Goal: Task Accomplishment & Management: Complete application form

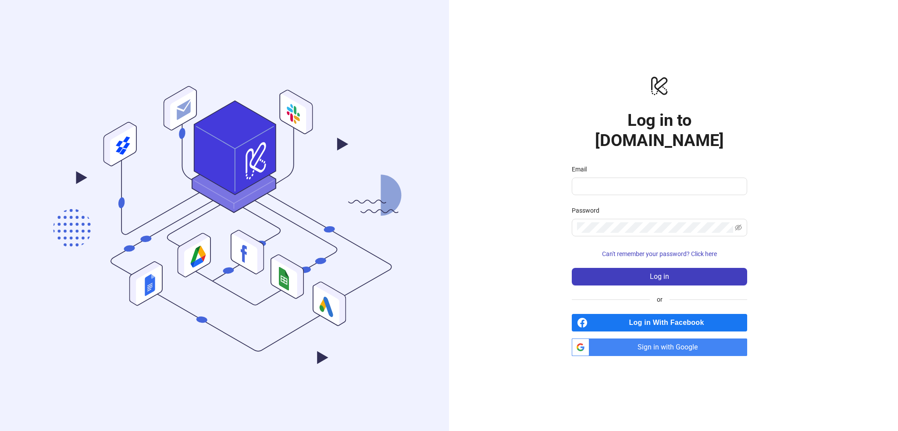
click at [642, 339] on span "Sign in with Google" at bounding box center [670, 348] width 154 height 18
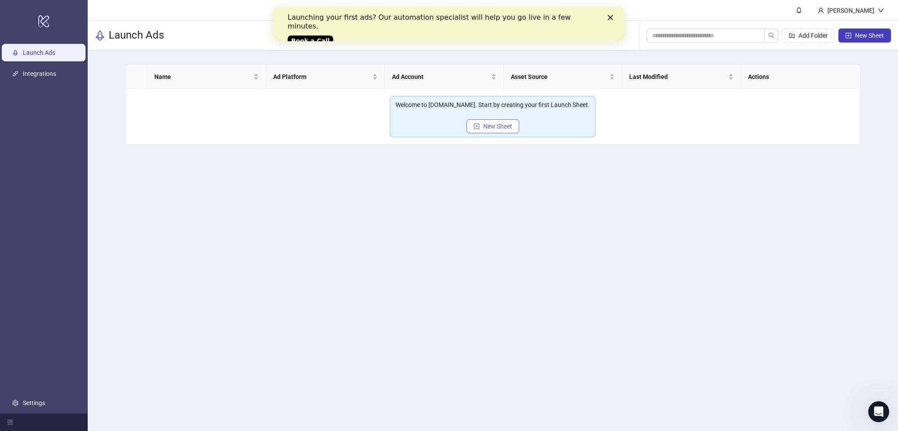
click at [484, 126] on span "New Sheet" at bounding box center [497, 126] width 29 height 7
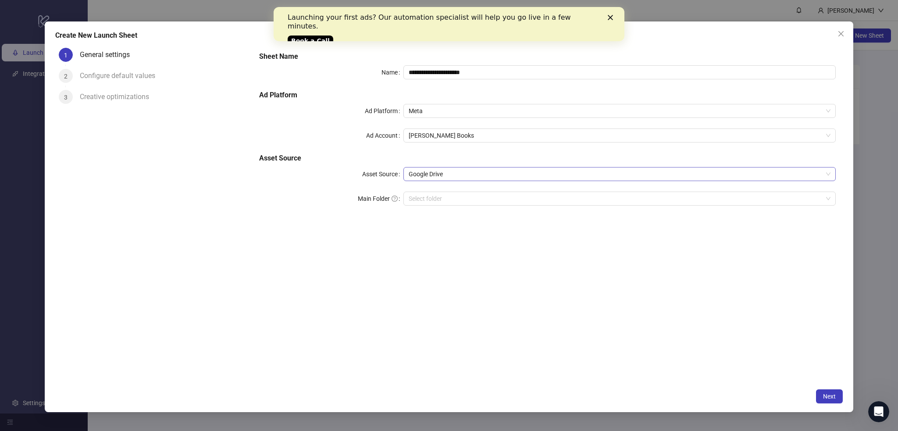
click at [443, 171] on span "Google Drive" at bounding box center [620, 174] width 422 height 13
click at [405, 254] on div "**********" at bounding box center [547, 214] width 590 height 340
click at [430, 199] on input "Main Folder" at bounding box center [616, 198] width 414 height 13
click at [439, 199] on input "Main Folder" at bounding box center [616, 198] width 414 height 13
click at [431, 198] on input "Main Folder" at bounding box center [616, 198] width 414 height 13
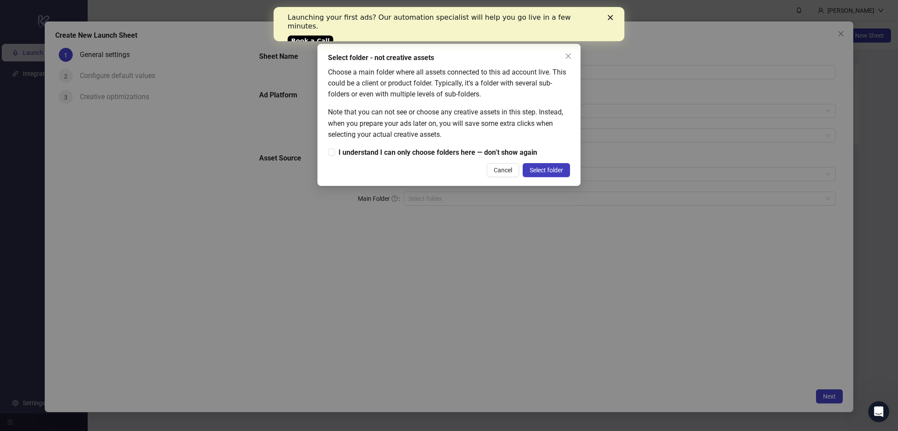
drag, startPoint x: 544, startPoint y: 170, endPoint x: 449, endPoint y: 167, distance: 94.3
click at [449, 167] on div "Cancel Select folder" at bounding box center [449, 170] width 242 height 14
click at [455, 152] on span "I understand I can only choose folders here — don’t show again" at bounding box center [438, 152] width 206 height 11
click at [562, 170] on span "Select folder" at bounding box center [546, 170] width 33 height 7
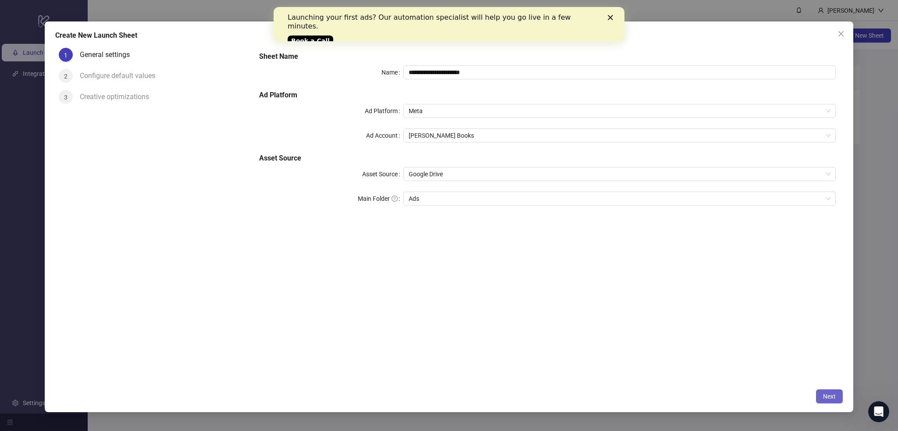
click at [826, 394] on span "Next" at bounding box center [829, 396] width 13 height 7
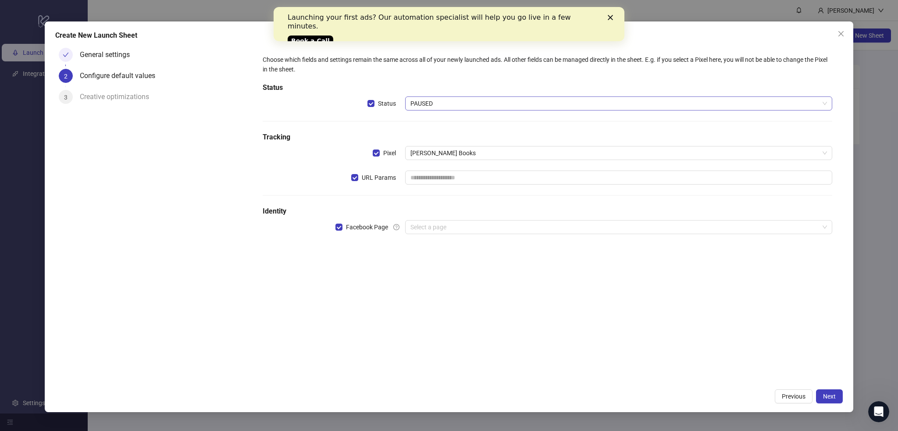
click at [426, 103] on span "PAUSED" at bounding box center [618, 103] width 417 height 13
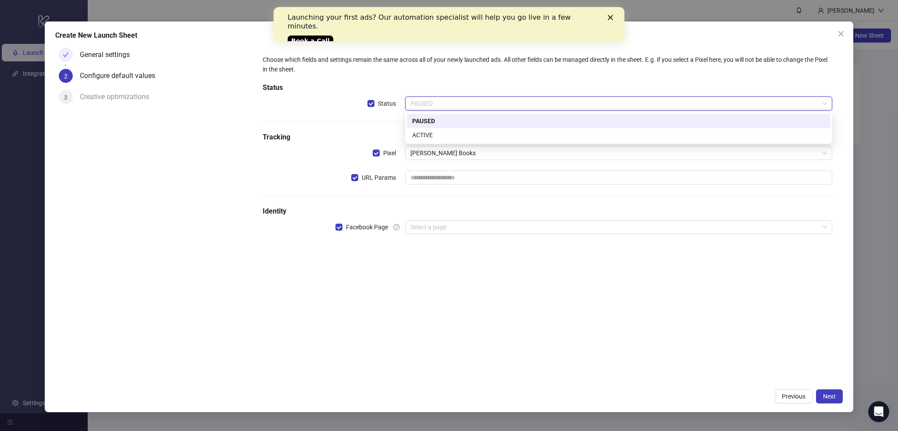
click at [430, 104] on span "PAUSED" at bounding box center [618, 103] width 417 height 13
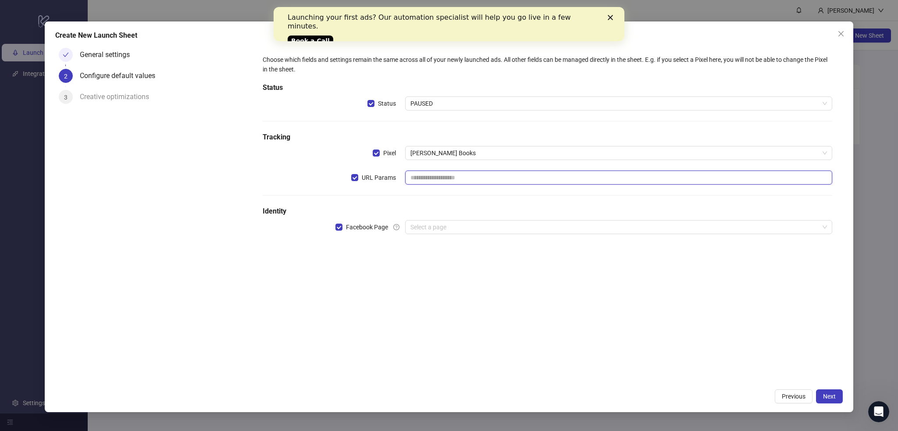
click at [421, 182] on input "text" at bounding box center [618, 178] width 427 height 14
click at [445, 189] on div "Choose which fields and settings remain the same across all of your newly launc…" at bounding box center [547, 149] width 576 height 197
click at [608, 18] on icon "Close" at bounding box center [610, 17] width 5 height 5
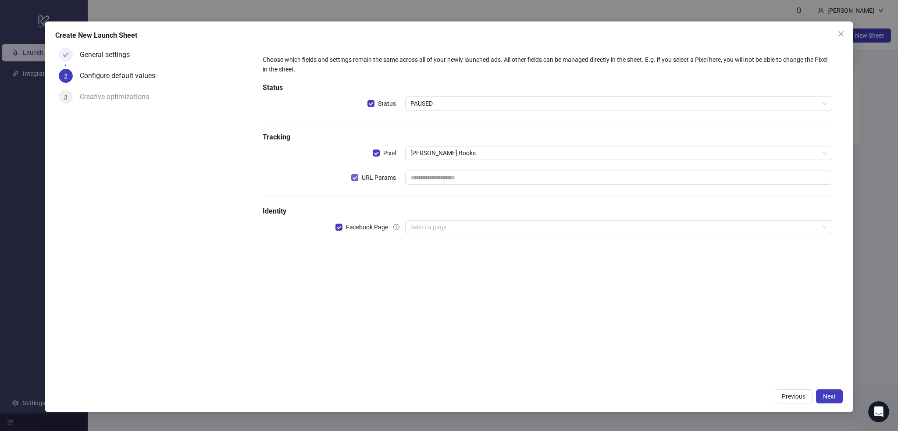
click at [360, 180] on span "URL Params" at bounding box center [378, 178] width 41 height 10
click at [427, 179] on input "text" at bounding box center [618, 178] width 427 height 14
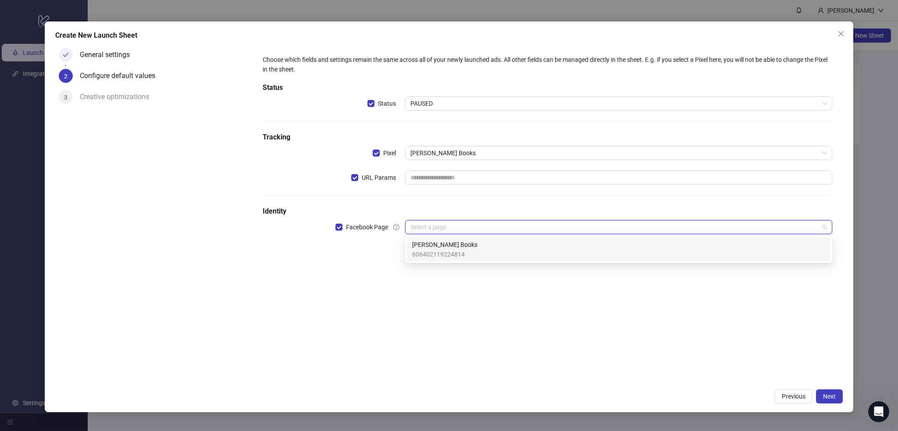
click at [438, 228] on input "search" at bounding box center [614, 227] width 409 height 13
click at [440, 253] on span "606402119224814" at bounding box center [444, 255] width 65 height 10
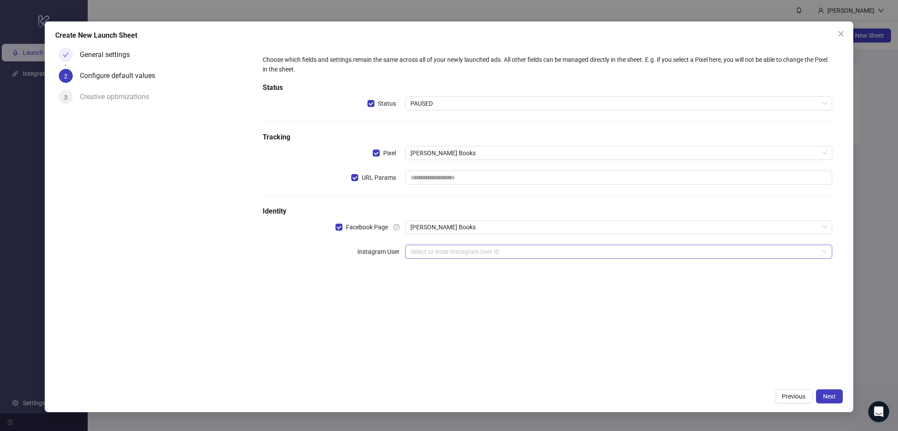
click at [480, 251] on input "search" at bounding box center [614, 251] width 409 height 13
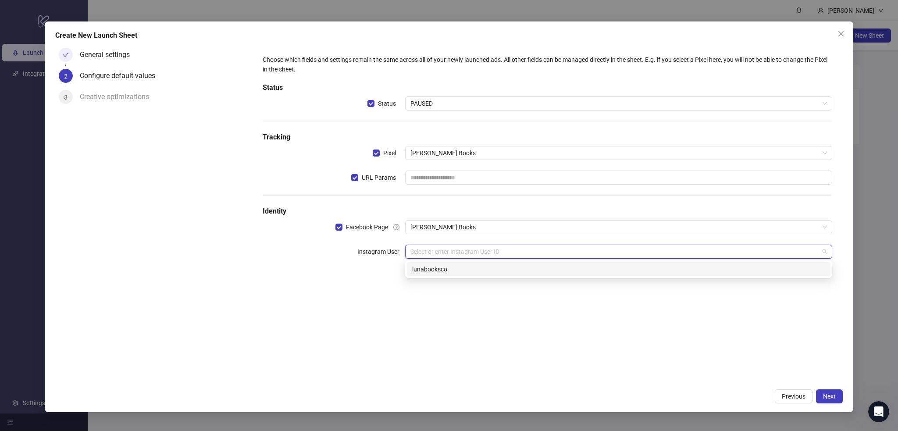
click at [465, 268] on div "lunabooksco" at bounding box center [618, 269] width 413 height 10
click at [456, 175] on input "text" at bounding box center [618, 178] width 427 height 14
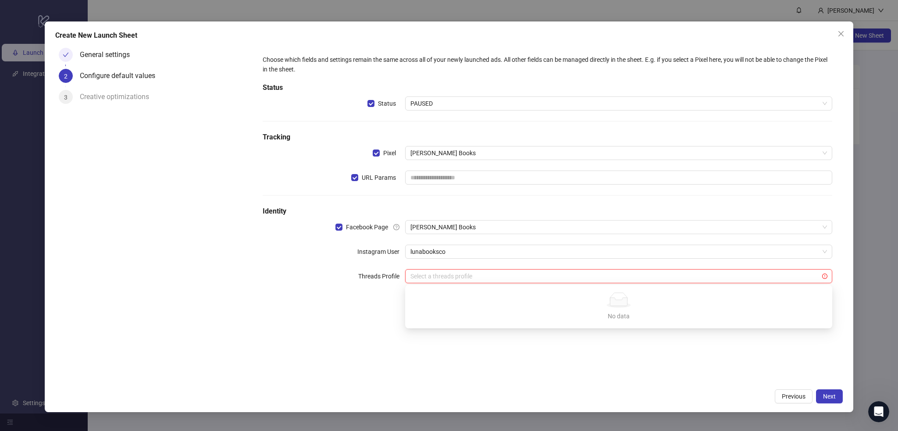
click at [451, 275] on input "search" at bounding box center [614, 276] width 409 height 13
click at [374, 298] on div "Choose which fields and settings remain the same across all of your newly launc…" at bounding box center [547, 174] width 583 height 253
drag, startPoint x: 831, startPoint y: 307, endPoint x: 828, endPoint y: 284, distance: 23.0
click at [832, 303] on div "Choose which fields and settings remain the same across all of your newly launc…" at bounding box center [547, 214] width 590 height 340
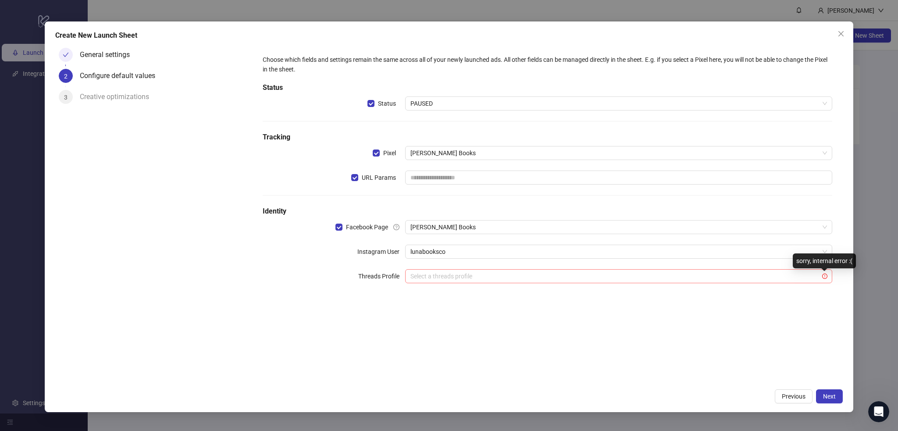
click at [826, 276] on icon "exclamation-circle" at bounding box center [824, 276] width 5 height 5
click at [450, 278] on input "search" at bounding box center [614, 276] width 409 height 13
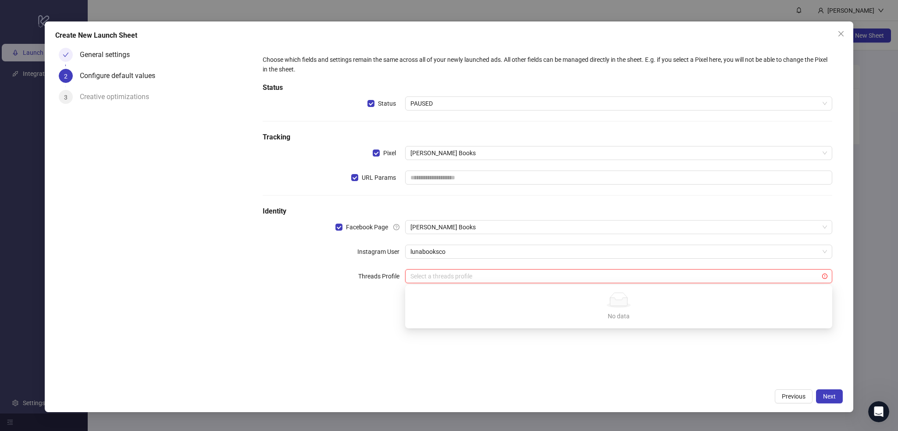
click at [642, 307] on div "No data" at bounding box center [619, 299] width 406 height 15
click at [447, 250] on span "lunabooksco" at bounding box center [618, 251] width 417 height 13
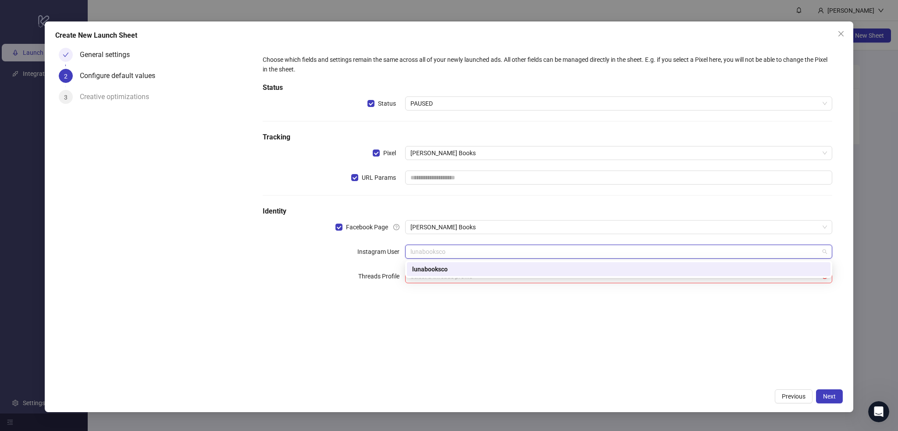
click at [444, 268] on div "lunabooksco" at bounding box center [618, 269] width 413 height 10
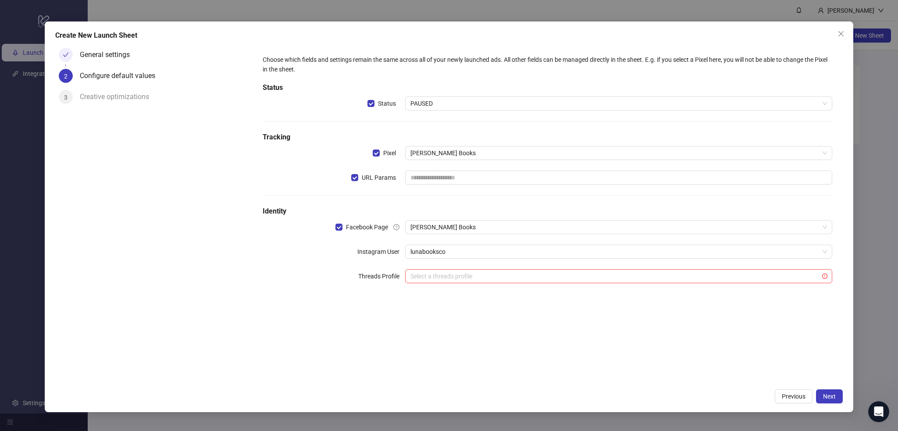
click at [559, 330] on div "Choose which fields and settings remain the same across all of your newly launc…" at bounding box center [547, 214] width 590 height 340
click at [836, 394] on button "Next" at bounding box center [829, 396] width 27 height 14
click at [485, 180] on input "text" at bounding box center [618, 178] width 427 height 14
click at [453, 181] on input "text" at bounding box center [618, 178] width 427 height 14
paste input "**********"
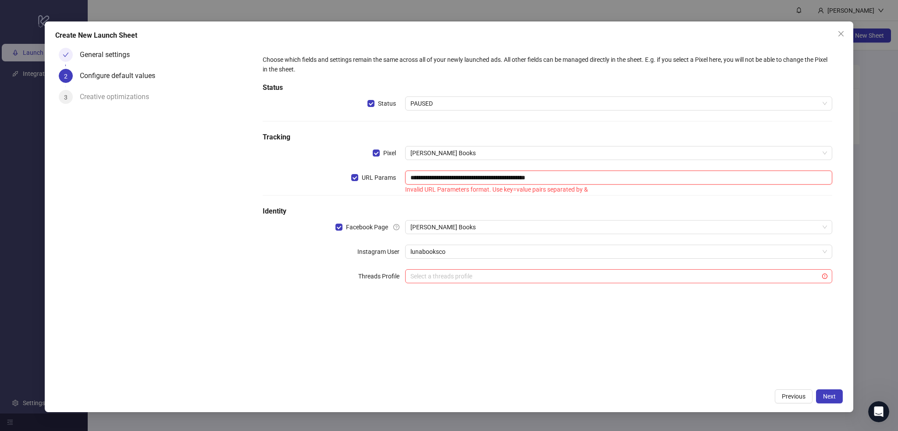
type input "**********"
click at [624, 334] on div "**********" at bounding box center [547, 214] width 590 height 340
click at [583, 175] on input "**********" at bounding box center [618, 178] width 427 height 14
click at [831, 394] on span "Next" at bounding box center [829, 396] width 13 height 7
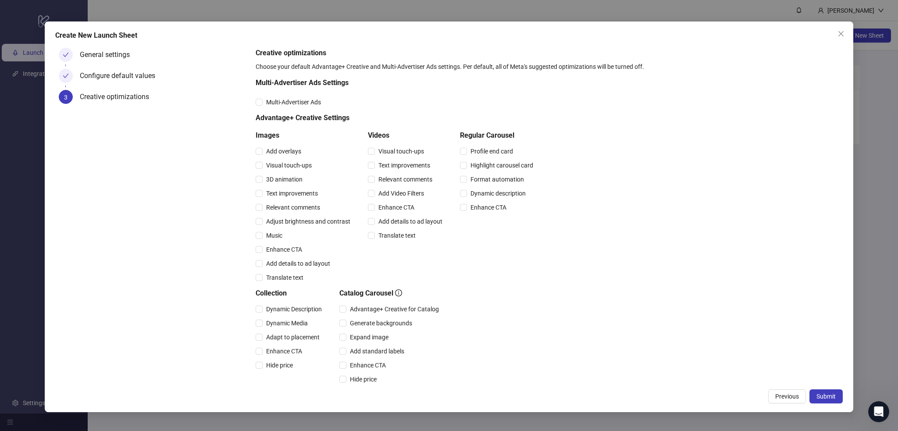
click at [233, 133] on div "General settings Configure default values 3 Creative optimizations" at bounding box center [153, 214] width 197 height 340
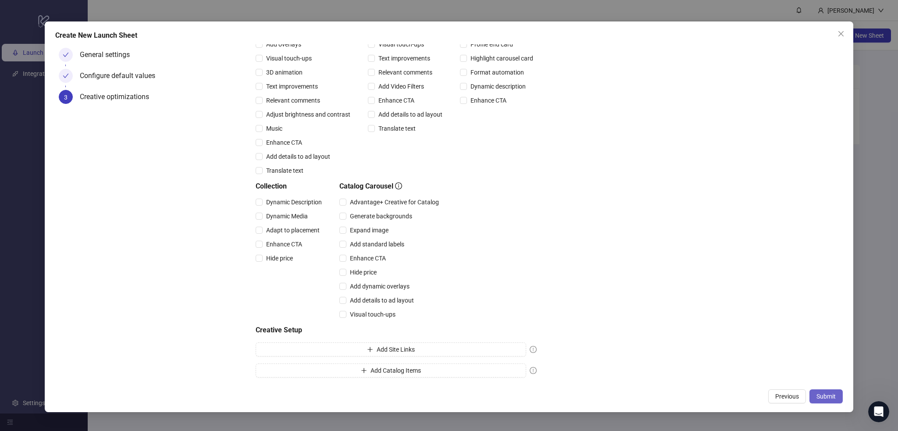
click at [822, 393] on span "Submit" at bounding box center [826, 396] width 19 height 7
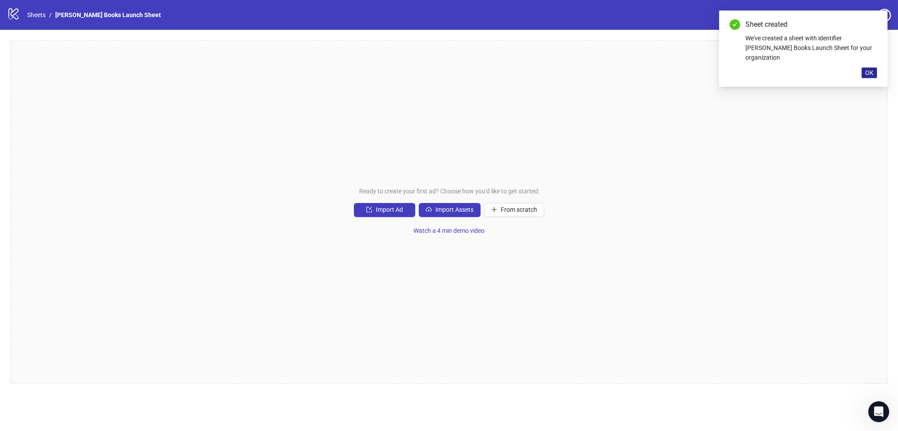
click at [866, 69] on span "OK" at bounding box center [869, 72] width 8 height 7
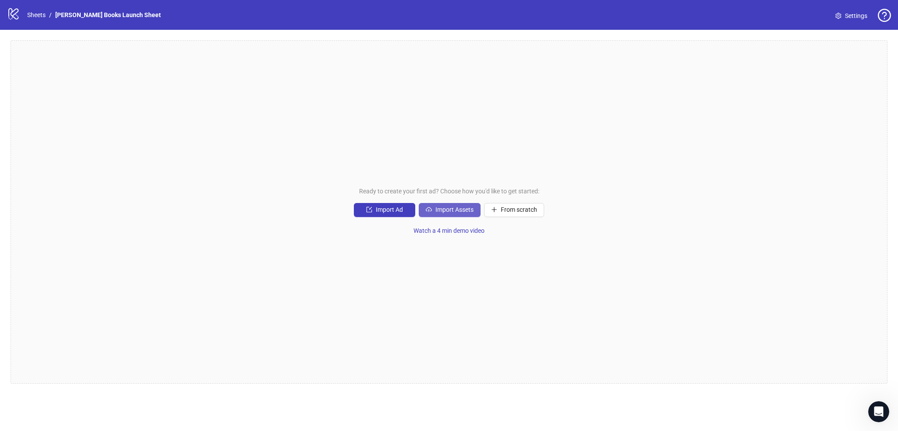
click at [447, 212] on span "Import Assets" at bounding box center [454, 209] width 38 height 7
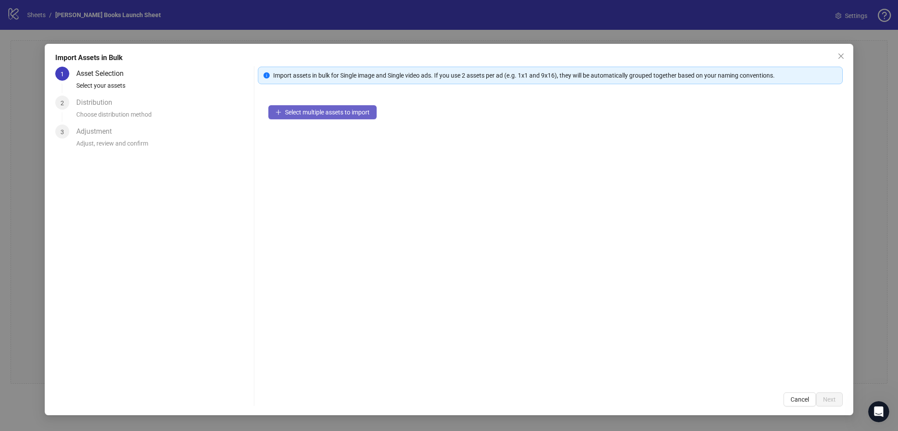
click at [330, 111] on span "Select multiple assets to import" at bounding box center [327, 112] width 85 height 7
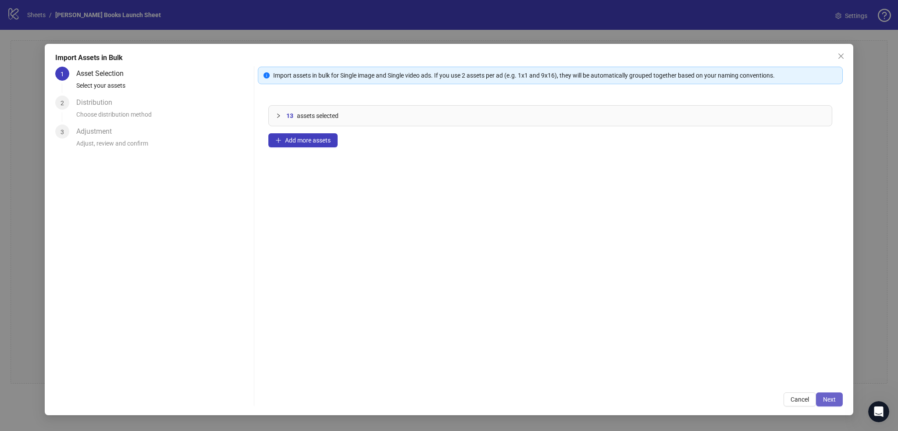
click at [835, 397] on span "Next" at bounding box center [829, 399] width 13 height 7
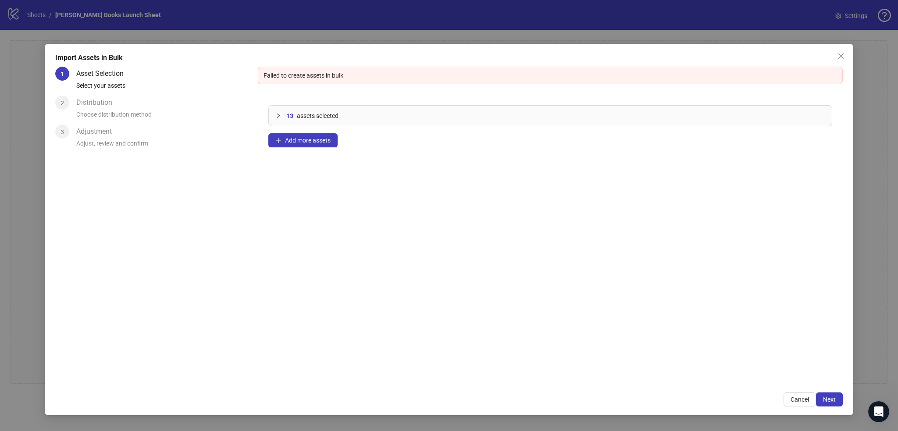
click at [287, 116] on span "13" at bounding box center [289, 116] width 7 height 10
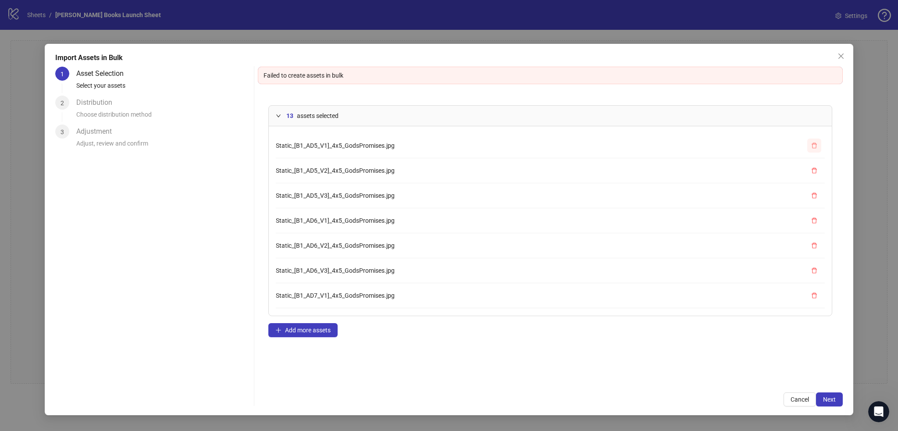
click at [811, 147] on icon "delete" at bounding box center [814, 146] width 6 height 6
click at [807, 147] on button "button" at bounding box center [814, 146] width 14 height 14
click at [811, 147] on icon "delete" at bounding box center [814, 146] width 6 height 6
click at [812, 147] on icon "delete" at bounding box center [814, 146] width 5 height 6
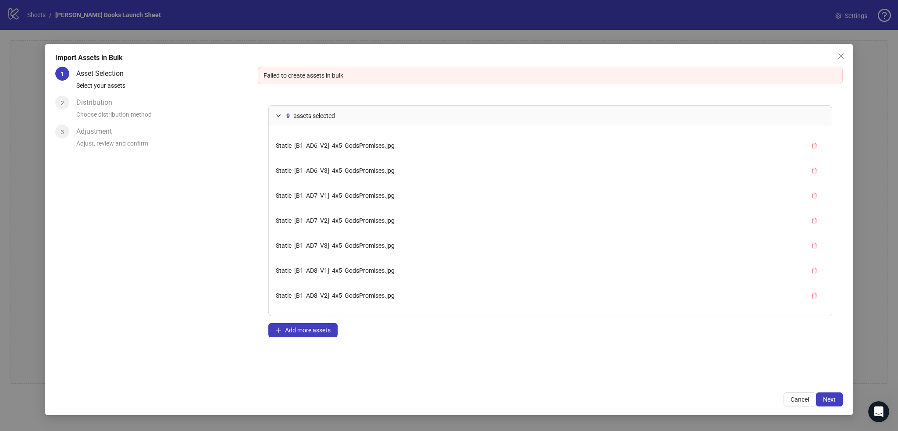
click at [812, 147] on icon "delete" at bounding box center [814, 146] width 5 height 6
click at [807, 147] on li "Static_[B1_AD7_V1]_4x5_GodsPromises.jpg" at bounding box center [550, 145] width 549 height 25
click at [806, 147] on li "Static_[B1_AD7_V1]_4x5_GodsPromises.jpg" at bounding box center [550, 145] width 549 height 25
click at [814, 150] on button "button" at bounding box center [814, 146] width 14 height 14
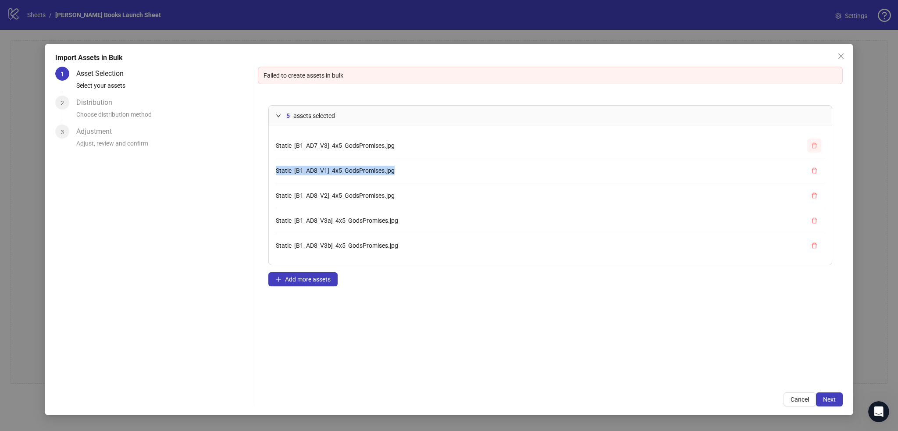
click at [816, 148] on icon "delete" at bounding box center [814, 146] width 6 height 6
click at [817, 148] on span "button" at bounding box center [814, 145] width 6 height 7
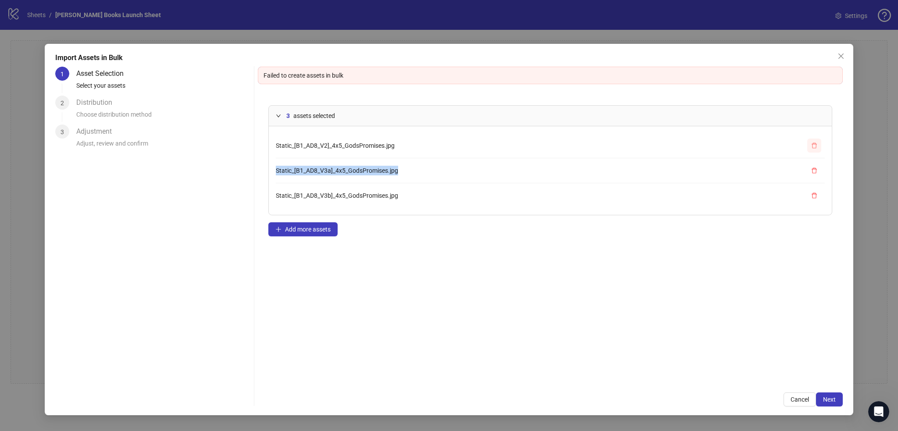
click at [816, 147] on icon "delete" at bounding box center [814, 146] width 5 height 6
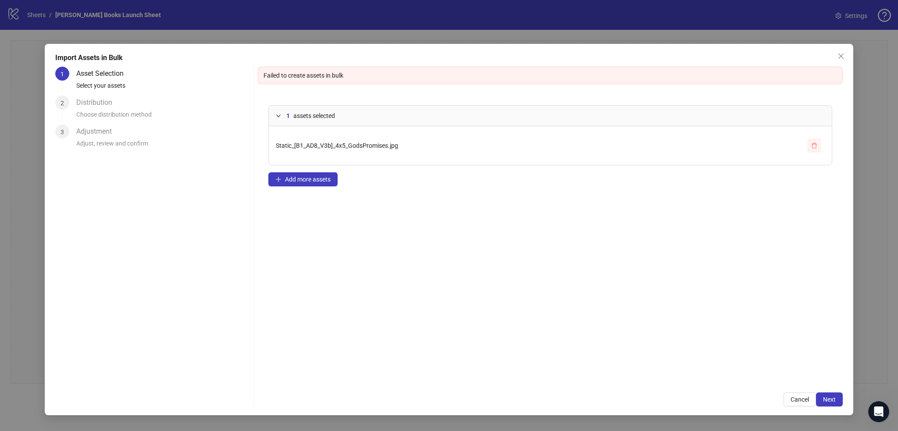
click at [817, 148] on icon "delete" at bounding box center [814, 146] width 6 height 6
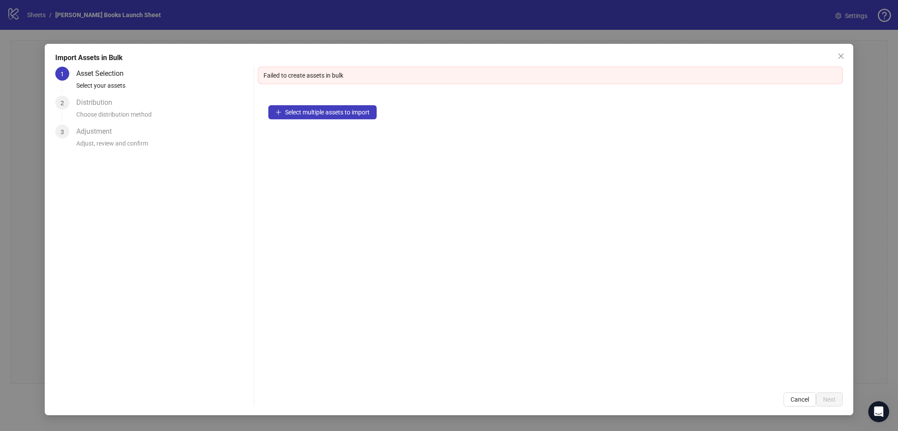
click at [816, 147] on div "Select multiple assets to import" at bounding box center [550, 238] width 585 height 287
click at [365, 105] on button "Select multiple assets to import" at bounding box center [322, 112] width 108 height 14
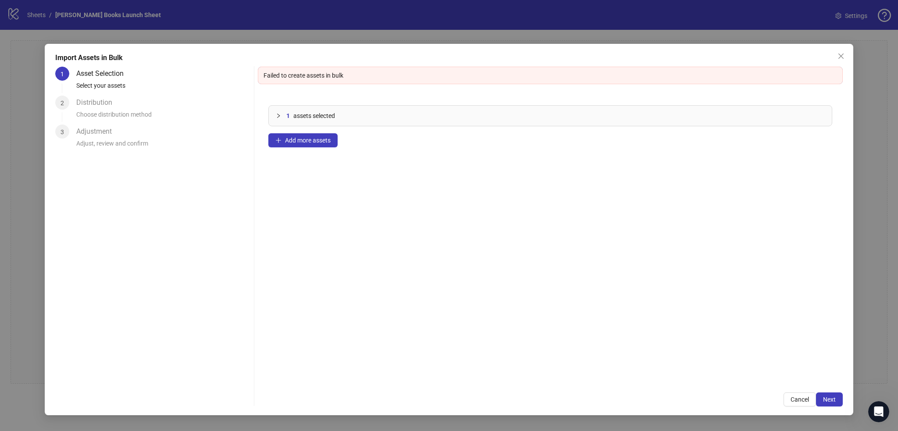
click at [307, 77] on div "Failed to create assets in bulk" at bounding box center [551, 76] width 574 height 10
click at [282, 115] on div at bounding box center [281, 116] width 11 height 10
click at [828, 400] on span "Next" at bounding box center [829, 399] width 13 height 7
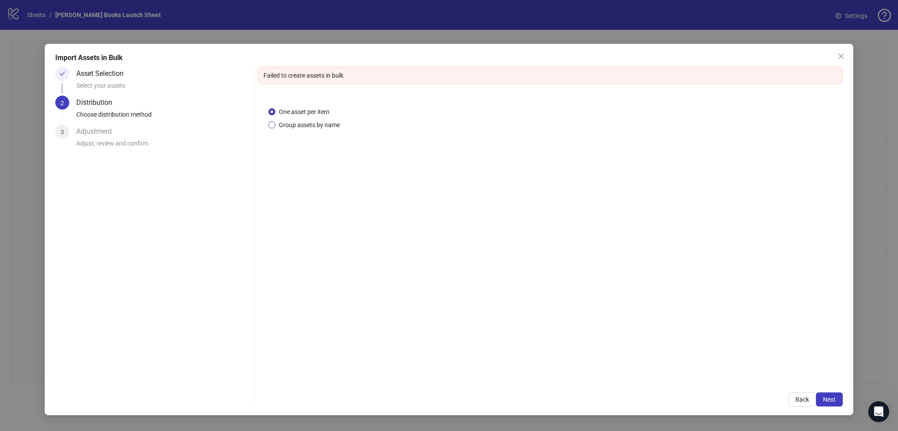
click at [304, 126] on span "Group assets by name" at bounding box center [309, 125] width 68 height 10
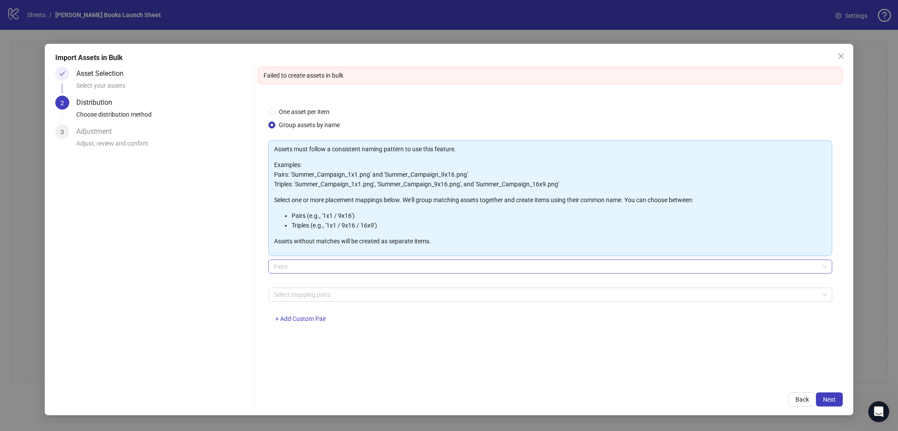
click at [300, 266] on span "Pairs" at bounding box center [550, 266] width 553 height 13
click at [304, 299] on div at bounding box center [545, 295] width 551 height 12
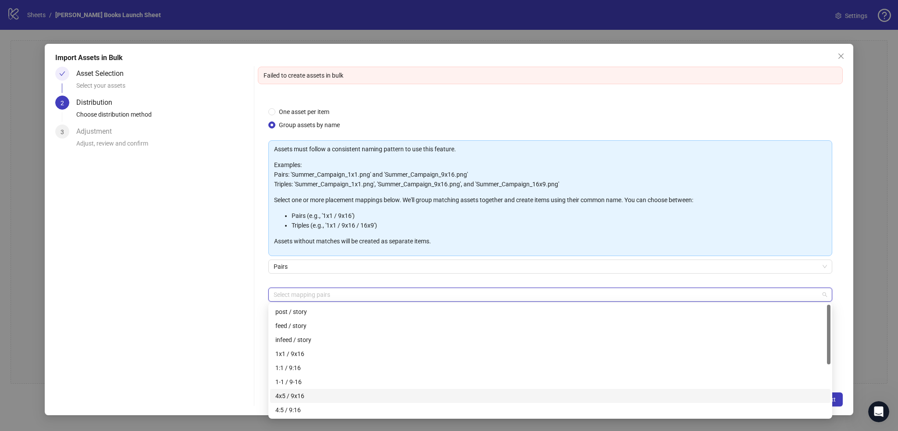
click at [307, 397] on div "4x5 / 9x16" at bounding box center [550, 396] width 550 height 10
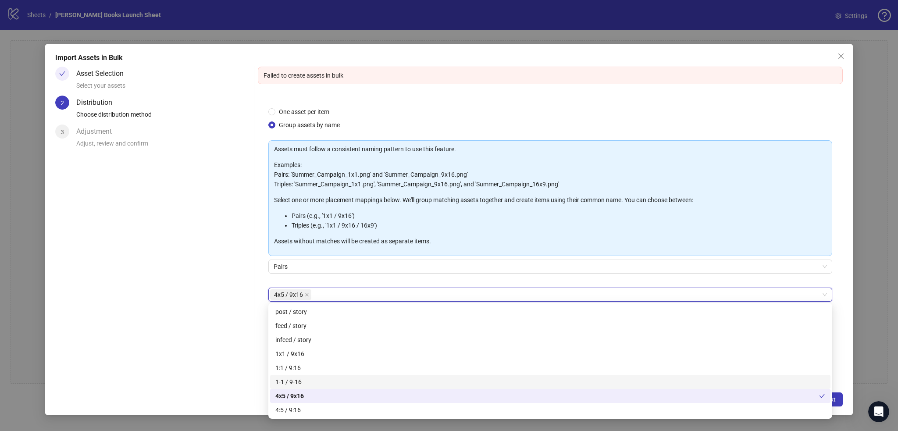
click at [210, 321] on div "Asset Selection Select your assets 2 Distribution Choose distribution method 3 …" at bounding box center [152, 237] width 195 height 340
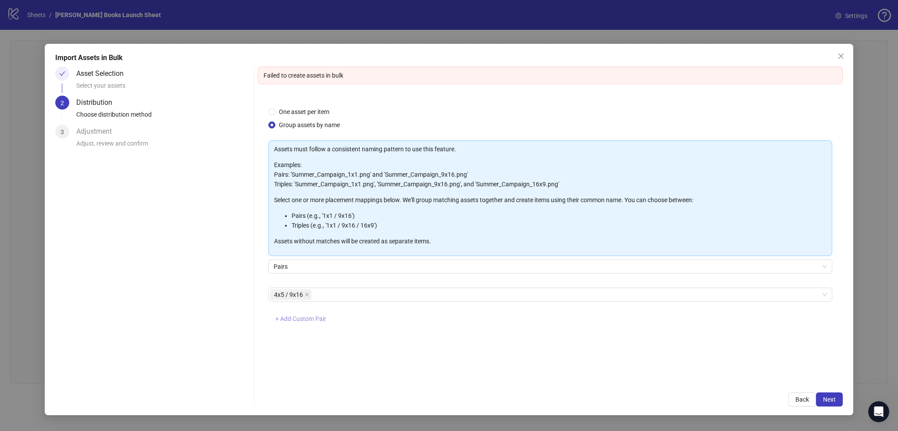
click at [310, 321] on span "+ Add Custom Pair" at bounding box center [300, 318] width 51 height 7
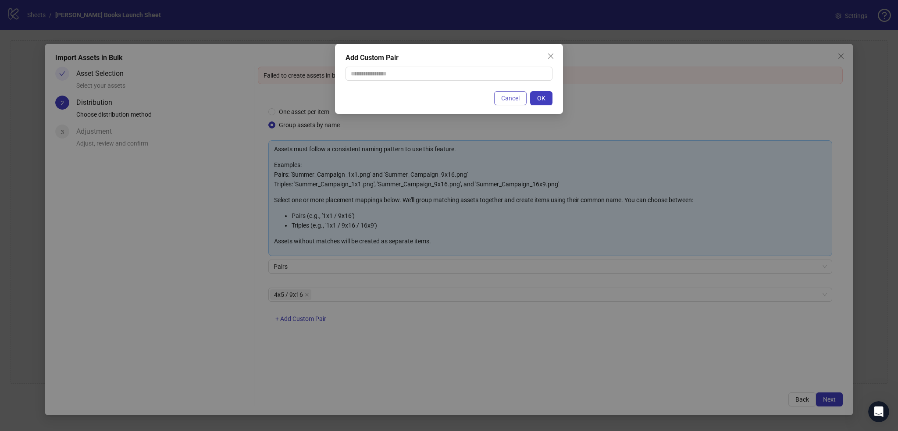
click at [509, 95] on span "Cancel" at bounding box center [510, 98] width 18 height 7
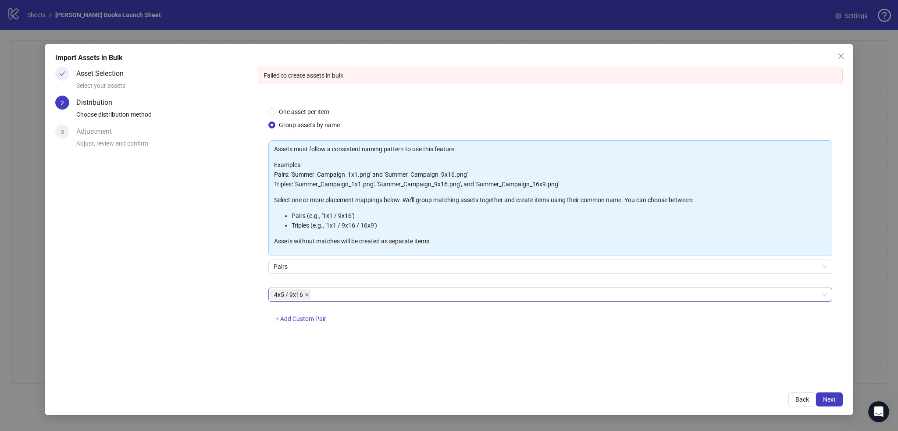
click at [306, 296] on icon "close" at bounding box center [307, 294] width 4 height 4
click at [108, 76] on div "Asset Selection" at bounding box center [103, 74] width 54 height 14
click at [67, 73] on div at bounding box center [62, 74] width 14 height 14
click at [802, 401] on span "Back" at bounding box center [802, 399] width 14 height 7
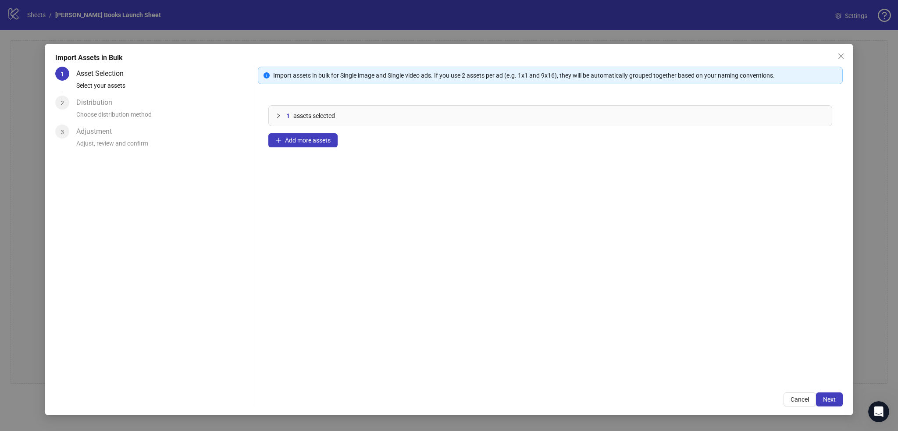
click at [315, 120] on span "assets selected" at bounding box center [314, 116] width 42 height 10
click at [296, 145] on span "Static_[B1_AD8_V3b]_4x5_GodsPromises.jpg" at bounding box center [337, 145] width 122 height 7
click at [818, 145] on button "button" at bounding box center [814, 146] width 14 height 14
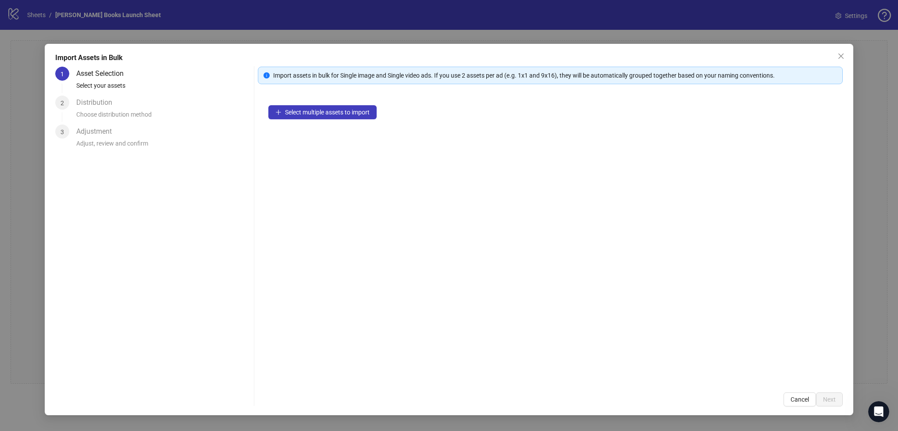
click at [318, 121] on div "Select multiple assets to import" at bounding box center [550, 238] width 585 height 287
click at [317, 115] on button "Select multiple assets to import" at bounding box center [322, 112] width 108 height 14
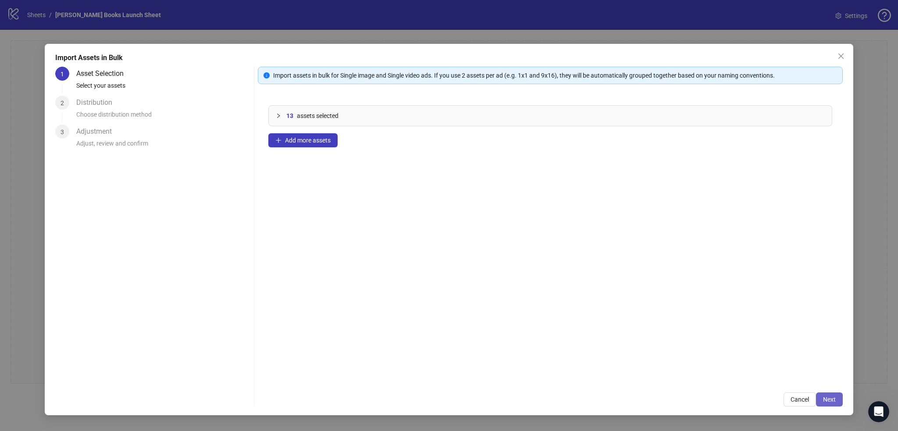
click at [825, 400] on button "Next" at bounding box center [829, 399] width 27 height 14
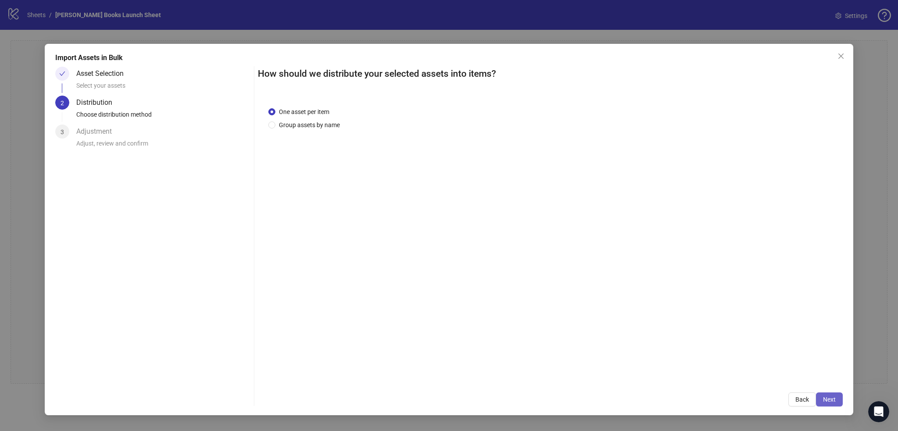
click at [828, 397] on span "Next" at bounding box center [829, 399] width 13 height 7
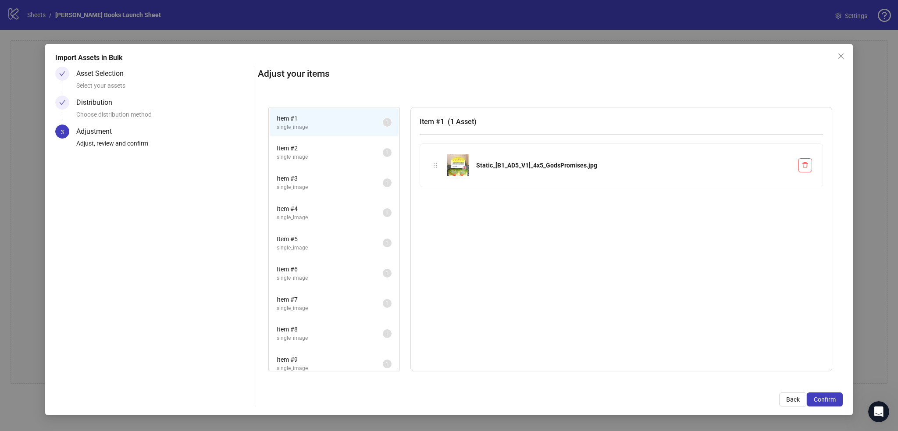
click at [316, 145] on span "Item # 2" at bounding box center [330, 148] width 106 height 10
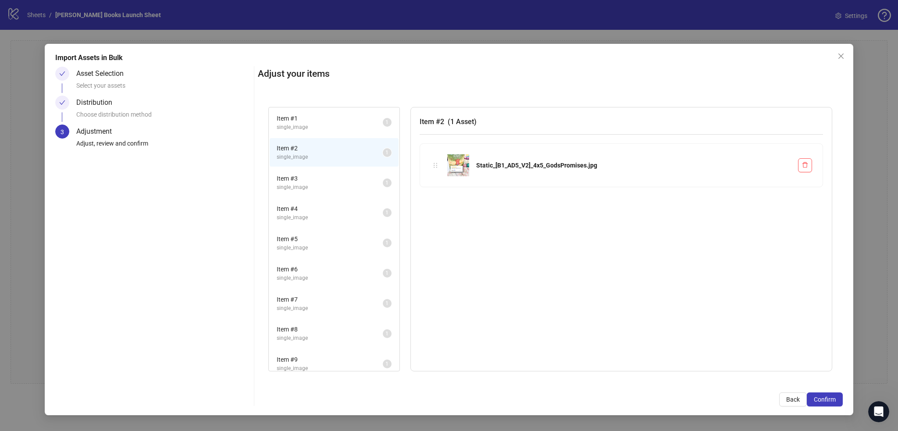
click at [327, 191] on li "Item # 3 single_image 1" at bounding box center [334, 182] width 129 height 29
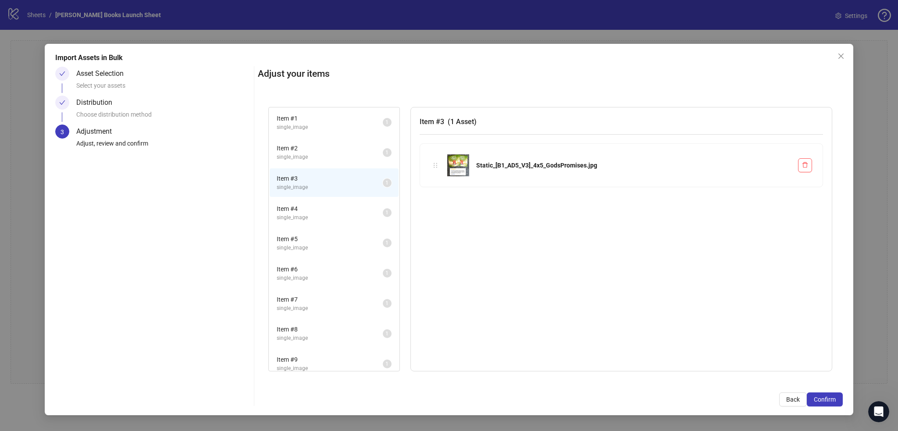
click at [330, 215] on span "single_image" at bounding box center [330, 218] width 106 height 8
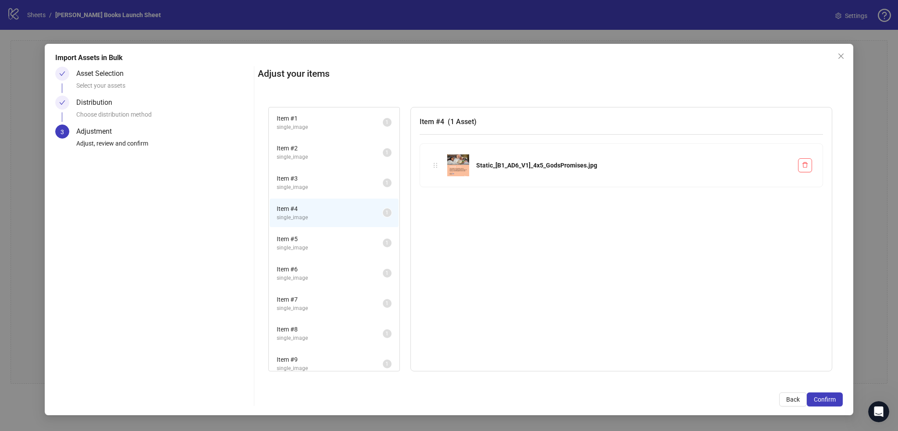
click at [332, 235] on span "Item # 5" at bounding box center [330, 239] width 106 height 10
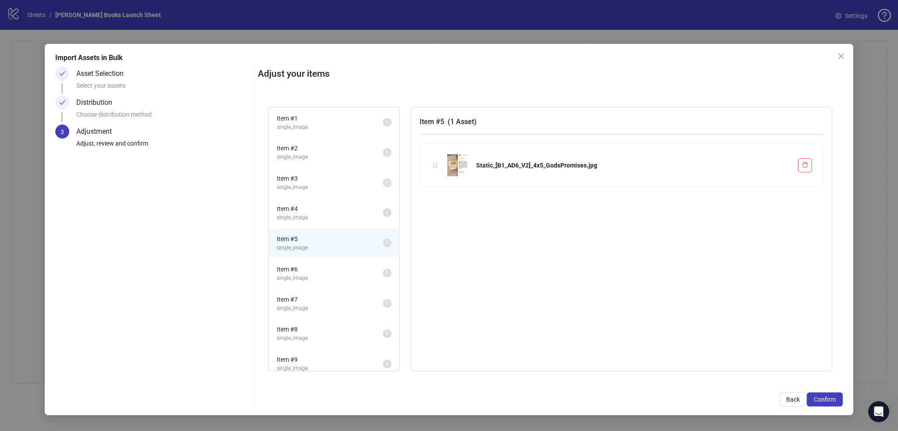
click at [326, 278] on span "single_image" at bounding box center [330, 278] width 106 height 8
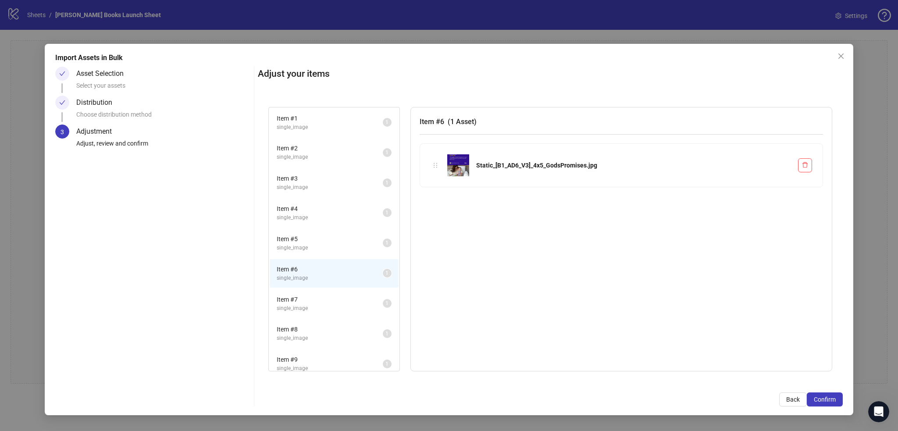
click at [329, 300] on span "Item # 7" at bounding box center [330, 300] width 106 height 10
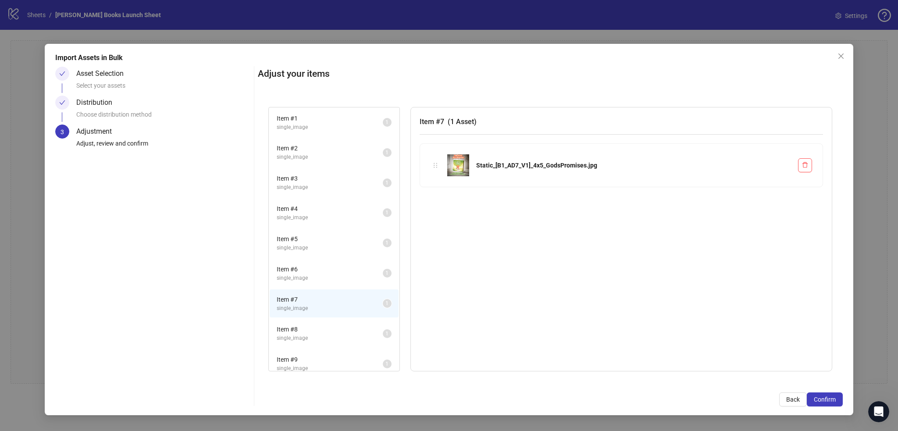
click at [327, 330] on span "Item # 8" at bounding box center [330, 330] width 106 height 10
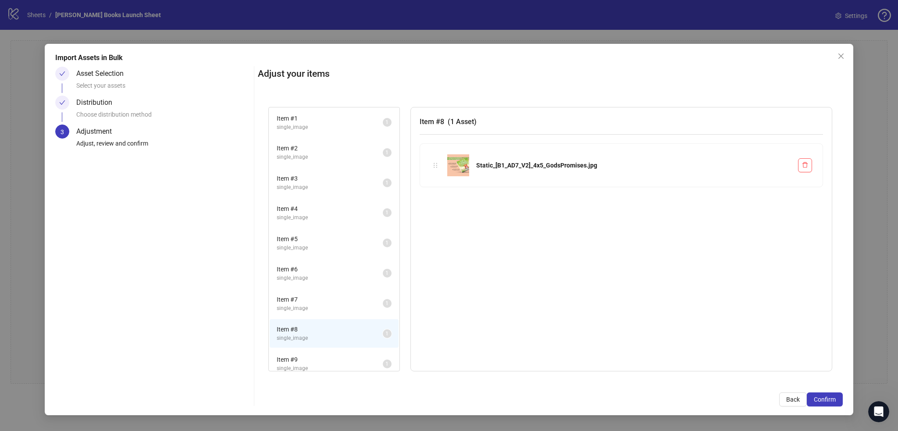
click at [328, 358] on span "Item # 9" at bounding box center [330, 360] width 106 height 10
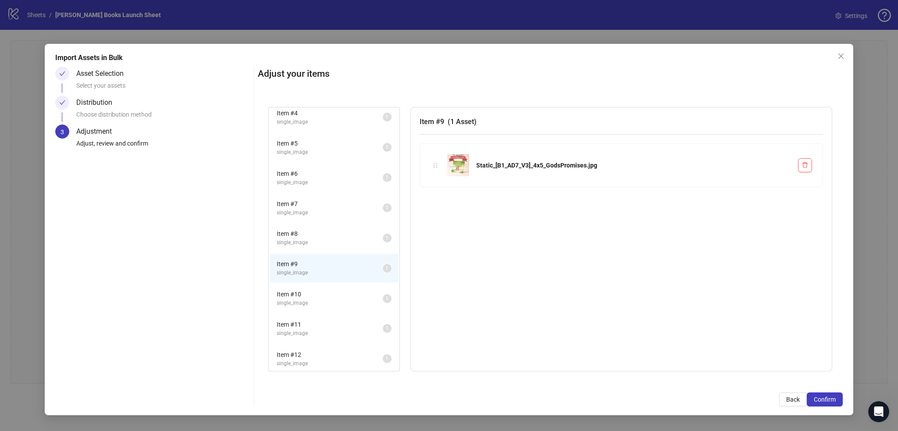
scroll to position [124, 0]
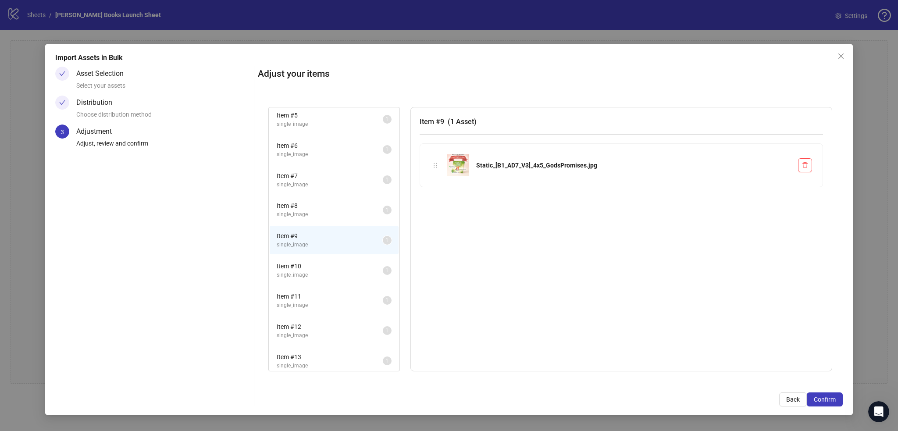
click at [319, 271] on span "single_image" at bounding box center [330, 275] width 106 height 8
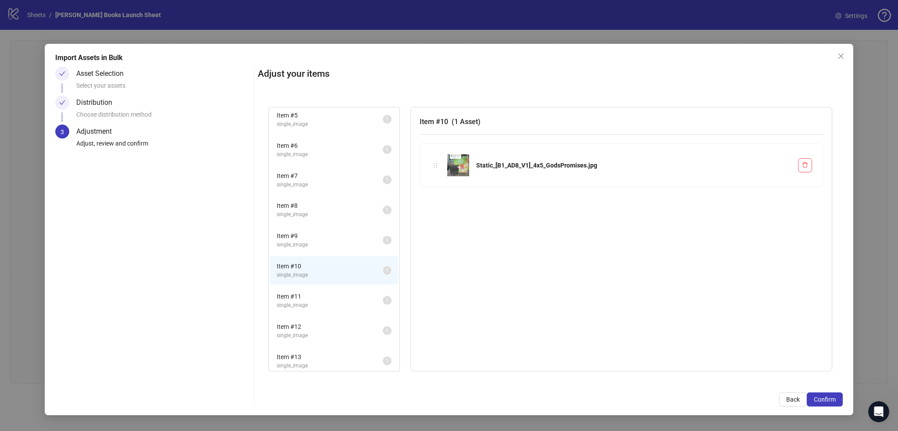
click at [315, 301] on span "single_image" at bounding box center [330, 305] width 106 height 8
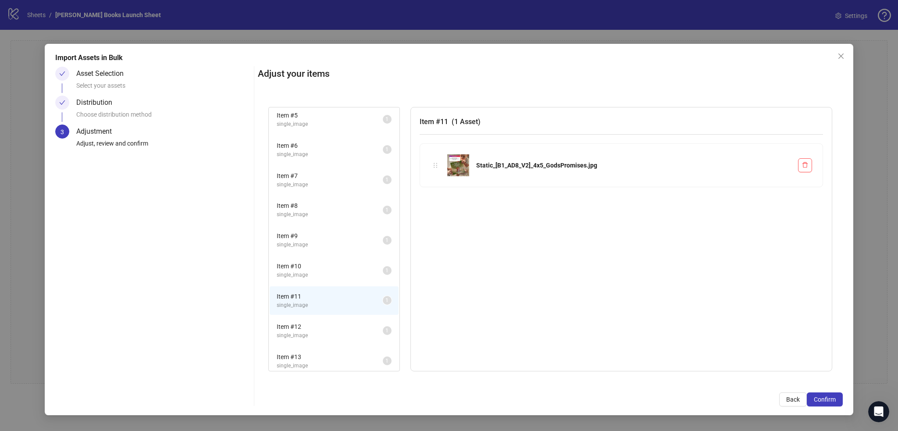
click at [321, 323] on span "Item # 12" at bounding box center [330, 327] width 106 height 10
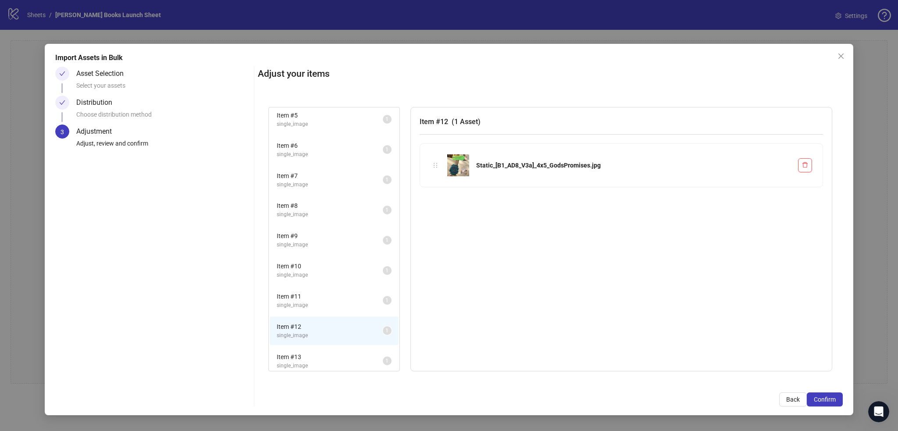
click at [322, 352] on span "Item # 13" at bounding box center [330, 357] width 106 height 10
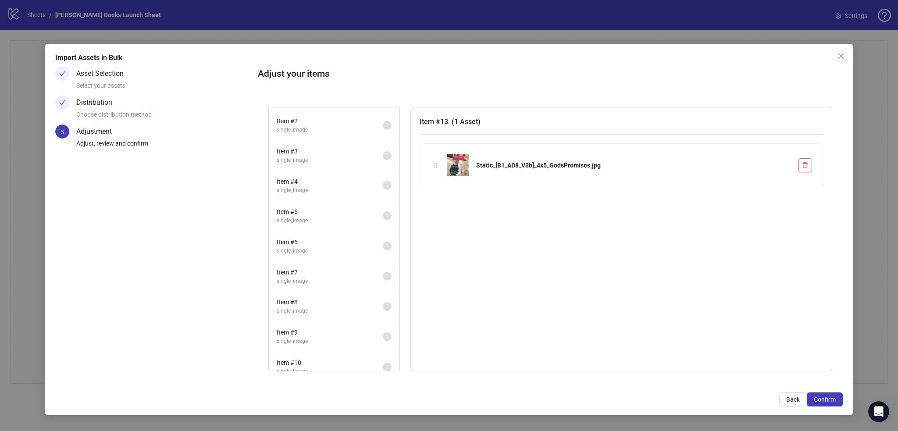
scroll to position [0, 0]
click at [312, 125] on span "single_image" at bounding box center [330, 127] width 106 height 8
click at [321, 150] on span "Item # 2" at bounding box center [330, 148] width 106 height 10
click at [330, 183] on span "single_image" at bounding box center [330, 187] width 106 height 8
click at [332, 211] on span "Item # 4" at bounding box center [330, 209] width 106 height 10
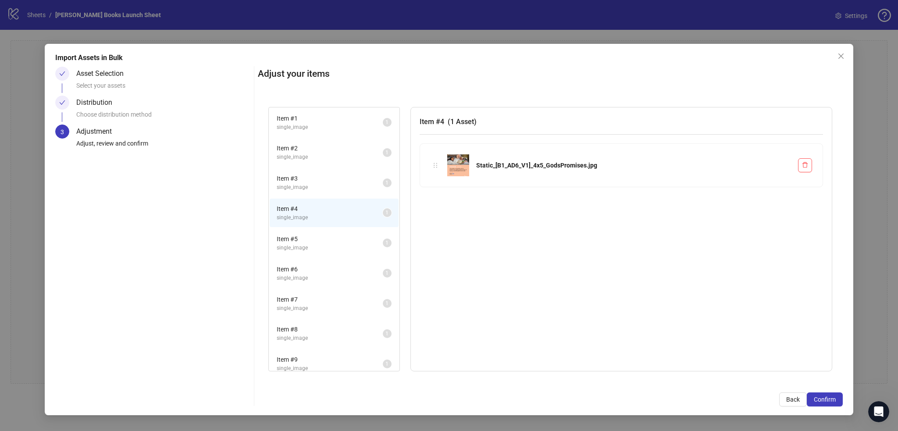
click at [339, 244] on span "single_image" at bounding box center [330, 248] width 106 height 8
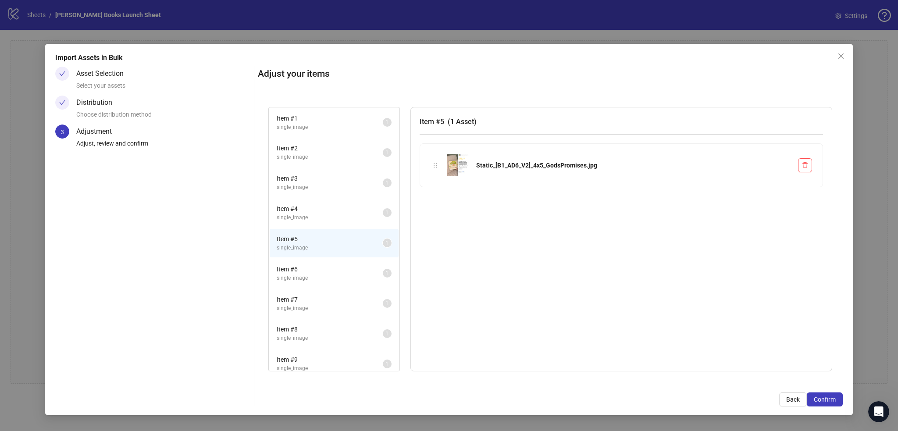
click at [334, 211] on span "Item # 4" at bounding box center [330, 209] width 106 height 10
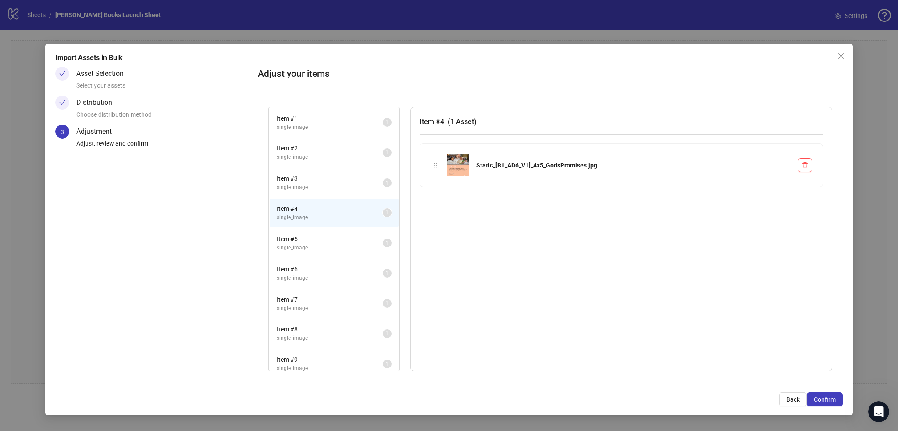
click at [330, 174] on span "Item # 3" at bounding box center [330, 179] width 106 height 10
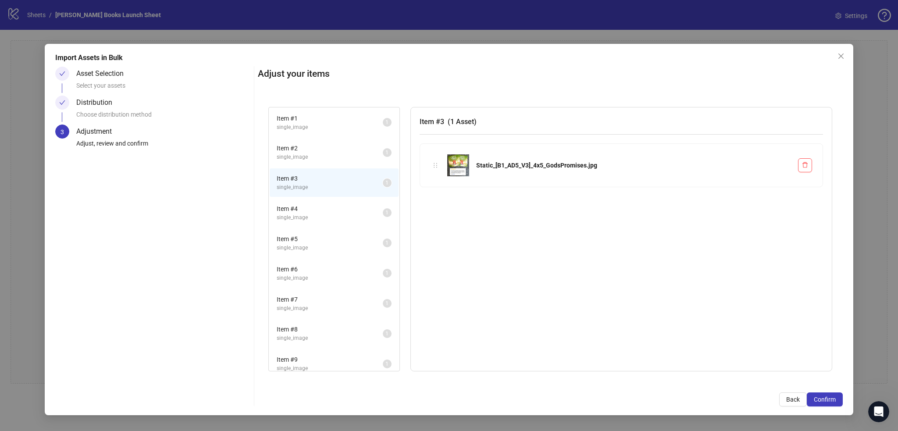
click at [322, 136] on li "Item # 1 single_image 1" at bounding box center [334, 122] width 129 height 29
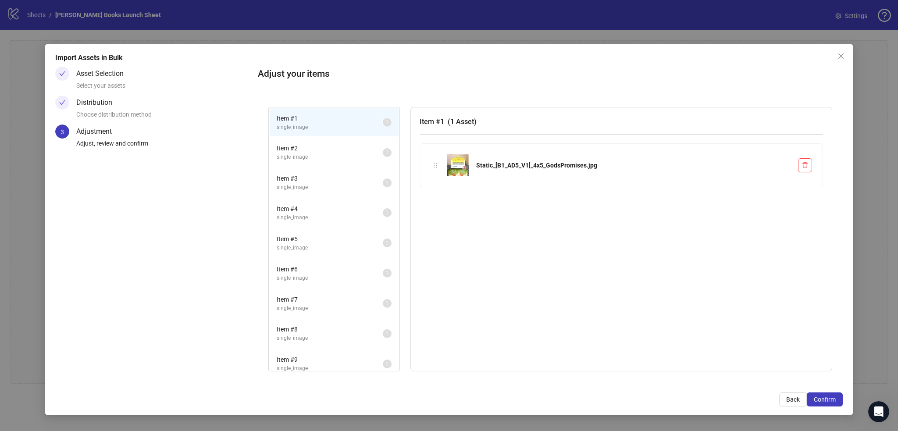
click at [330, 153] on span "single_image" at bounding box center [330, 157] width 106 height 8
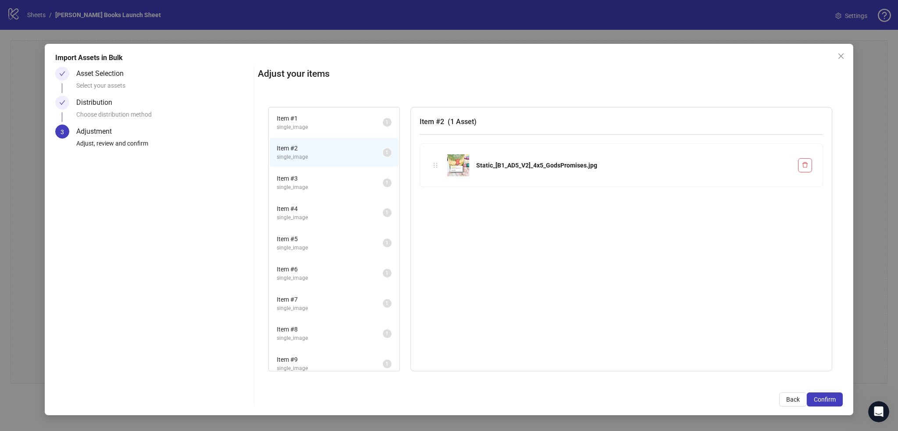
click at [332, 188] on span "single_image" at bounding box center [330, 187] width 106 height 8
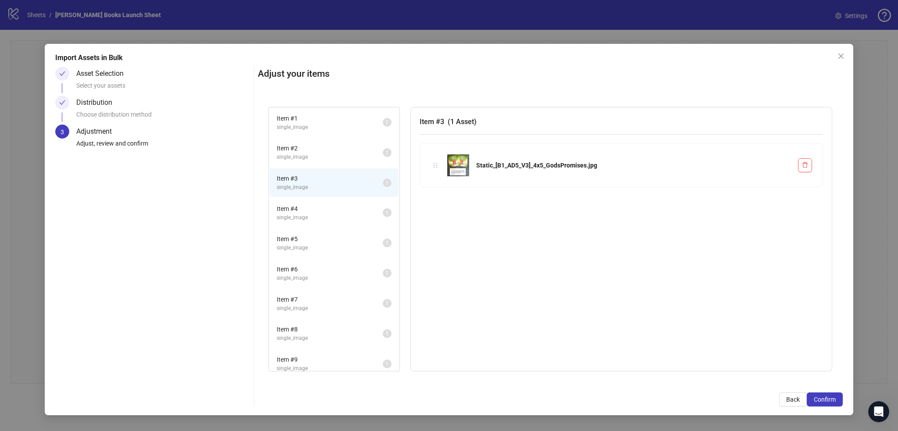
click at [340, 234] on span "Item # 5" at bounding box center [330, 239] width 106 height 10
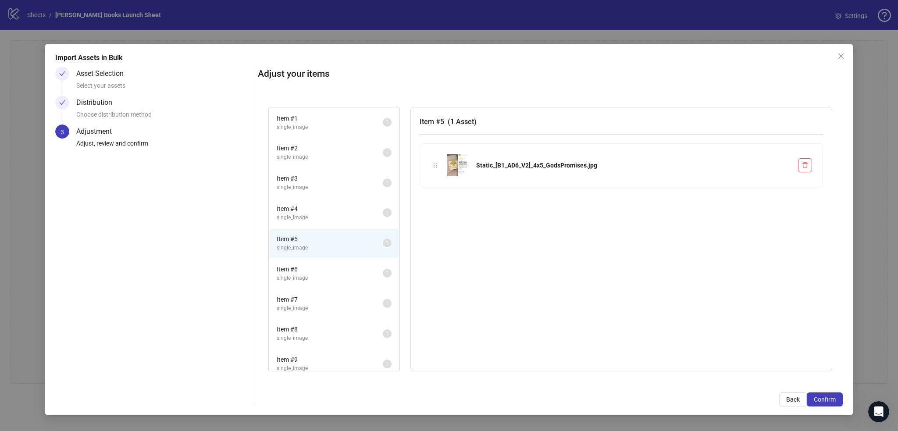
click at [344, 268] on span "Item # 6" at bounding box center [330, 269] width 106 height 10
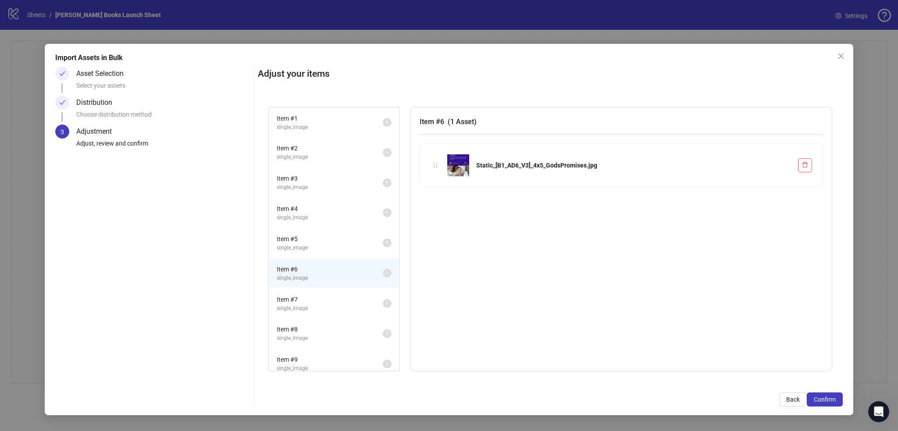
click at [343, 313] on li "Item # 7 single_image 1" at bounding box center [334, 303] width 129 height 29
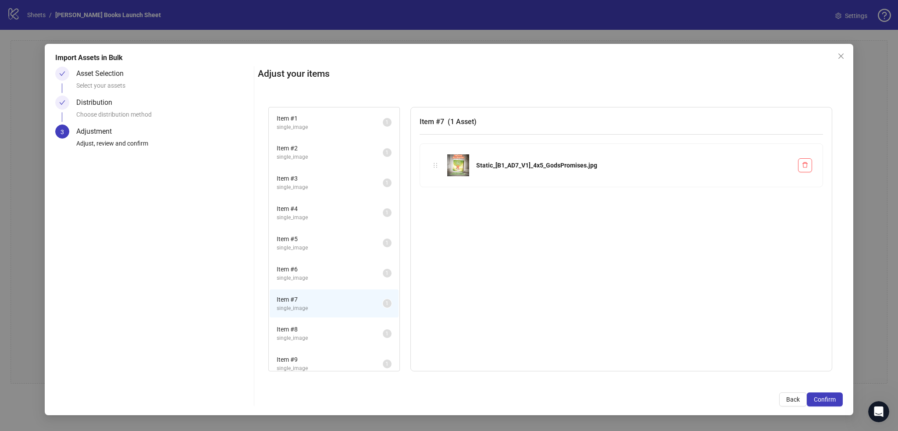
click at [345, 344] on li "Item # 8 single_image 1" at bounding box center [334, 333] width 129 height 29
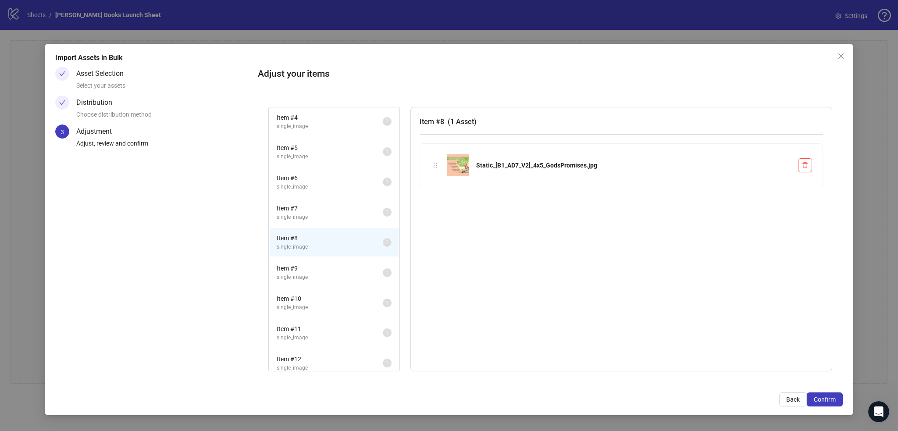
scroll to position [124, 0]
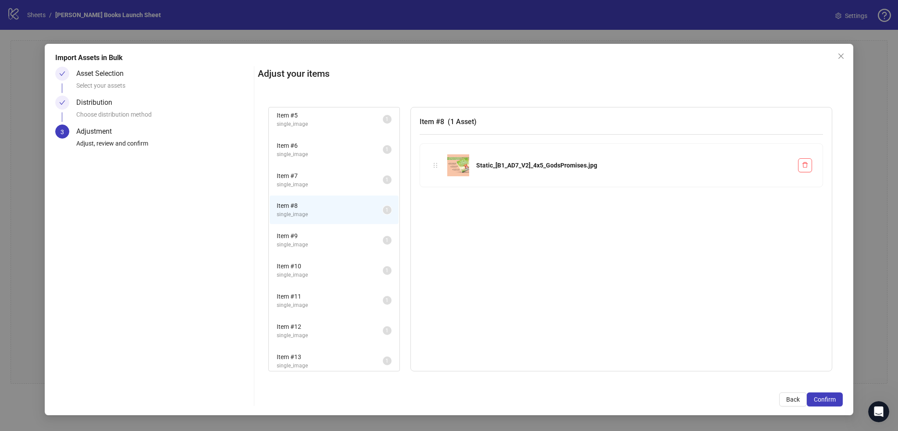
click at [346, 347] on li "Item # 13 single_image 1" at bounding box center [334, 361] width 129 height 29
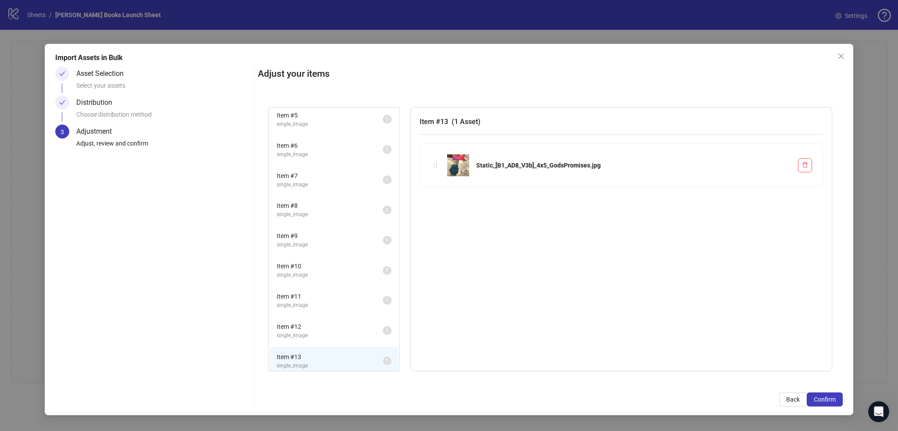
click at [334, 286] on li "Item # 11 single_image 1" at bounding box center [334, 300] width 129 height 29
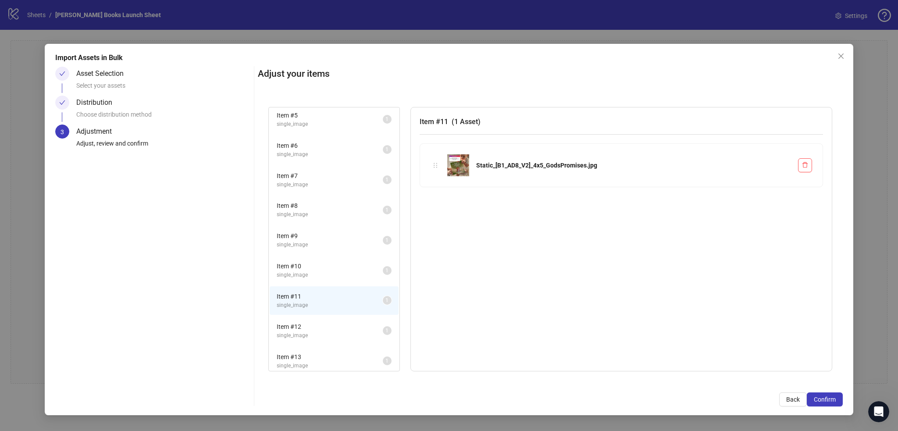
click at [344, 352] on span "Item # 13" at bounding box center [330, 357] width 106 height 10
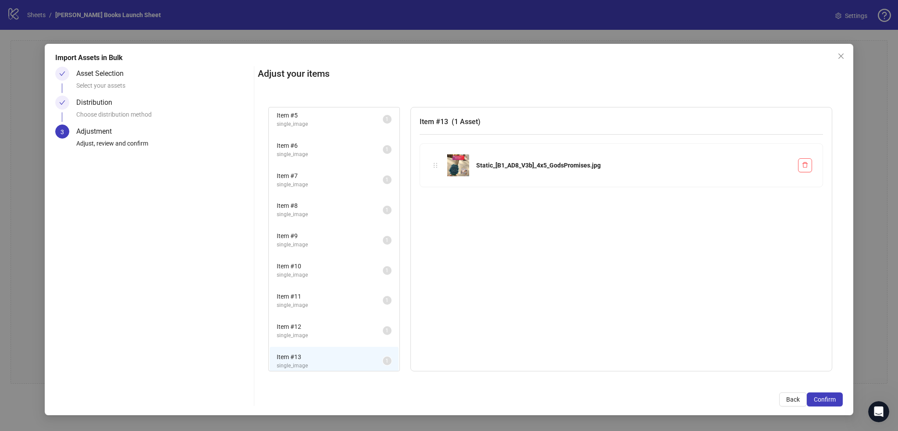
click at [337, 324] on span "Item # 12" at bounding box center [330, 327] width 106 height 10
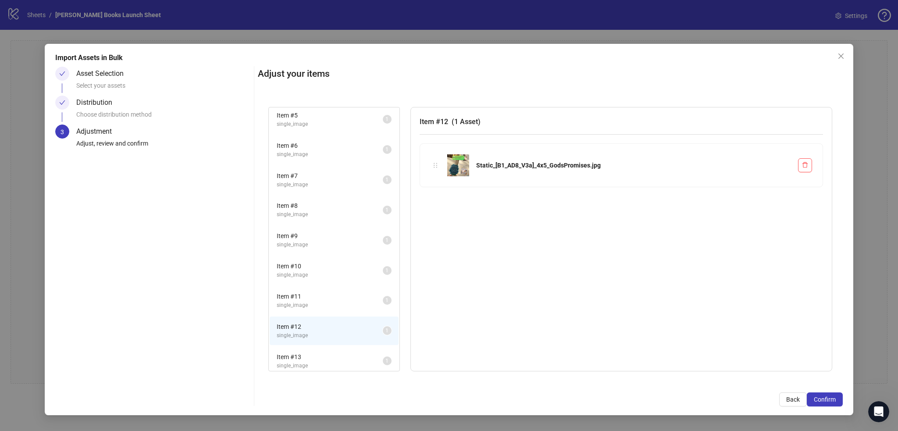
click at [336, 352] on span "Item # 13" at bounding box center [330, 357] width 106 height 10
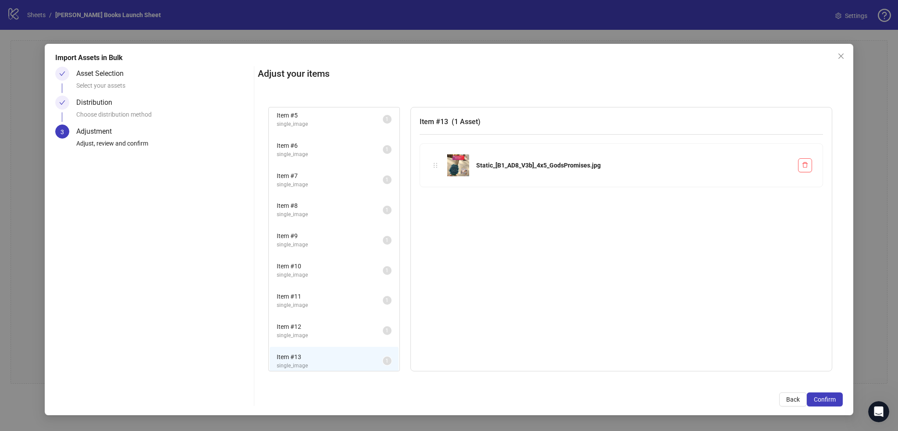
click at [332, 324] on span "Item # 12" at bounding box center [330, 327] width 106 height 10
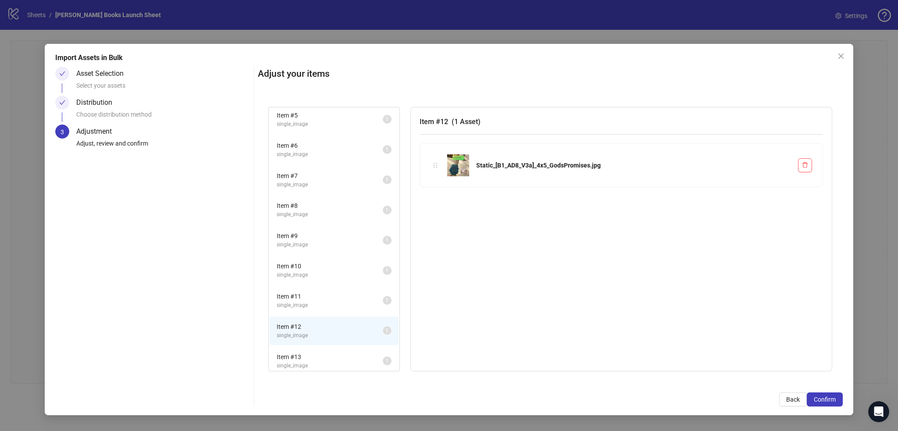
click at [329, 352] on span "Item # 13" at bounding box center [330, 357] width 106 height 10
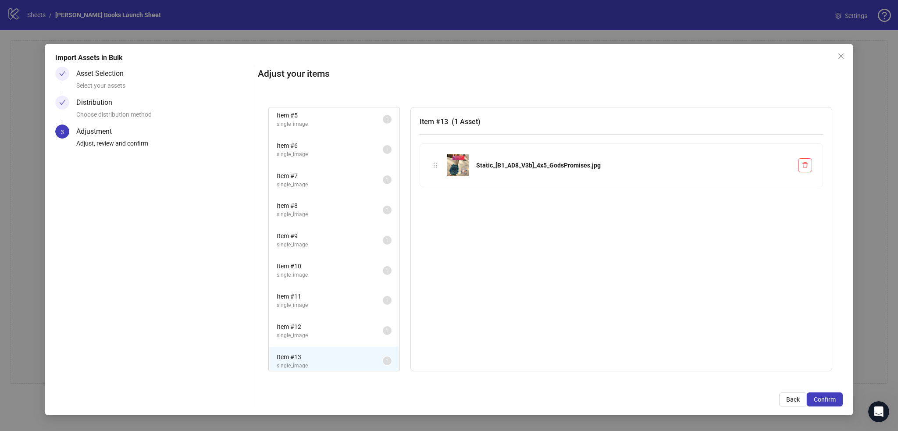
click at [337, 326] on span "Item # 12" at bounding box center [330, 327] width 106 height 10
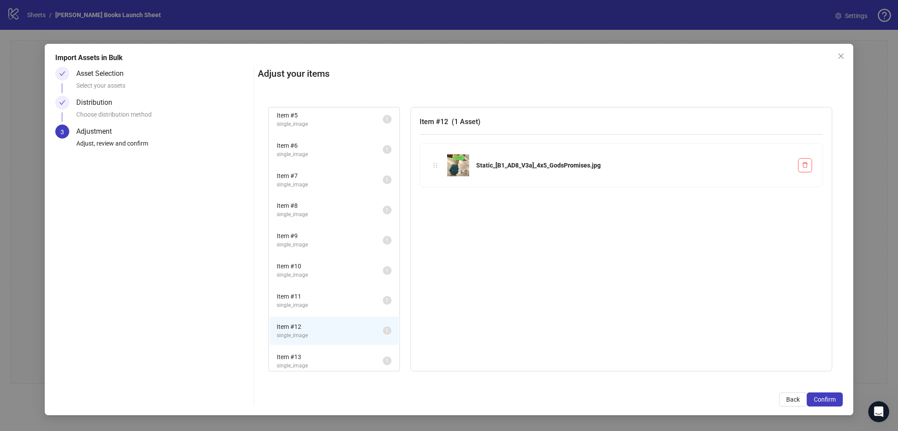
click at [339, 296] on span "Item # 11" at bounding box center [330, 297] width 106 height 10
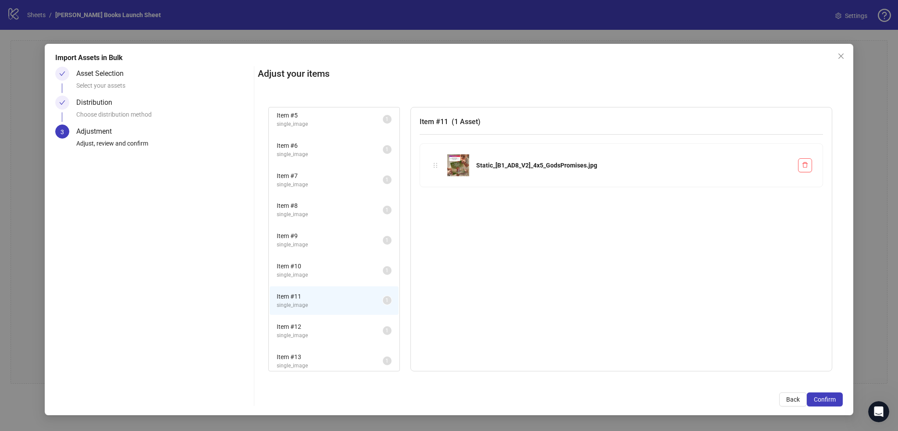
click at [335, 333] on span "single_image" at bounding box center [330, 336] width 106 height 8
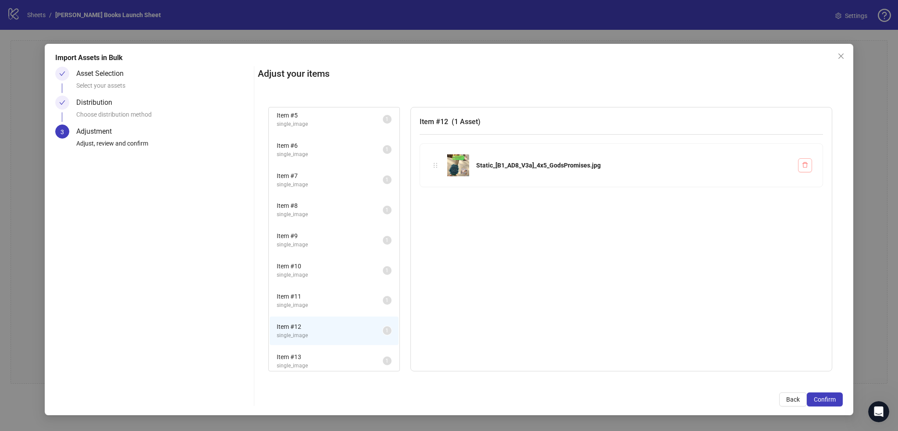
click at [805, 168] on icon "delete" at bounding box center [805, 165] width 6 height 6
click at [326, 356] on span "Item # 13" at bounding box center [330, 357] width 106 height 10
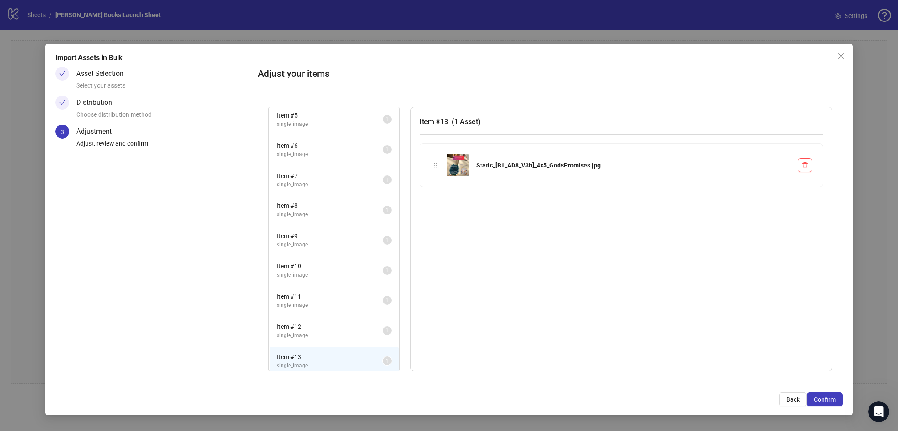
click at [326, 322] on span "Item # 12" at bounding box center [330, 327] width 106 height 10
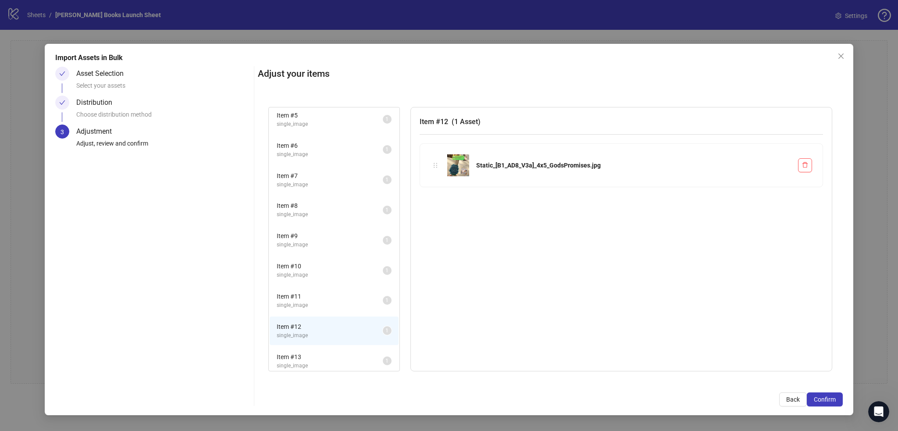
click at [325, 353] on span "Item # 13" at bounding box center [330, 357] width 106 height 10
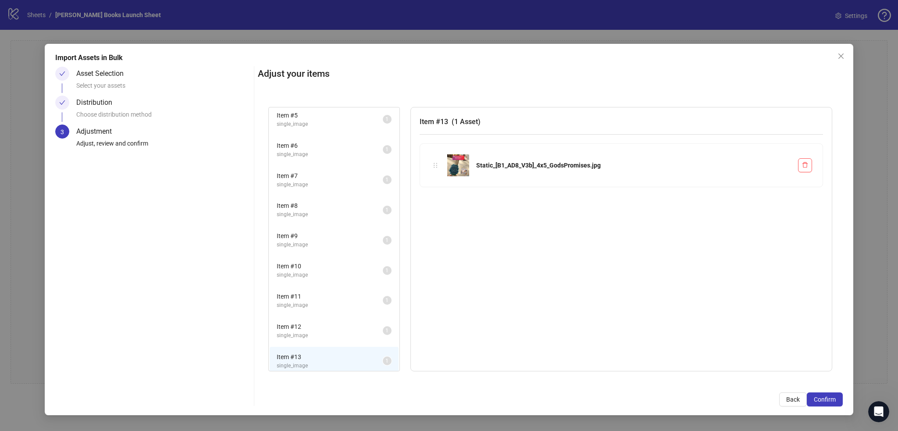
click at [321, 293] on span "Item # 11" at bounding box center [330, 297] width 106 height 10
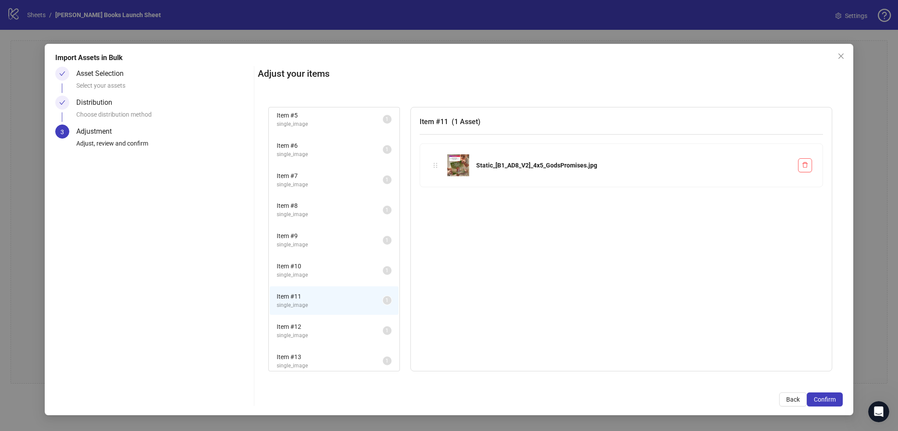
click at [328, 327] on div "Item # 12 single_image" at bounding box center [330, 331] width 106 height 18
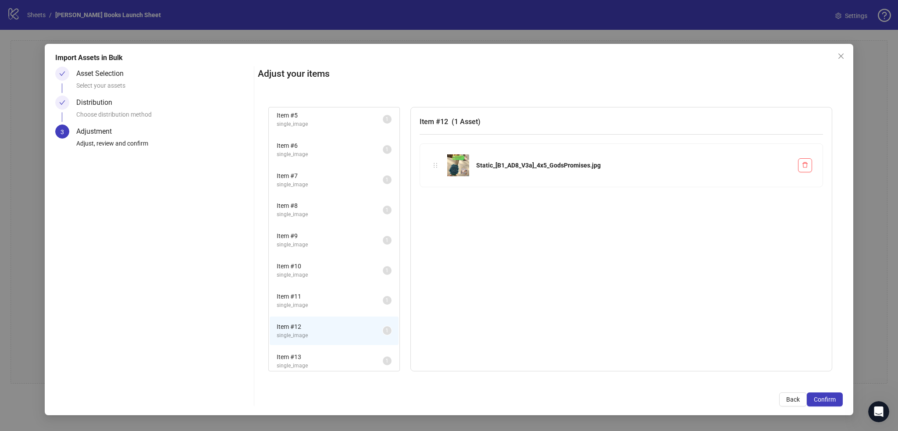
click at [332, 352] on span "Item # 13" at bounding box center [330, 357] width 106 height 10
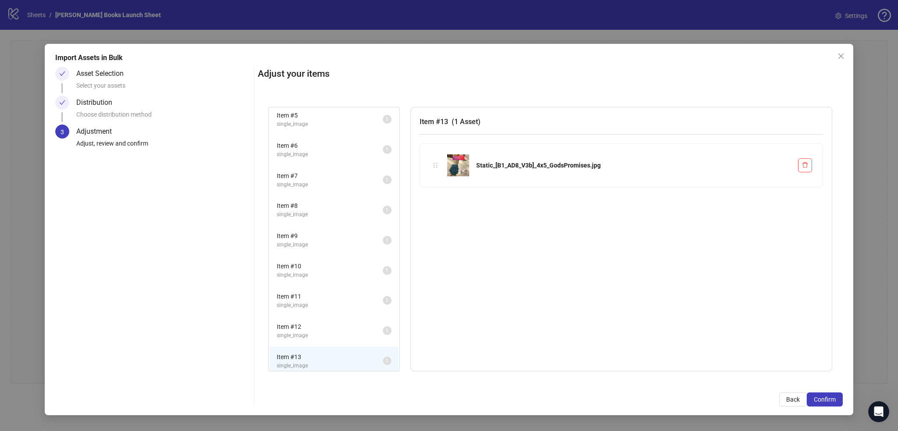
click at [331, 326] on span "Item # 12" at bounding box center [330, 327] width 106 height 10
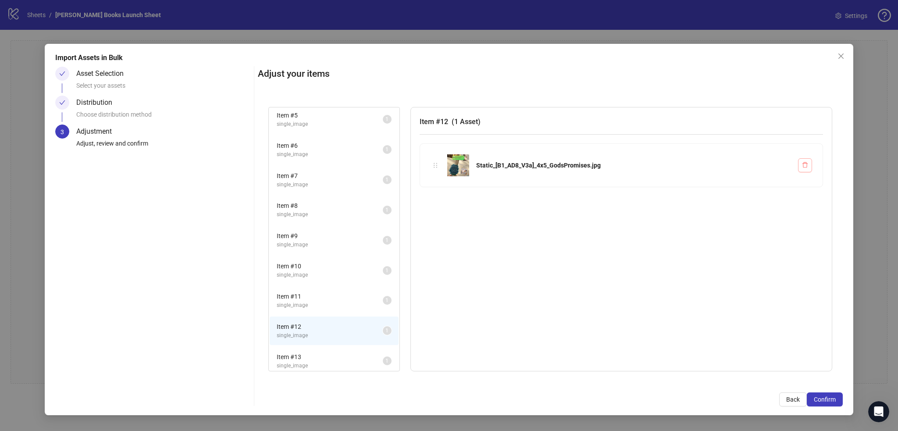
click at [804, 163] on icon "delete" at bounding box center [805, 165] width 6 height 6
click at [810, 161] on button "button" at bounding box center [805, 165] width 14 height 14
click at [793, 402] on span "Back" at bounding box center [793, 399] width 14 height 7
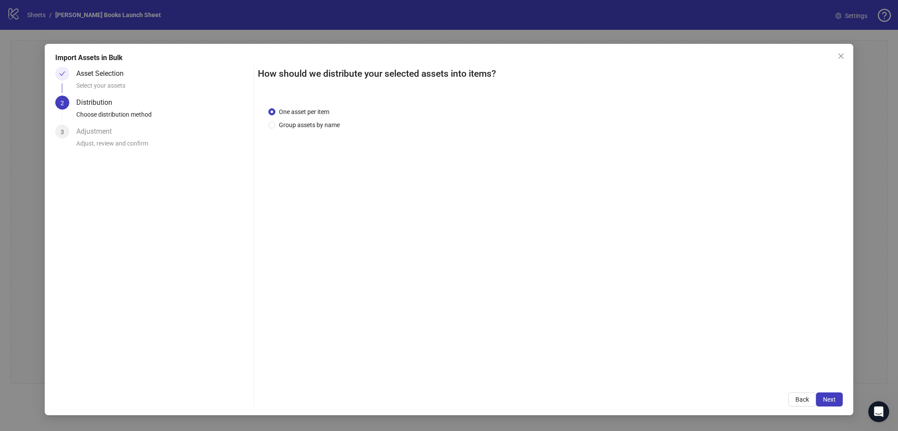
click at [99, 74] on div "Asset Selection" at bounding box center [103, 74] width 54 height 14
click at [807, 397] on span "Back" at bounding box center [802, 399] width 14 height 7
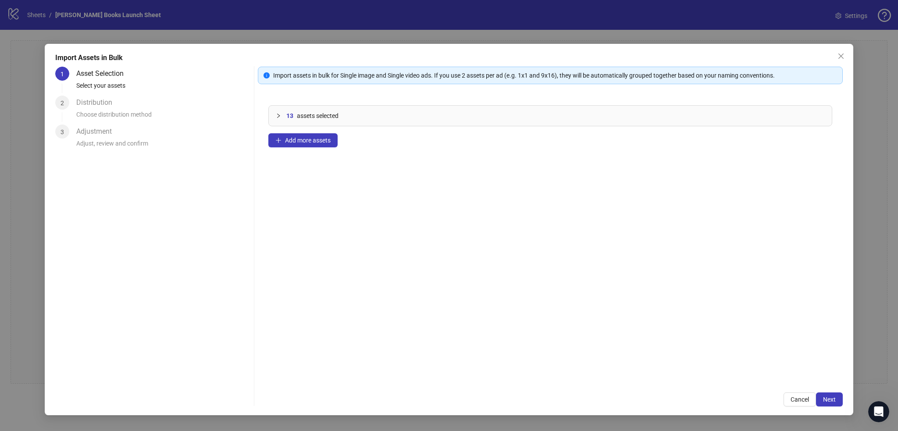
click at [293, 109] on div "13 assets selected" at bounding box center [550, 116] width 563 height 20
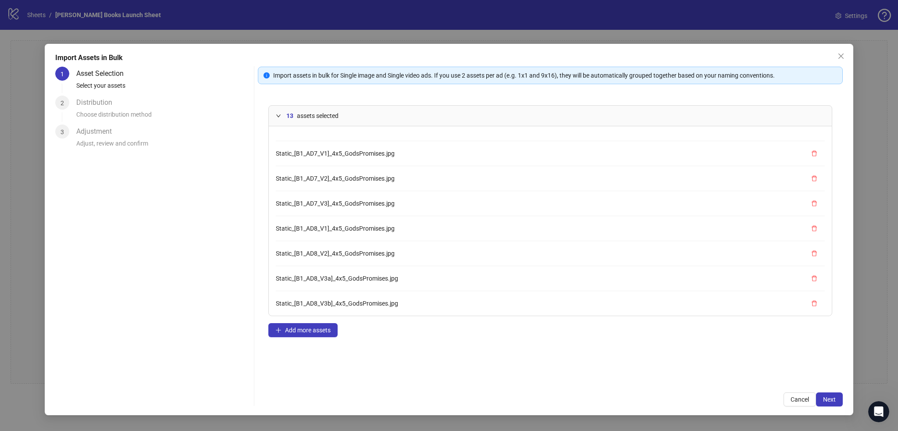
scroll to position [148, 0]
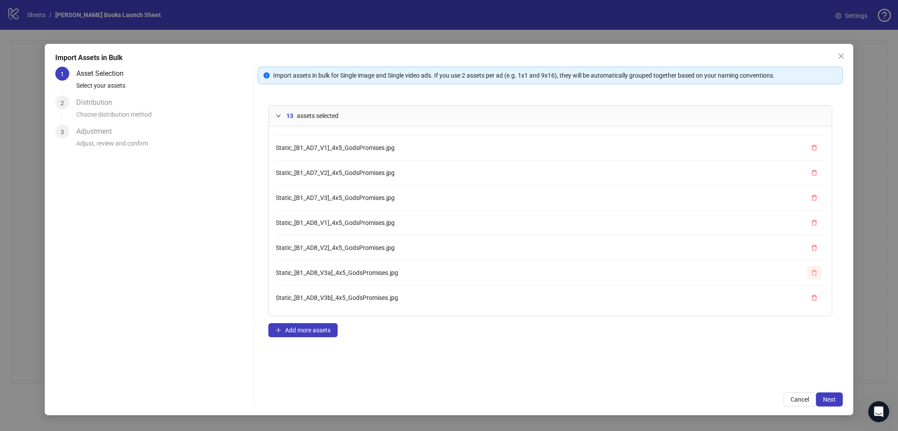
click at [812, 270] on icon "delete" at bounding box center [814, 273] width 5 height 6
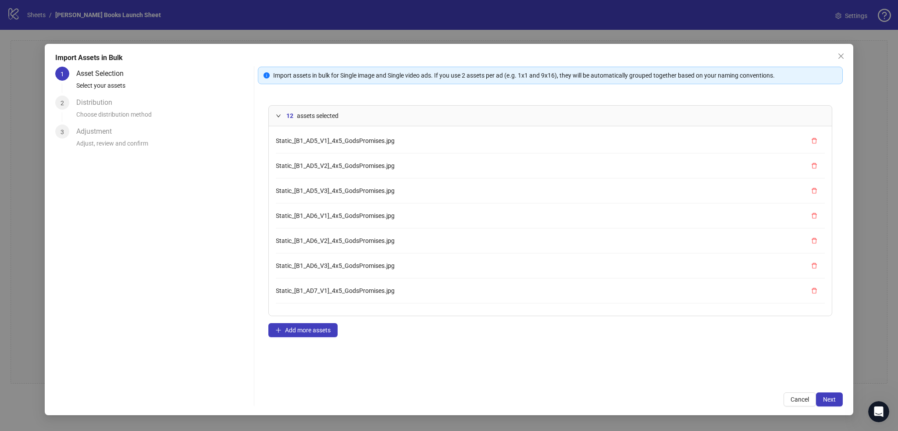
scroll to position [0, 0]
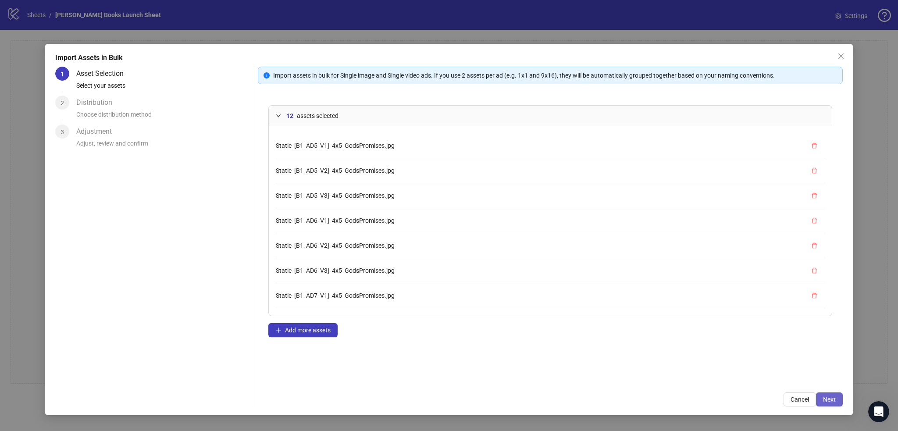
click at [834, 398] on span "Next" at bounding box center [829, 399] width 13 height 7
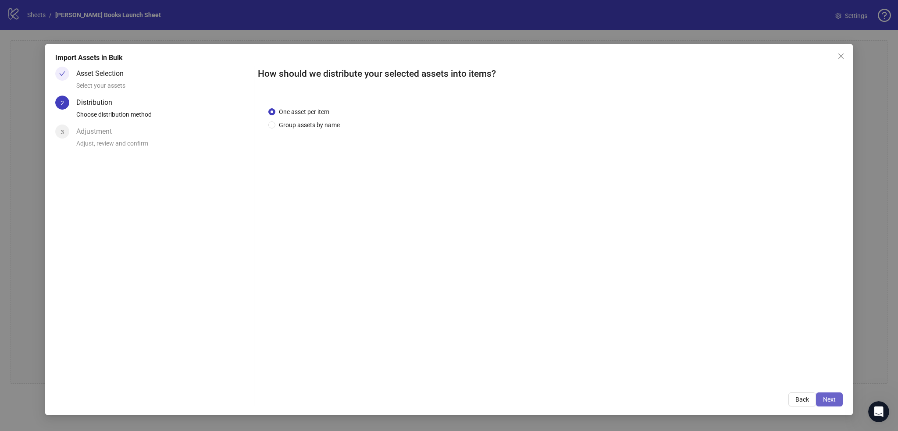
click at [823, 395] on button "Next" at bounding box center [829, 399] width 27 height 14
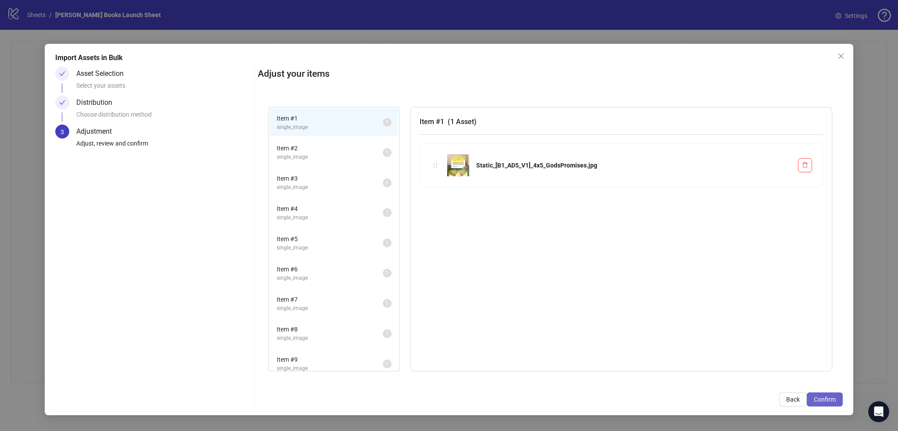
click at [823, 396] on span "Confirm" at bounding box center [825, 399] width 22 height 7
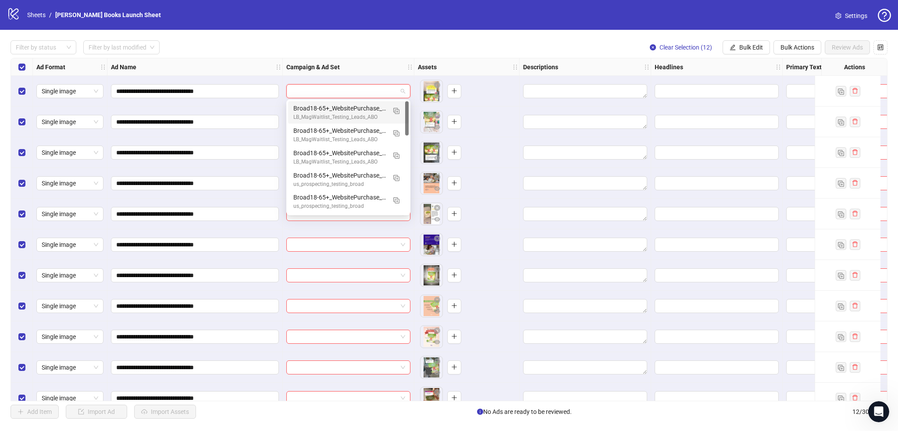
click at [316, 93] on input "search" at bounding box center [345, 91] width 106 height 13
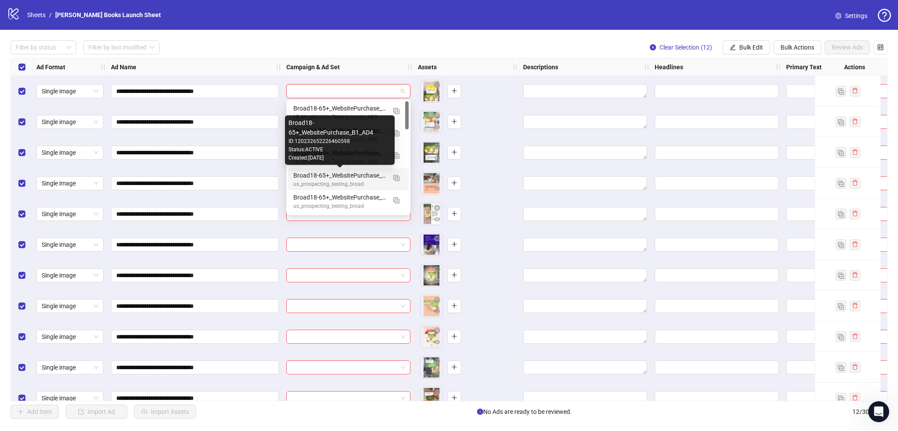
scroll to position [102, 0]
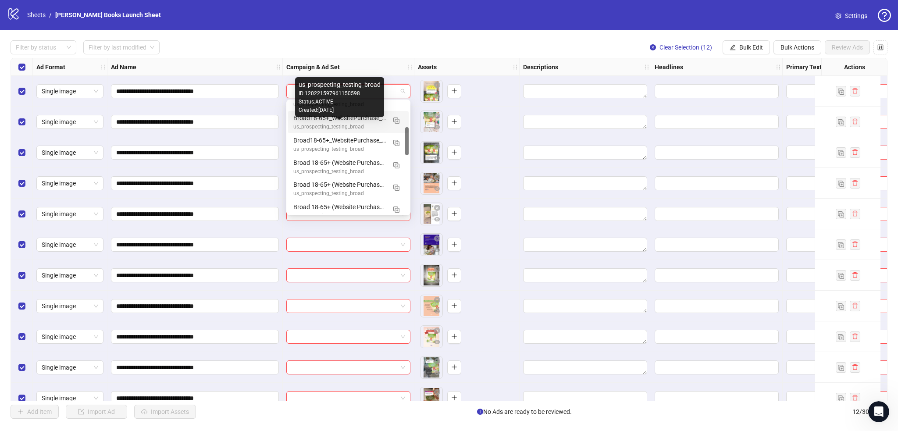
click at [369, 123] on div "us_prospecting_testing_broad" at bounding box center [339, 127] width 93 height 8
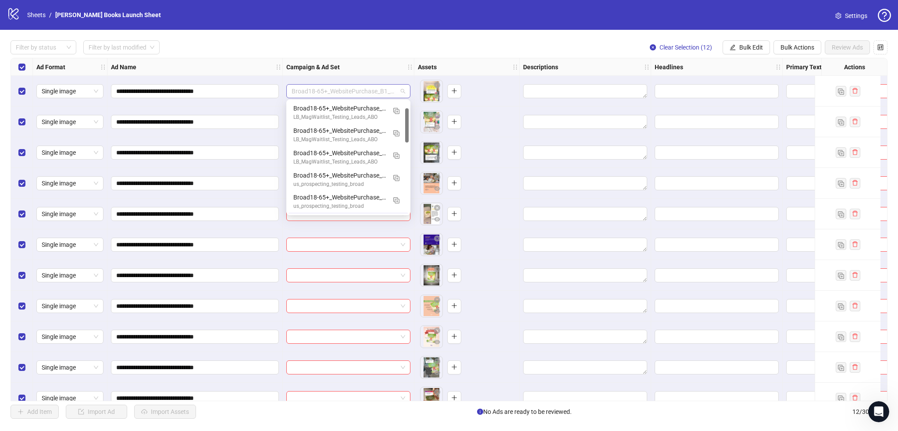
click at [373, 91] on span "Broad18-65+_WebsitePurchase_B1_AD2" at bounding box center [349, 91] width 114 height 13
drag, startPoint x: 406, startPoint y: 124, endPoint x: 409, endPoint y: 209, distance: 85.1
click at [409, 209] on div "alltypes_broad_instagram_mf_18-65+ us_traffic_igfollow_highestvolume static_ai_…" at bounding box center [348, 157] width 121 height 112
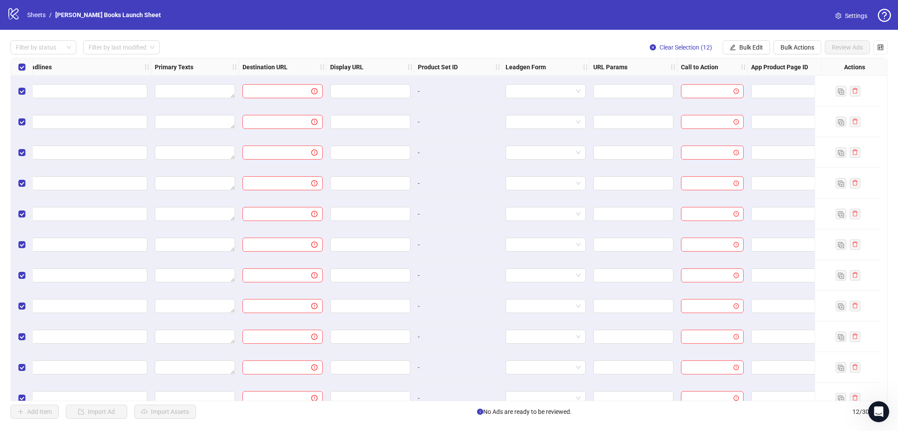
scroll to position [0, 642]
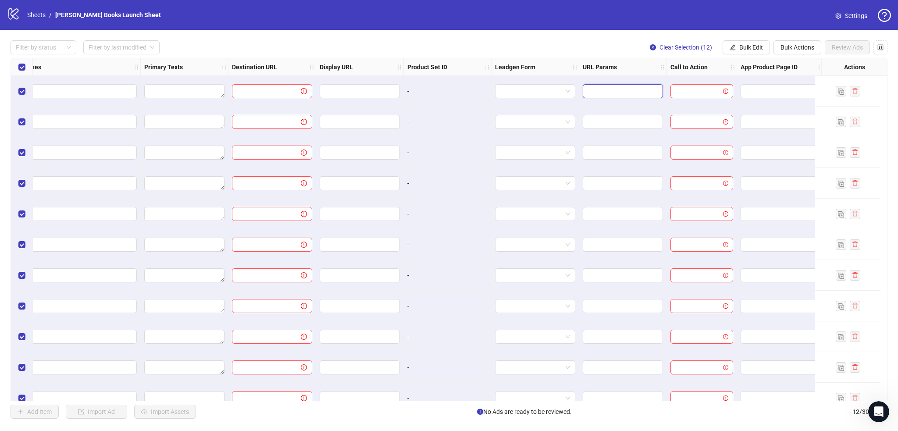
click at [601, 93] on input "text" at bounding box center [622, 91] width 68 height 10
click at [702, 91] on input "search" at bounding box center [698, 91] width 44 height 13
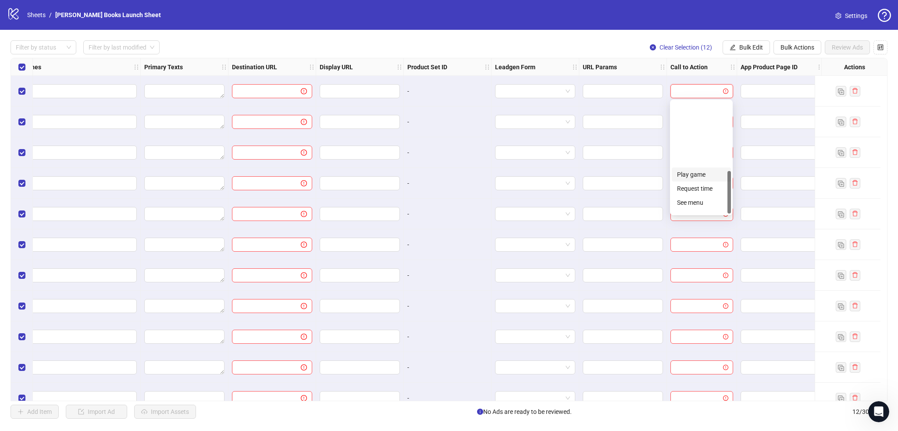
scroll to position [182, 0]
click at [696, 139] on div "Shop now" at bounding box center [701, 137] width 49 height 10
click at [708, 95] on span "Shop now" at bounding box center [702, 91] width 52 height 13
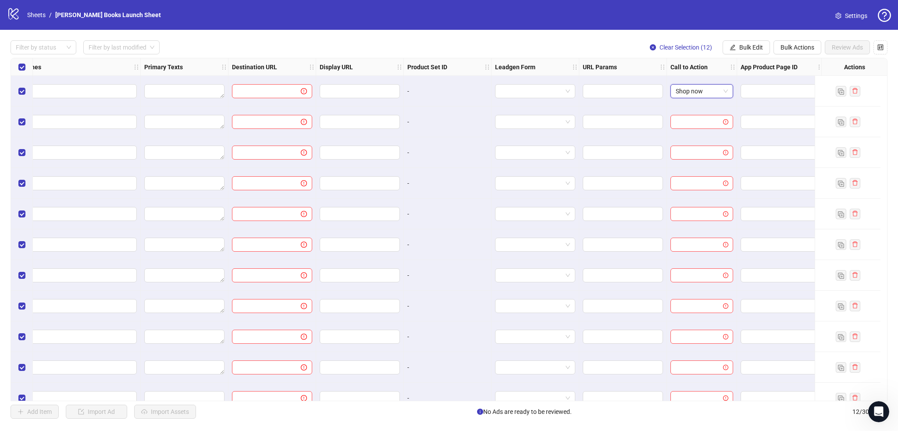
click at [707, 89] on span "Shop now" at bounding box center [702, 91] width 52 height 13
click at [681, 75] on div "Call to Action" at bounding box center [702, 67] width 70 height 18
click at [696, 121] on input "search" at bounding box center [698, 121] width 44 height 13
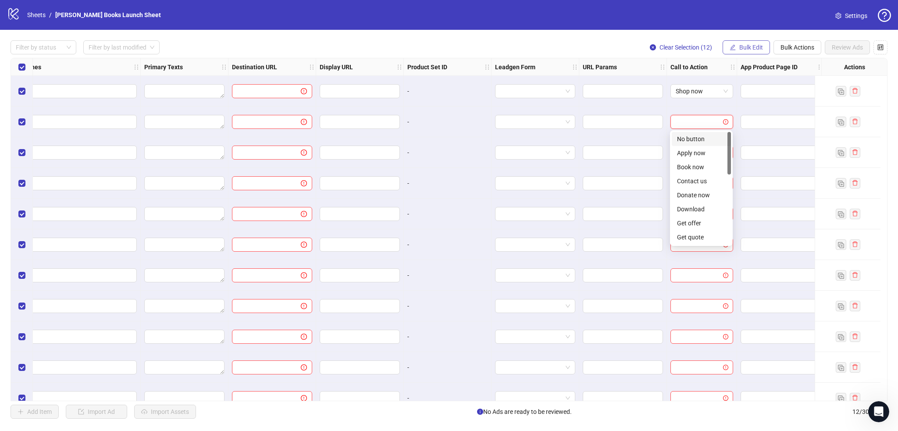
click at [748, 48] on span "Bulk Edit" at bounding box center [751, 47] width 24 height 7
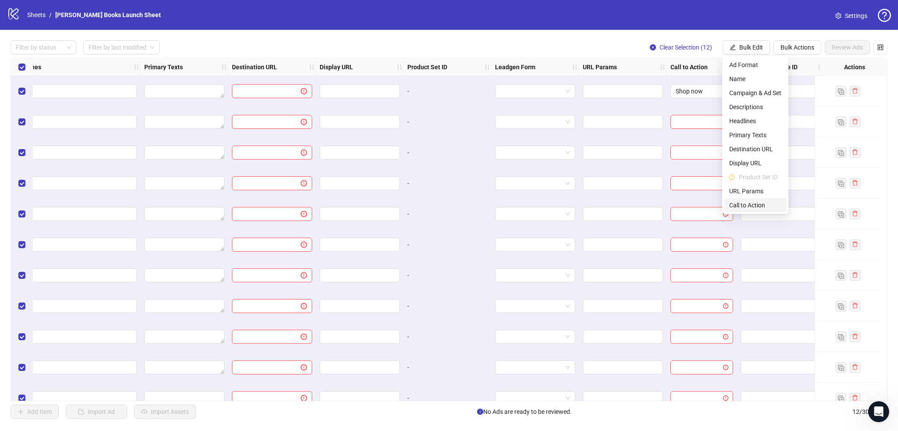
click at [748, 205] on span "Call to Action" at bounding box center [755, 205] width 52 height 10
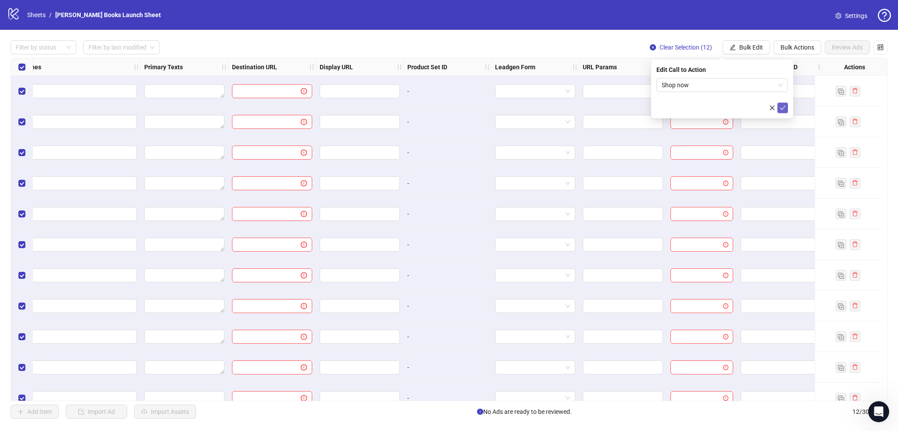
click at [781, 107] on icon "check" at bounding box center [783, 108] width 6 height 6
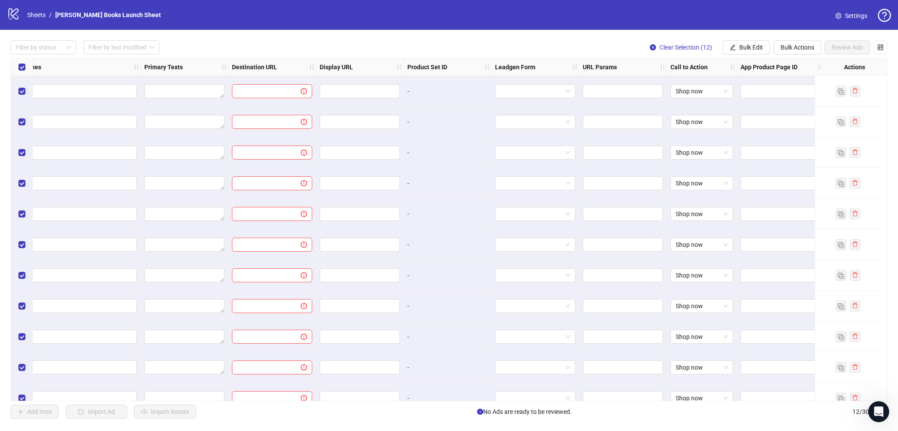
scroll to position [0, 652]
click at [335, 94] on input "text" at bounding box center [355, 91] width 68 height 10
type input "**********"
click at [754, 45] on span "Bulk Edit" at bounding box center [751, 47] width 24 height 7
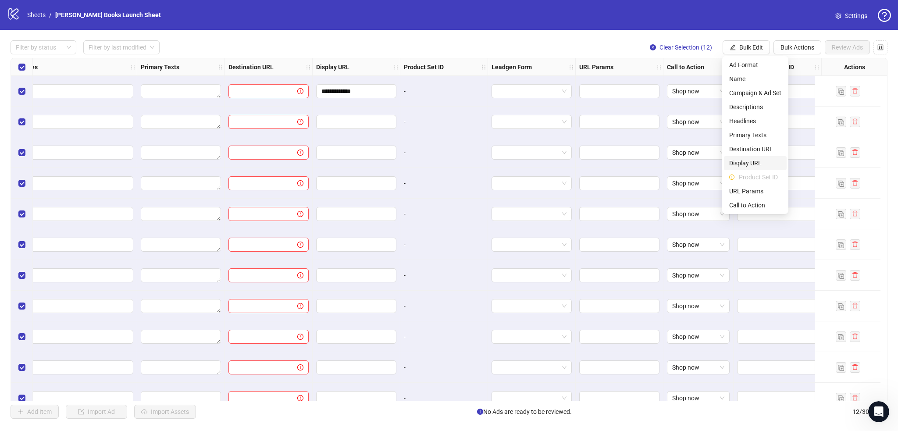
click at [752, 161] on span "Display URL" at bounding box center [755, 163] width 52 height 10
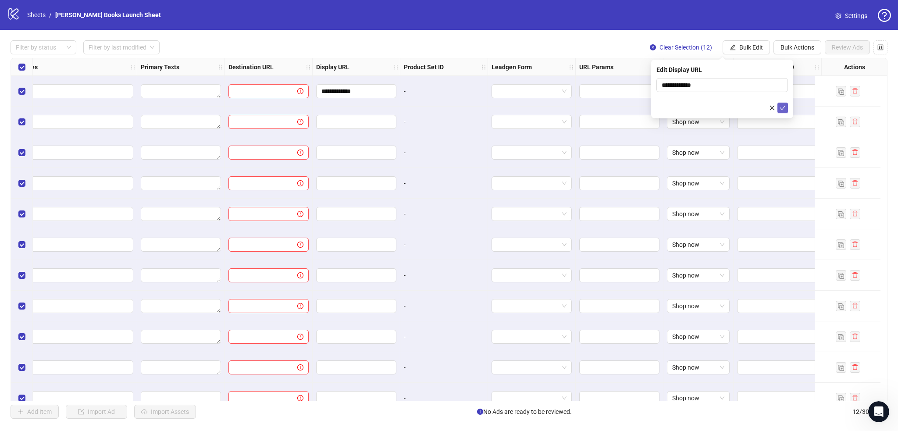
click at [784, 110] on icon "check" at bounding box center [783, 108] width 6 height 6
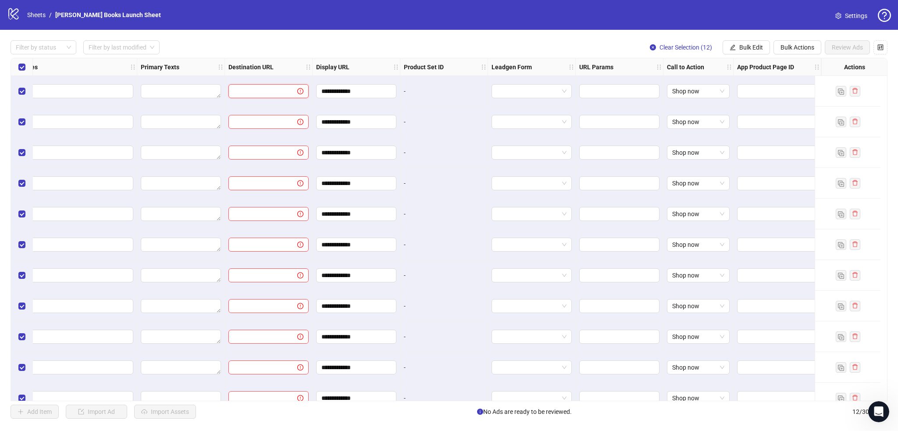
click at [264, 89] on input "text" at bounding box center [259, 91] width 51 height 10
click at [760, 47] on span "Bulk Edit" at bounding box center [751, 47] width 24 height 7
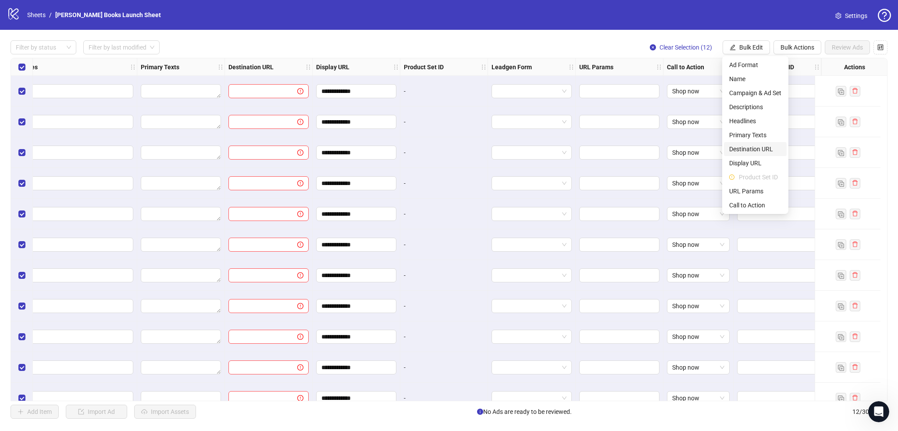
click at [753, 148] on span "Destination URL" at bounding box center [755, 149] width 52 height 10
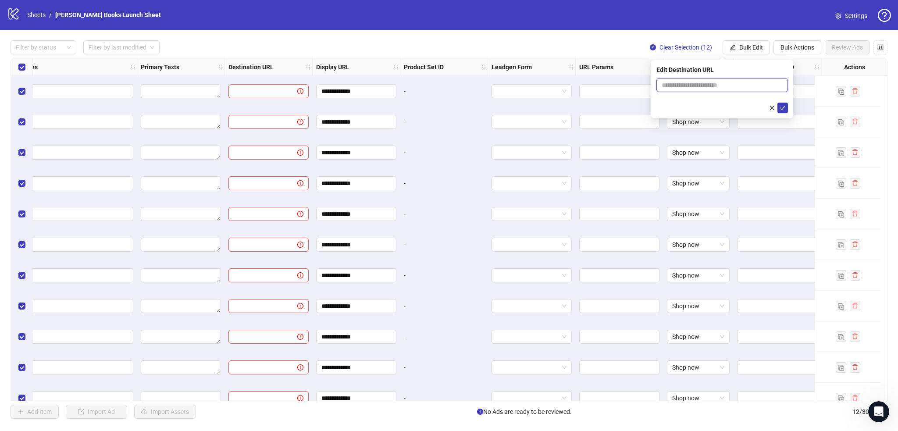
click at [719, 84] on input "text" at bounding box center [719, 85] width 114 height 10
paste input "**********"
type input "**********"
click at [784, 108] on icon "check" at bounding box center [783, 108] width 6 height 6
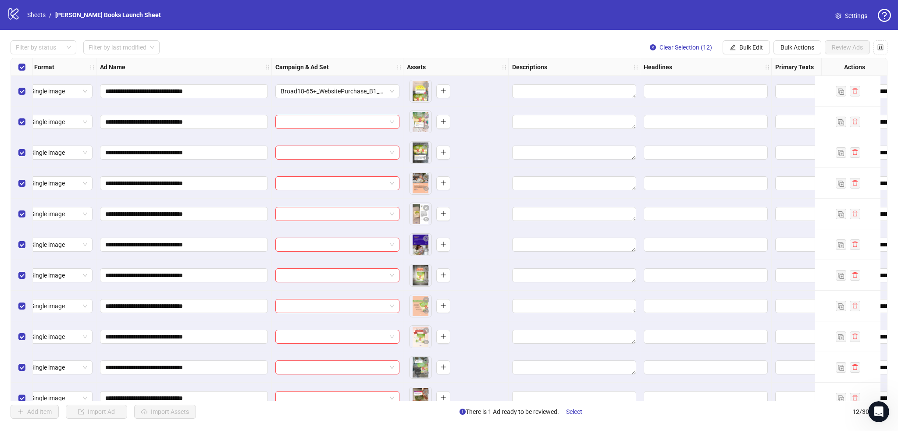
scroll to position [0, 0]
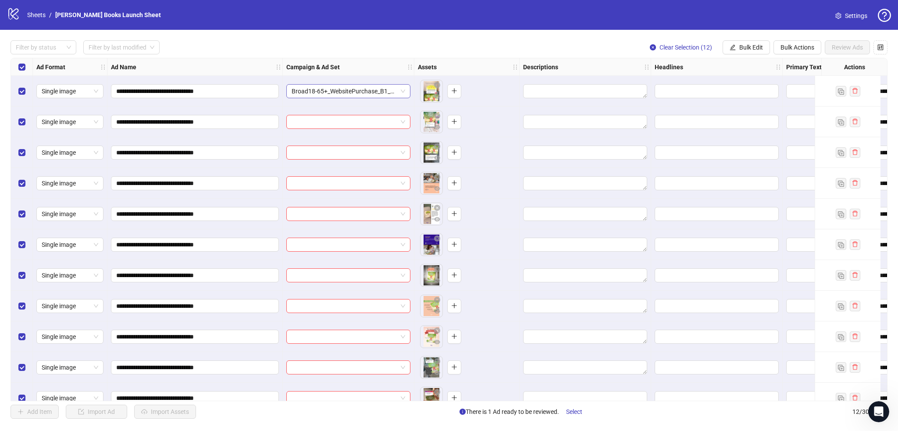
click at [339, 93] on span "Broad18-65+_WebsitePurchase_B1_AD2" at bounding box center [349, 91] width 114 height 13
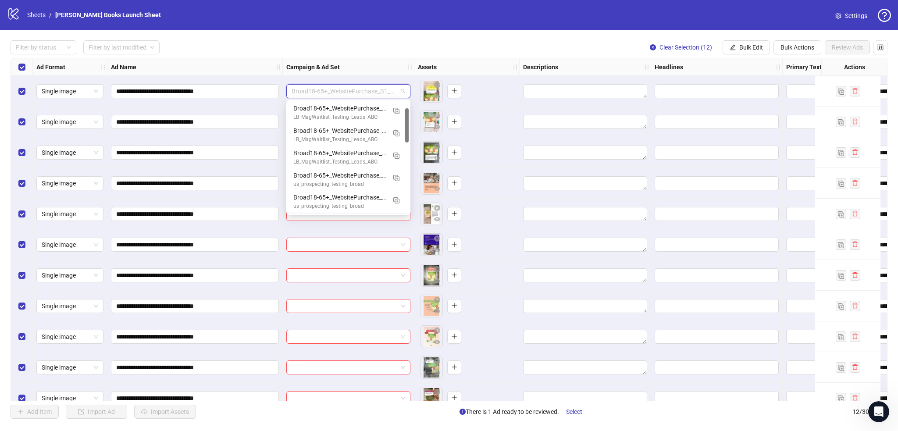
scroll to position [22, 0]
click at [339, 91] on span "Broad18-65+_WebsitePurchase_B1_AD2" at bounding box center [349, 91] width 114 height 13
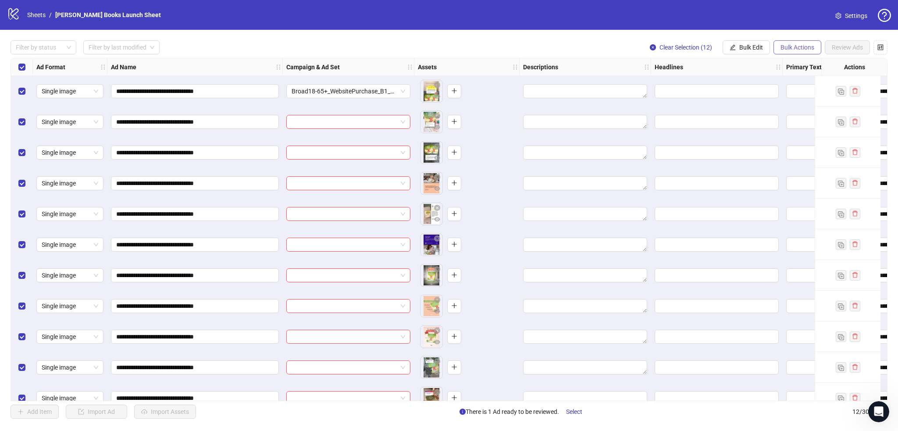
drag, startPoint x: 795, startPoint y: 46, endPoint x: 789, endPoint y: 48, distance: 6.5
click at [789, 48] on span "Bulk Actions" at bounding box center [798, 47] width 34 height 7
click at [748, 47] on span "Bulk Edit" at bounding box center [751, 47] width 24 height 7
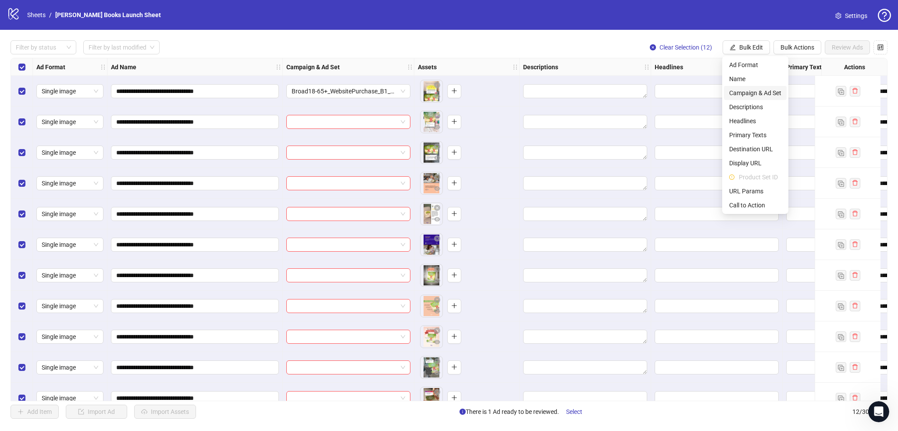
click at [757, 93] on span "Campaign & Ad Set" at bounding box center [755, 93] width 52 height 10
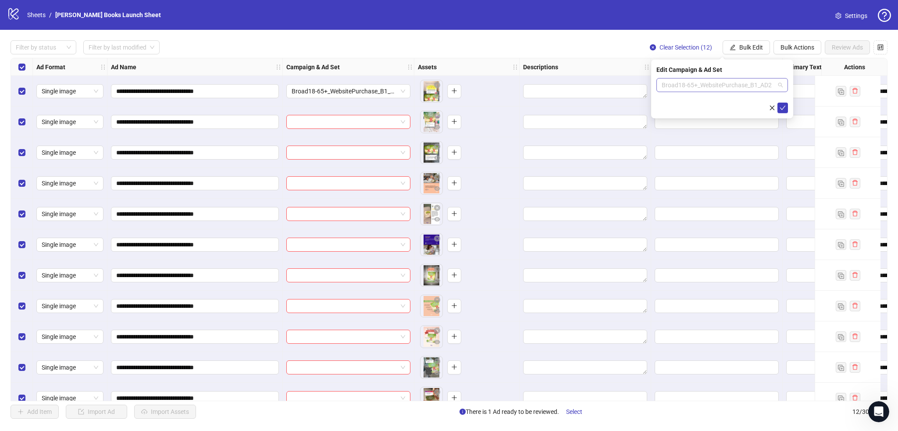
click at [720, 80] on span "Broad18-65+_WebsitePurchase_B1_AD2" at bounding box center [722, 84] width 121 height 13
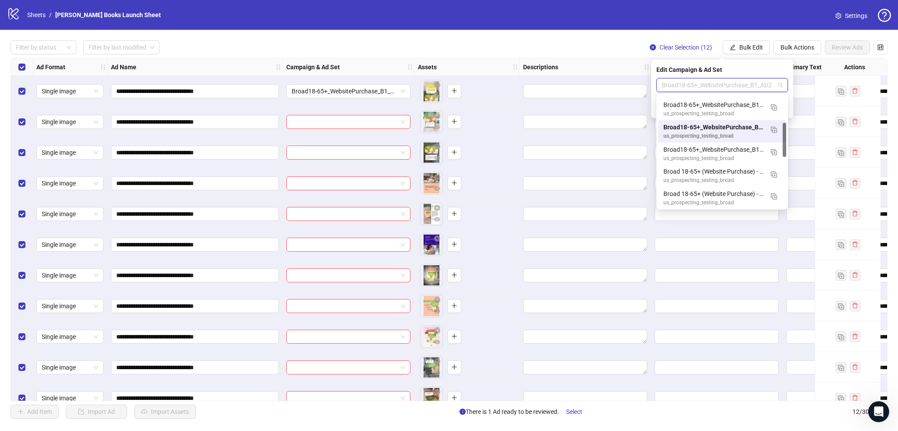
scroll to position [90, 0]
drag, startPoint x: 785, startPoint y: 128, endPoint x: 786, endPoint y: 150, distance: 21.1
click at [786, 150] on div "120233269323750598 120233265810500598 120232652226460598 Broad18-65+_WebsitePur…" at bounding box center [722, 152] width 132 height 116
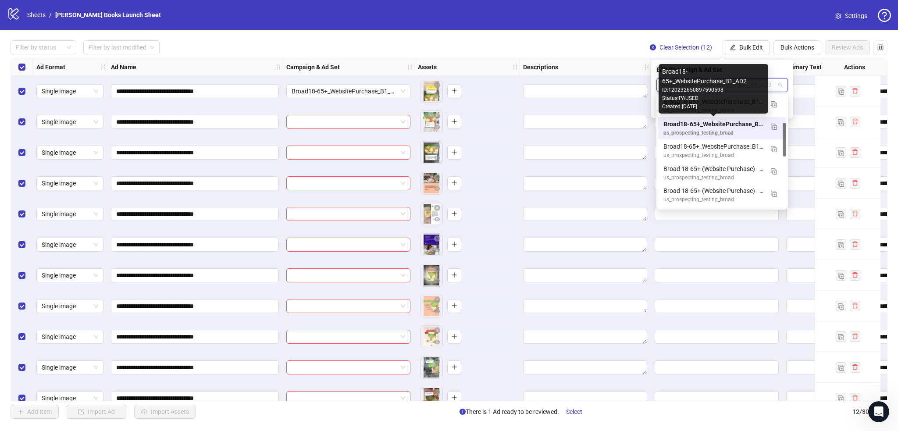
click at [726, 128] on div "Broad18-65+_WebsitePurchase_B1_AD2" at bounding box center [713, 124] width 100 height 10
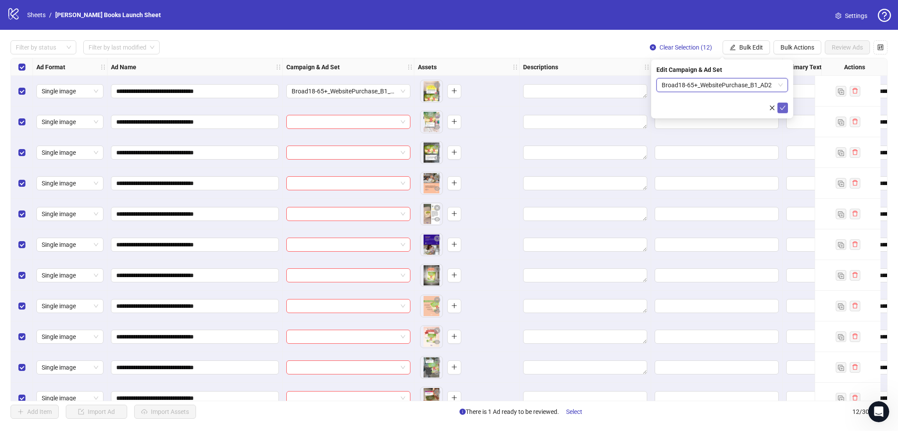
click at [780, 111] on button "submit" at bounding box center [783, 108] width 11 height 11
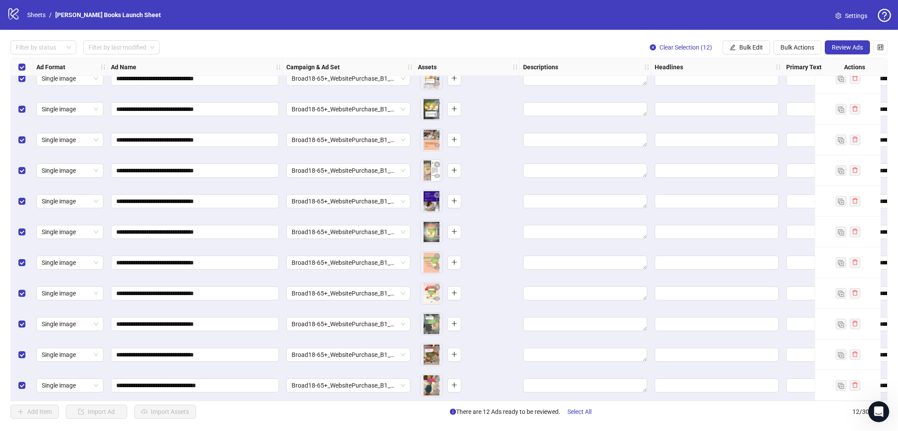
scroll to position [0, 0]
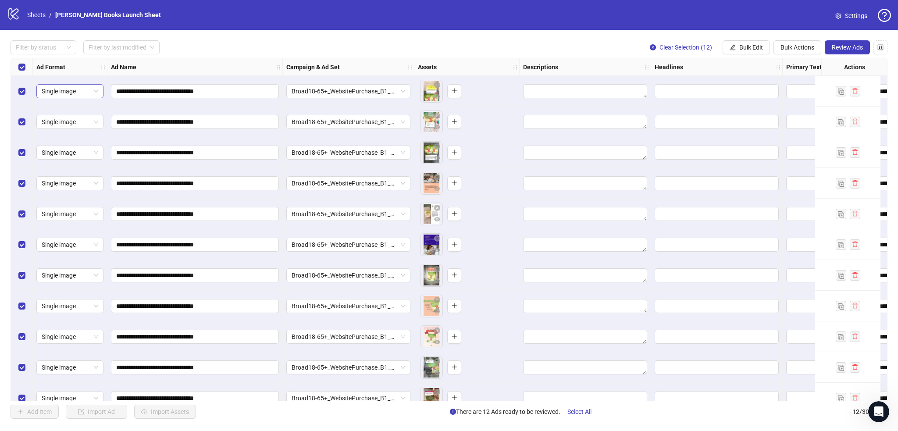
click at [78, 94] on span "Single image" at bounding box center [70, 91] width 57 height 13
click at [79, 89] on span "Single image" at bounding box center [70, 91] width 57 height 13
click at [333, 89] on span "Broad18-65+_WebsitePurchase_B1_AD2" at bounding box center [349, 91] width 114 height 13
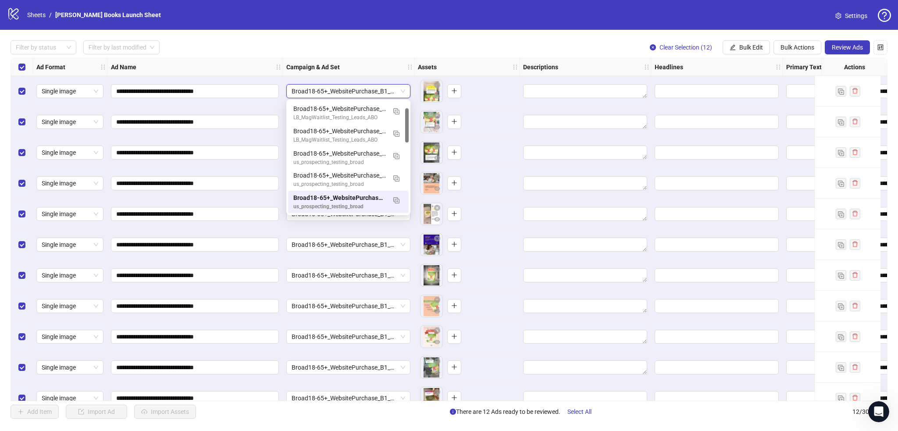
click at [354, 43] on div "Filter by status Filter by last modified Clear Selection (12) Bulk Edit Bulk Ac…" at bounding box center [449, 47] width 877 height 14
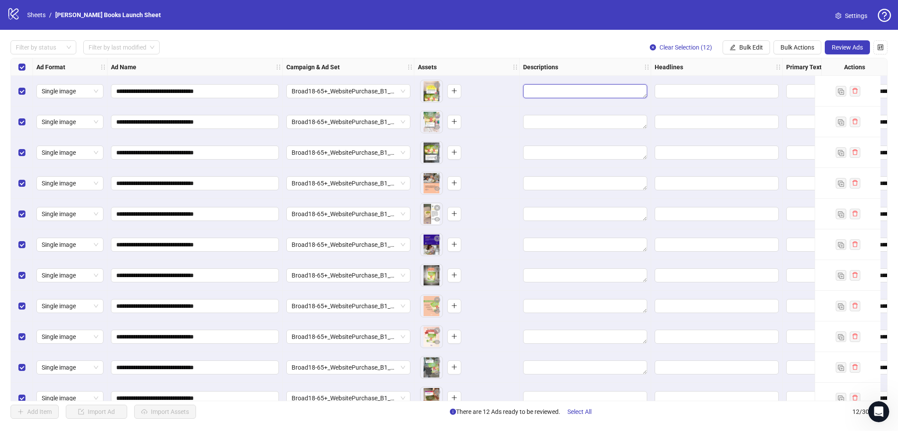
click at [552, 91] on textarea "Edit values" at bounding box center [585, 91] width 124 height 14
click at [482, 115] on div "To pick up a draggable item, press the space bar. While dragging, use the arrow…" at bounding box center [467, 121] width 98 height 27
click at [554, 86] on textarea "Edit values" at bounding box center [585, 91] width 124 height 14
click at [544, 90] on textarea "Edit values" at bounding box center [585, 91] width 124 height 14
click at [552, 86] on textarea "Edit values" at bounding box center [585, 91] width 124 height 14
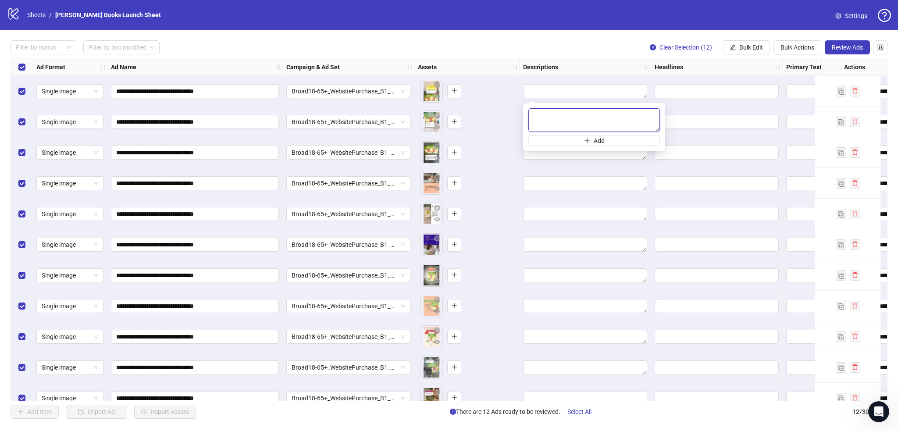
paste textarea "**********"
type textarea "**********"
click at [503, 116] on div "To pick up a draggable item, press the space bar. While dragging, use the arrow…" at bounding box center [467, 121] width 98 height 27
click at [622, 89] on textarea "**********" at bounding box center [585, 91] width 124 height 14
click at [503, 100] on div "To pick up a draggable item, press the space bar. While dragging, use the arrow…" at bounding box center [467, 91] width 98 height 27
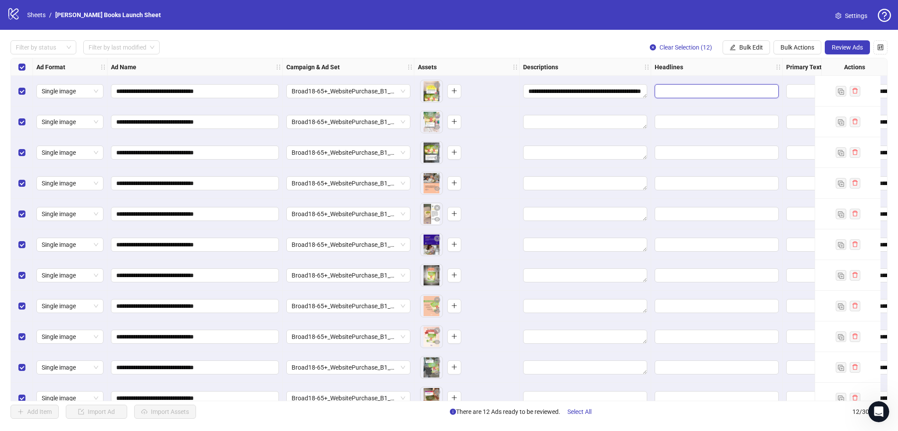
click at [700, 94] on input "Edit values" at bounding box center [716, 91] width 112 height 10
click at [635, 108] on div at bounding box center [586, 122] width 132 height 31
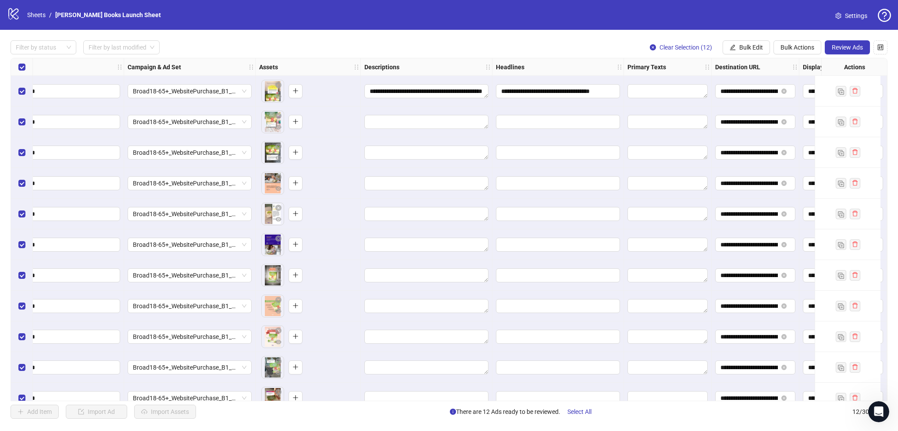
scroll to position [0, 243]
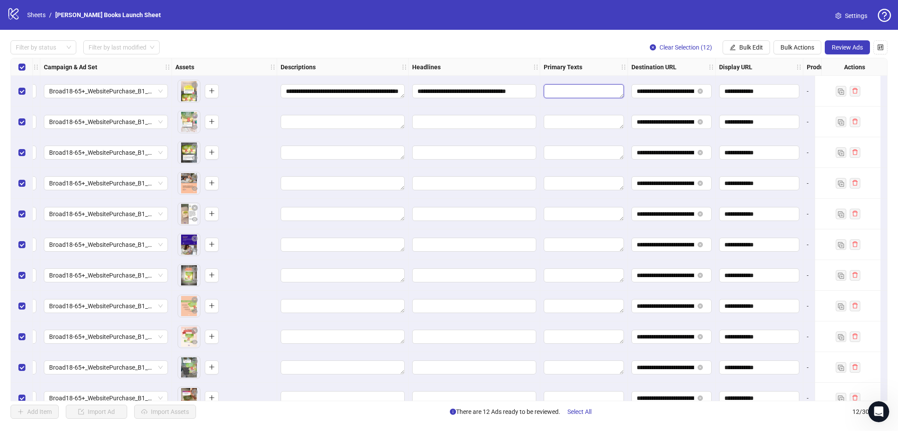
click at [590, 86] on textarea "Edit values" at bounding box center [584, 91] width 80 height 14
type textarea "**********"
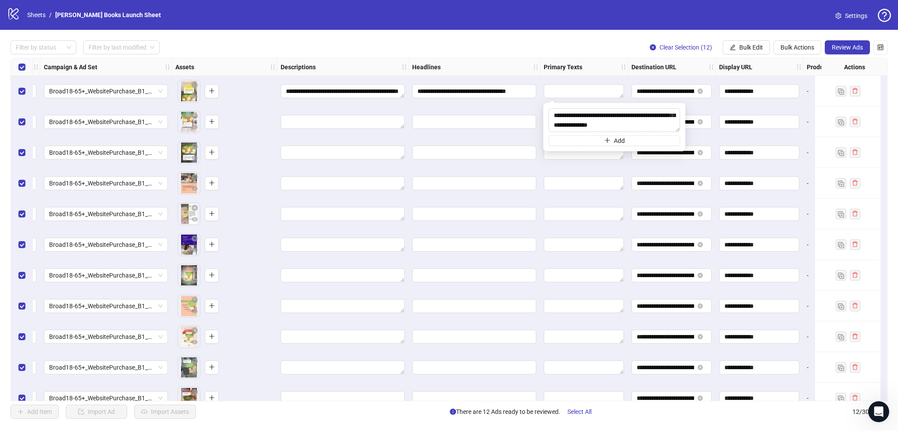
click at [540, 102] on div at bounding box center [584, 91] width 88 height 31
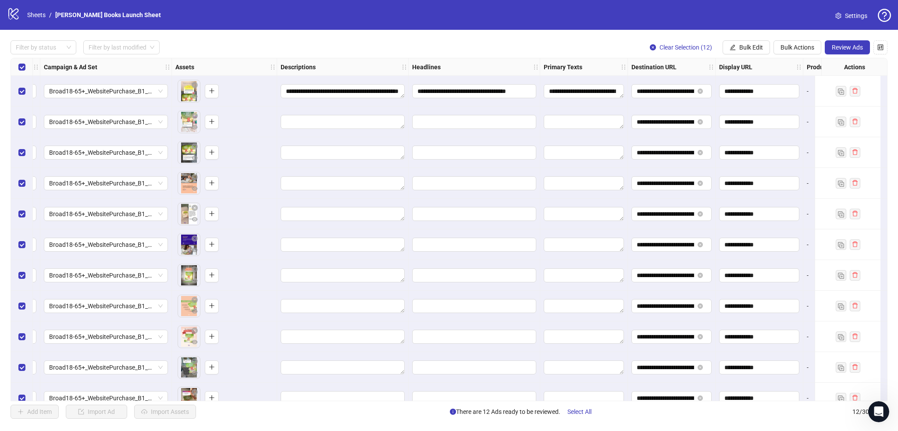
click at [585, 171] on div at bounding box center [584, 183] width 88 height 31
click at [578, 168] on div at bounding box center [584, 183] width 88 height 31
click at [339, 117] on textarea "Edit values" at bounding box center [343, 122] width 124 height 14
click at [269, 128] on div "To pick up a draggable item, press the space bar. While dragging, use the arrow…" at bounding box center [224, 121] width 98 height 27
click at [336, 118] on textarea "**********" at bounding box center [343, 122] width 124 height 14
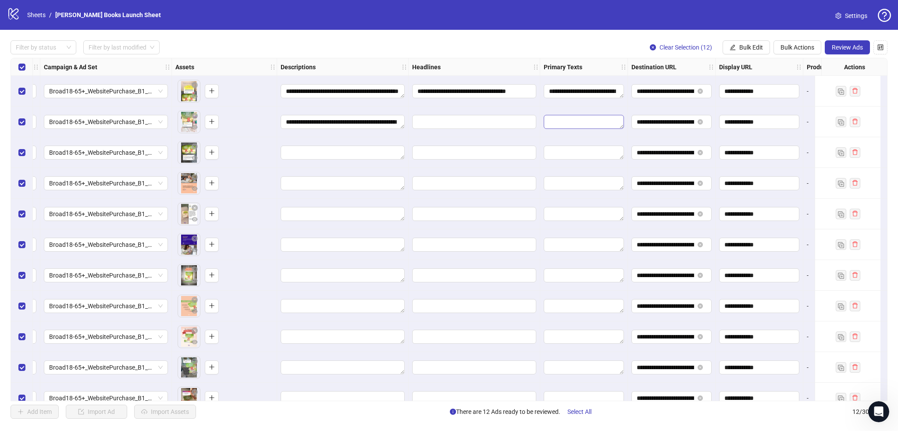
click at [585, 121] on textarea "Edit values" at bounding box center [584, 122] width 80 height 14
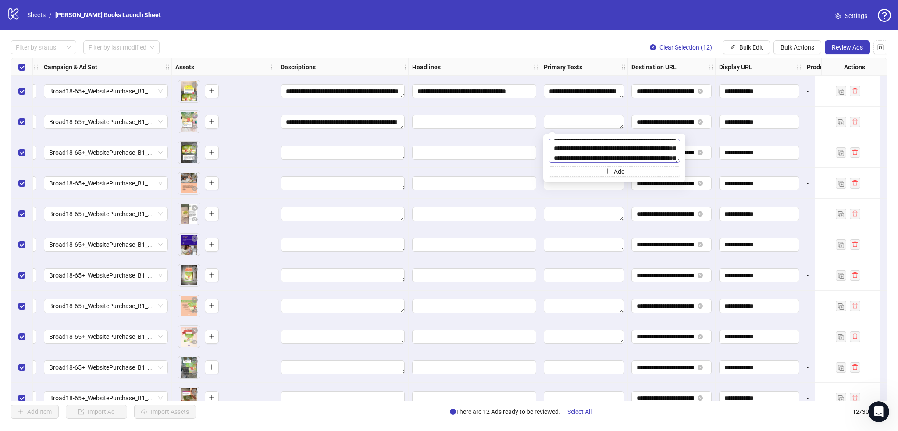
drag, startPoint x: 578, startPoint y: 154, endPoint x: 589, endPoint y: 151, distance: 10.4
click at [589, 151] on textarea "**********" at bounding box center [615, 151] width 132 height 24
type textarea "**********"
click at [521, 123] on input "Edit values" at bounding box center [473, 122] width 112 height 10
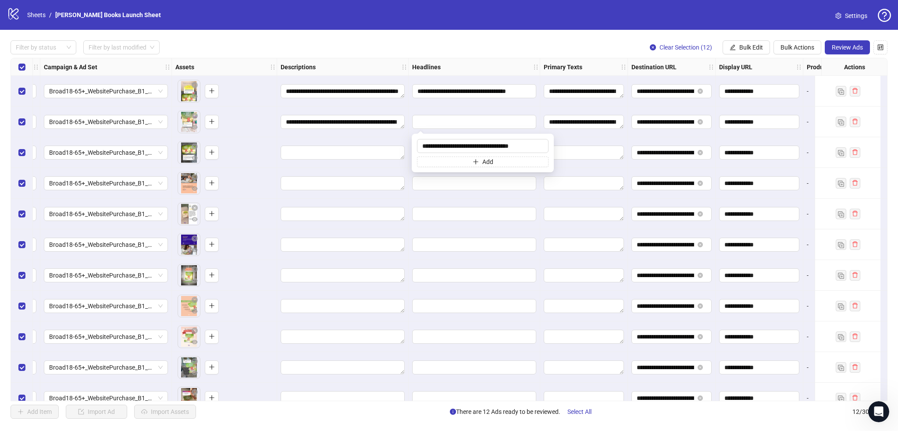
type input "**********"
click at [385, 124] on textarea "**********" at bounding box center [343, 122] width 124 height 14
paste textarea
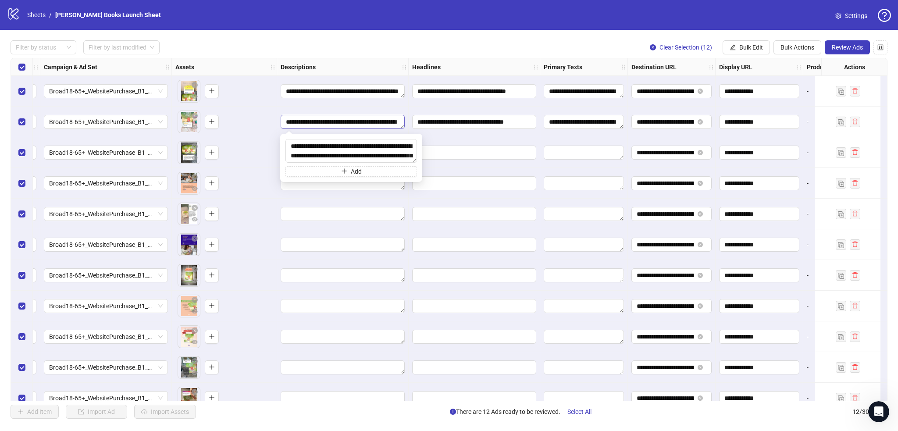
click at [379, 118] on textarea "**********" at bounding box center [343, 122] width 124 height 14
paste textarea
type textarea "**********"
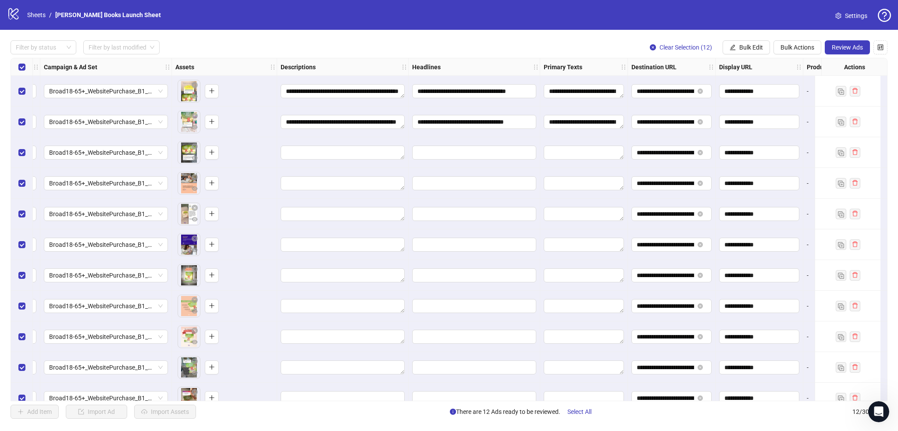
click at [254, 150] on div "To pick up a draggable item, press the space bar. While dragging, use the arrow…" at bounding box center [224, 152] width 98 height 27
click at [583, 149] on textarea "Edit values" at bounding box center [584, 153] width 80 height 14
type textarea "**********"
click at [555, 141] on div at bounding box center [584, 152] width 88 height 31
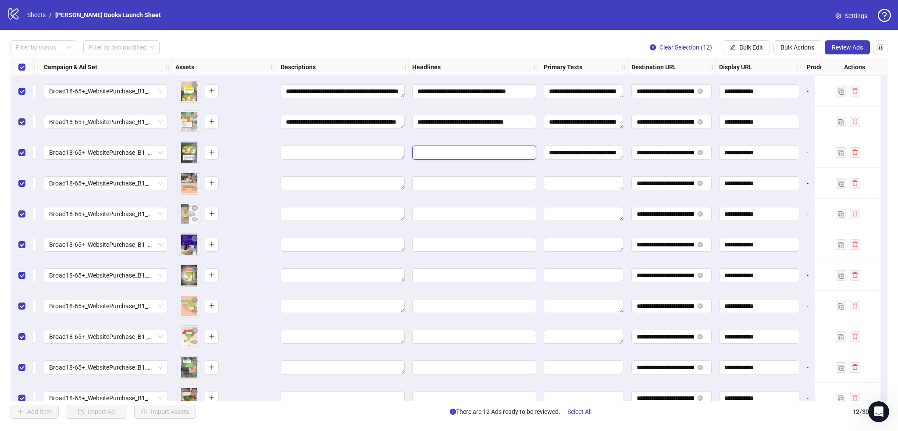
click at [498, 149] on input "Edit values" at bounding box center [473, 153] width 112 height 10
type input "**********"
click at [430, 137] on div at bounding box center [475, 152] width 132 height 31
click at [368, 150] on textarea "Edit values" at bounding box center [343, 153] width 124 height 14
type textarea "**********"
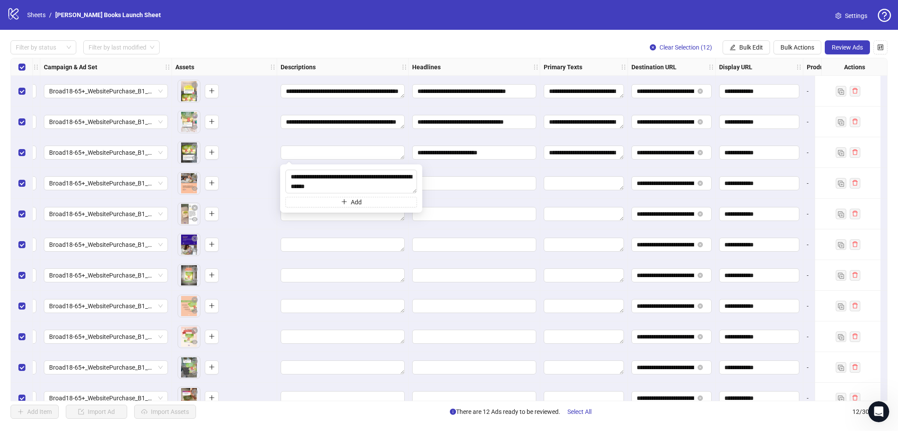
click at [396, 138] on div at bounding box center [343, 152] width 132 height 31
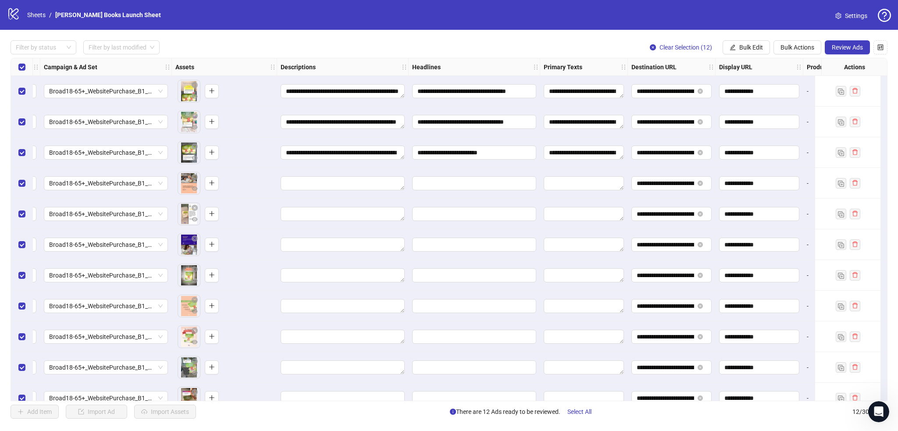
scroll to position [46, 243]
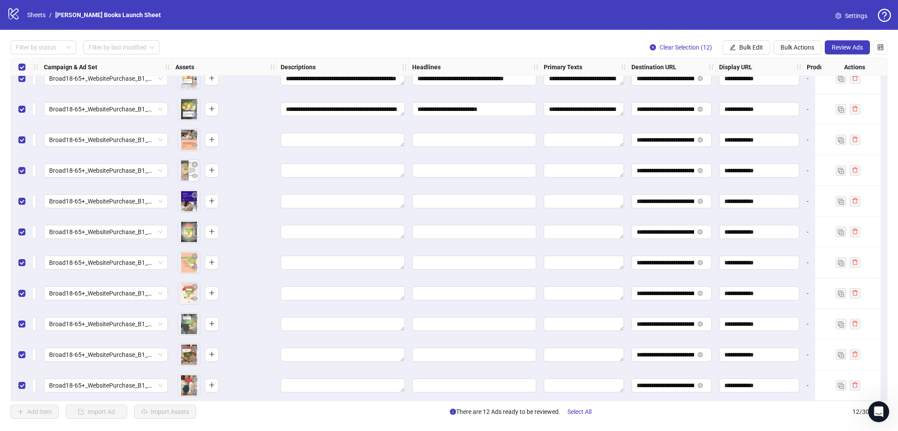
click at [262, 19] on div "logo/logo-mobile Sheets / [PERSON_NAME] Books Launch Sheet Settings" at bounding box center [449, 15] width 884 height 16
click at [193, 142] on icon "eye" at bounding box center [195, 145] width 6 height 6
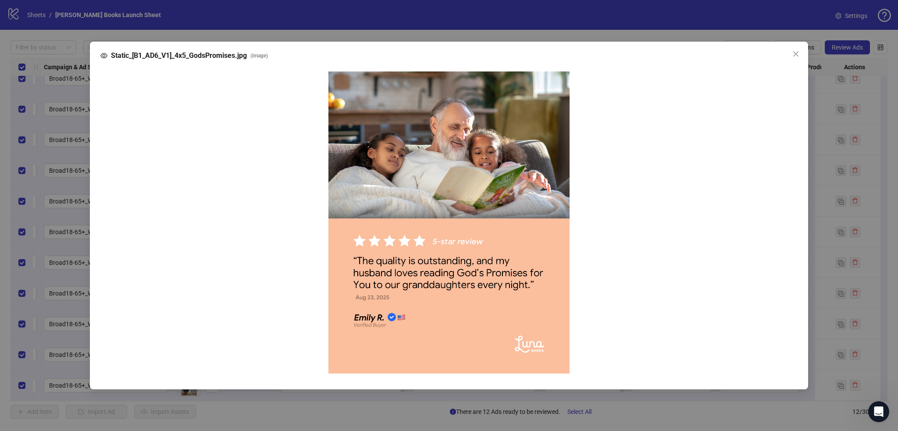
click at [446, 218] on img at bounding box center [448, 222] width 241 height 302
click at [437, 29] on div "Static_[B1_AD6_V1]_4x5_GodsPromises.jpg ( image )" at bounding box center [449, 215] width 898 height 431
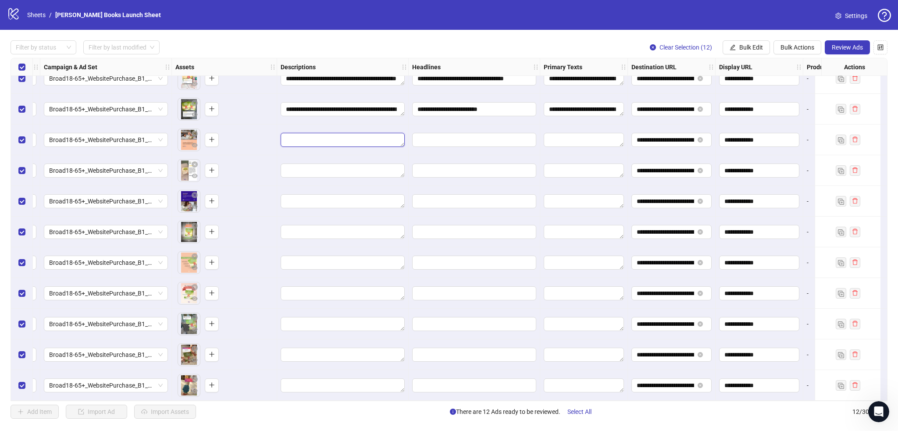
click at [303, 133] on textarea "Edit values" at bounding box center [343, 140] width 124 height 14
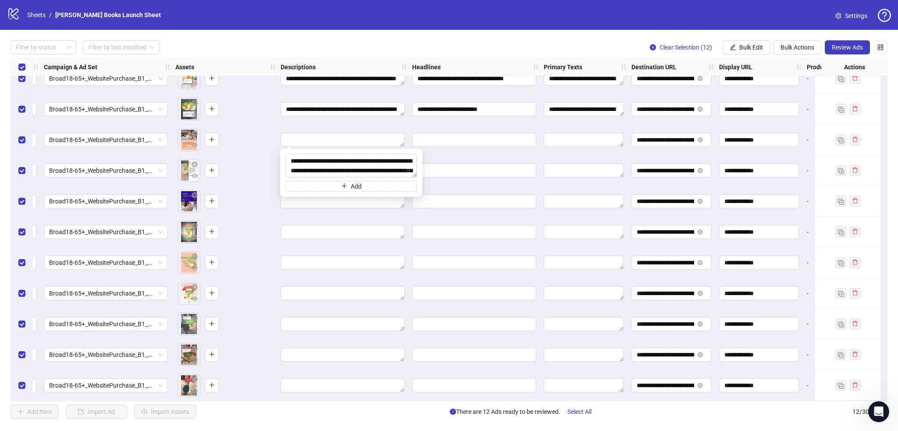
scroll to position [36, 0]
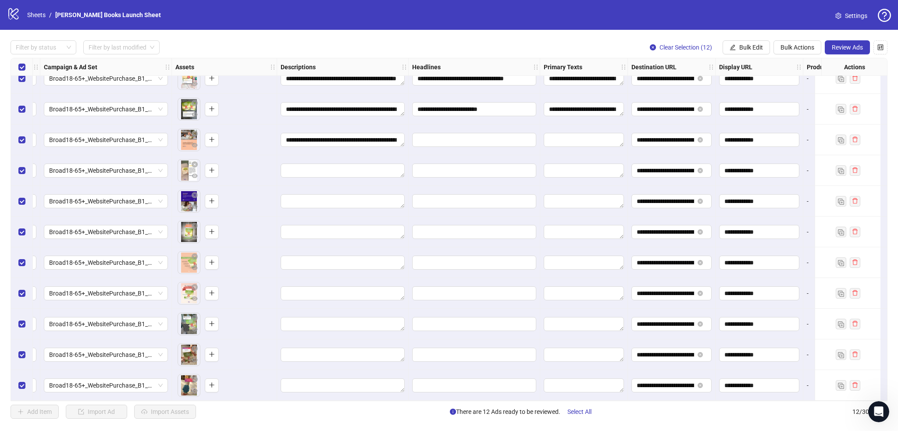
click at [307, 121] on div "**********" at bounding box center [343, 109] width 132 height 31
click at [363, 135] on textarea "**********" at bounding box center [343, 140] width 124 height 14
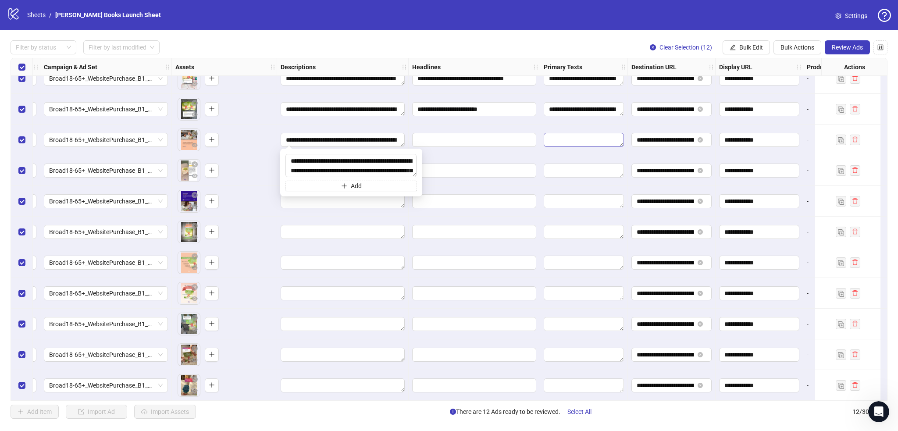
click at [585, 133] on textarea "Edit values" at bounding box center [584, 140] width 80 height 14
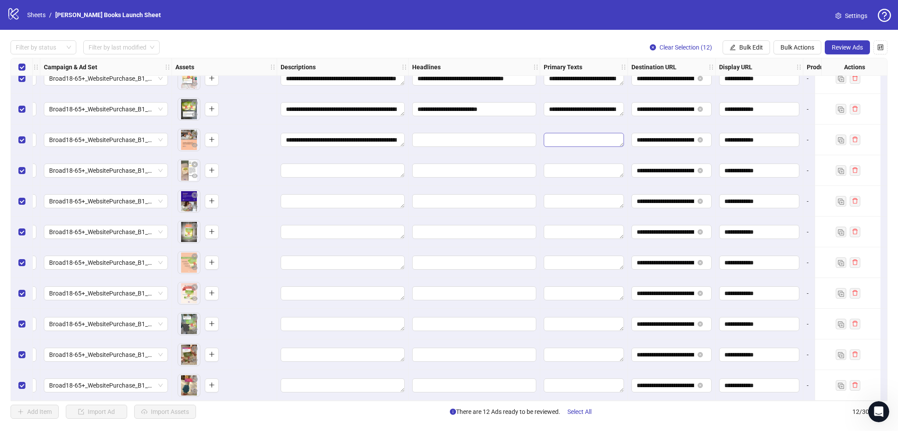
type textarea "**********"
click at [556, 125] on div "**********" at bounding box center [584, 140] width 88 height 31
click at [445, 135] on input "Edit values" at bounding box center [473, 140] width 112 height 10
type input "**********"
click at [369, 138] on textarea "**********" at bounding box center [343, 140] width 124 height 14
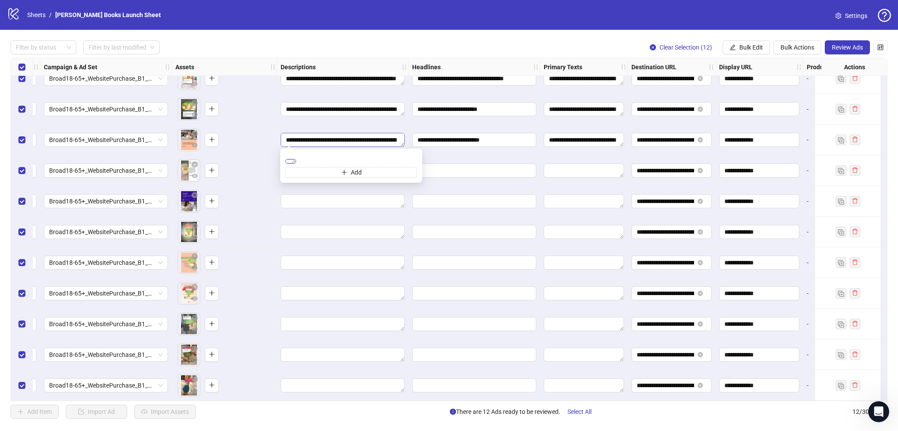
paste textarea
type textarea "**********"
click at [382, 121] on div "**********" at bounding box center [343, 109] width 132 height 31
click at [195, 173] on icon "eye" at bounding box center [195, 176] width 6 height 6
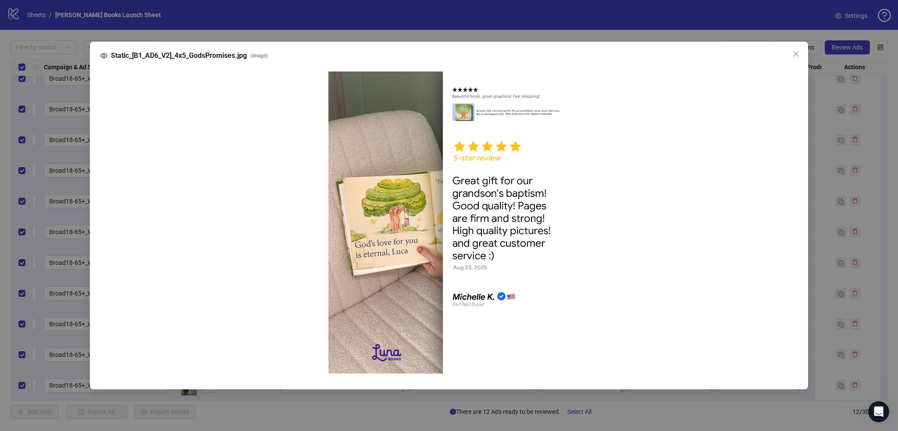
click at [60, 153] on div "Static_[B1_AD6_V2]_4x5_GodsPromises.jpg ( image )" at bounding box center [449, 215] width 898 height 431
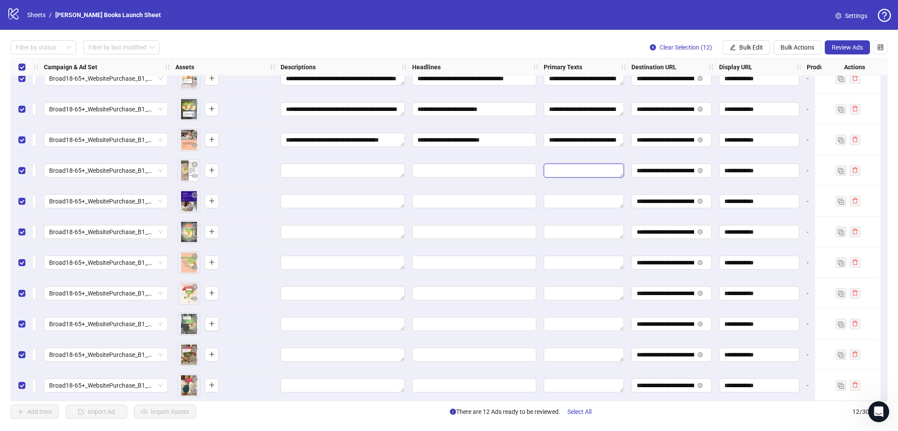
click at [559, 172] on textarea "Edit values" at bounding box center [584, 171] width 80 height 14
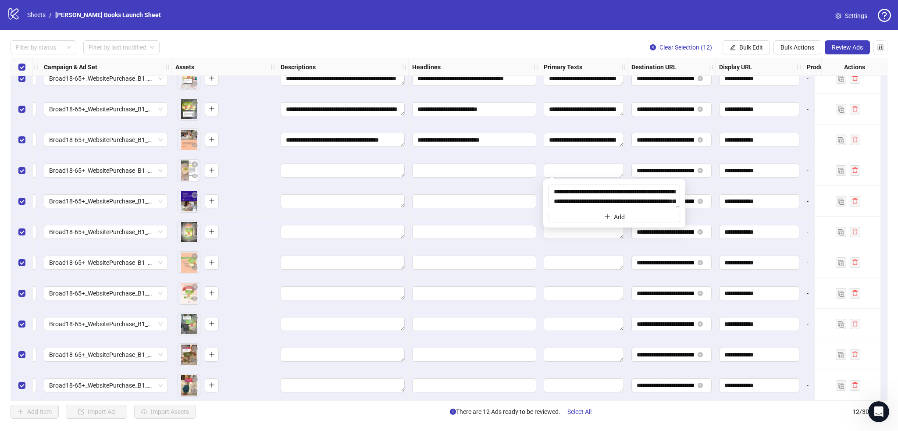
scroll to position [46, 0]
type textarea "**********"
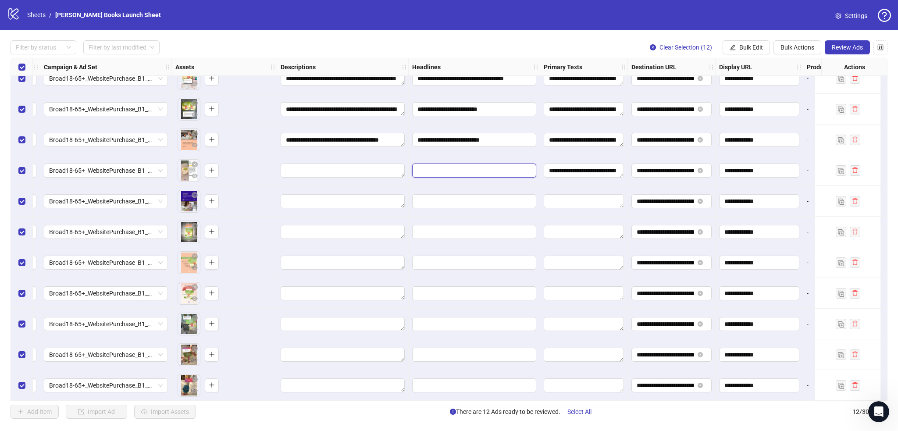
click at [468, 166] on input "Edit values" at bounding box center [473, 171] width 112 height 10
type input "**********"
click at [383, 167] on textarea "Edit values" at bounding box center [343, 171] width 124 height 14
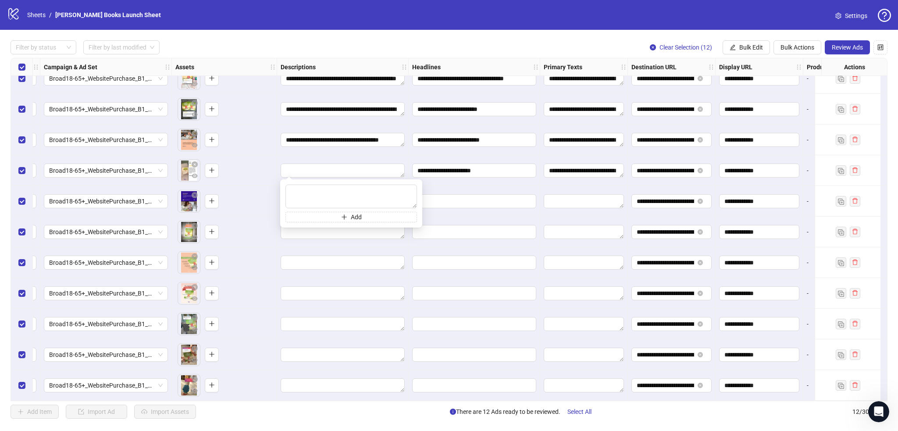
type textarea "**********"
click at [391, 155] on div at bounding box center [343, 170] width 132 height 31
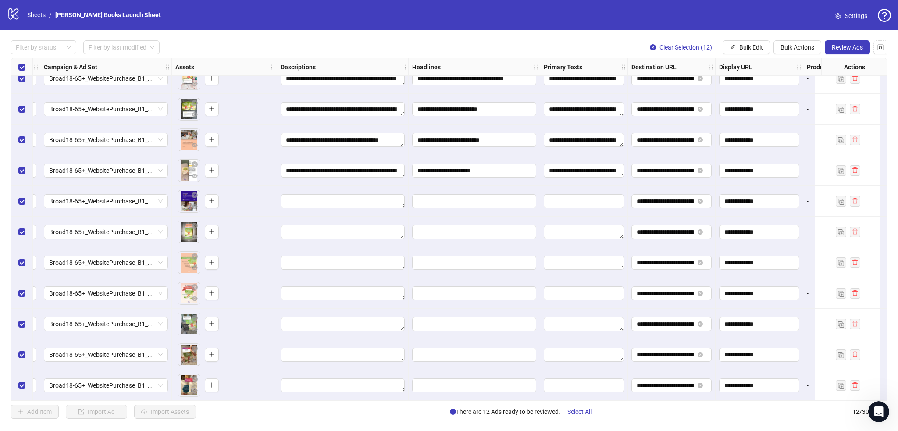
click at [541, 182] on div "**********" at bounding box center [584, 170] width 88 height 31
click at [193, 192] on icon "close-circle" at bounding box center [195, 195] width 6 height 6
click at [191, 199] on button "button" at bounding box center [188, 201] width 14 height 14
click at [189, 202] on button "button" at bounding box center [194, 207] width 11 height 11
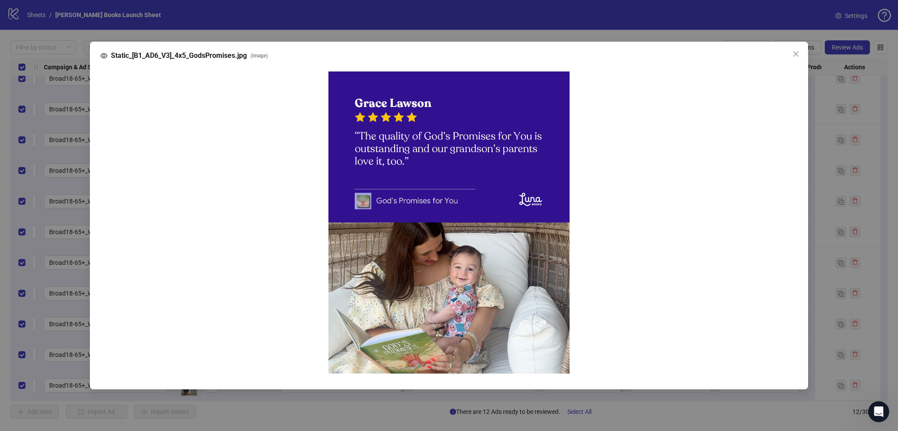
click at [67, 198] on div "Static_[B1_AD6_V3]_4x5_GodsPromises.jpg ( image )" at bounding box center [449, 215] width 898 height 431
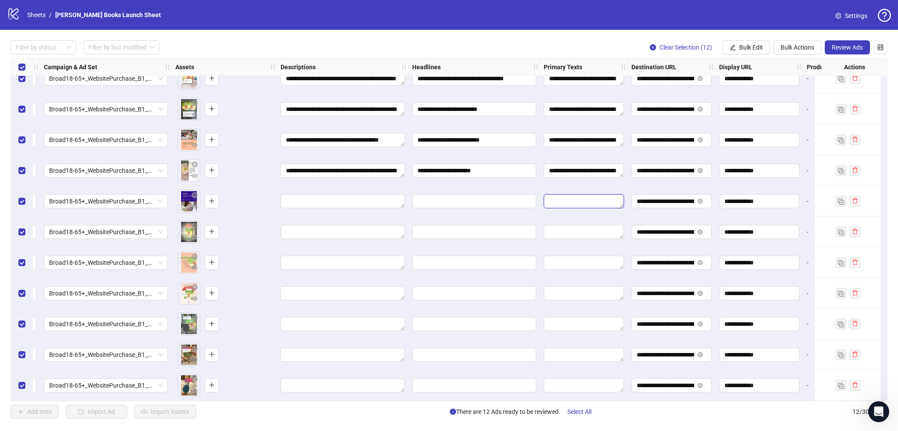
click at [560, 198] on textarea "Edit values" at bounding box center [584, 201] width 80 height 14
type textarea "**********"
click at [542, 186] on div "**********" at bounding box center [584, 201] width 88 height 31
click at [508, 200] on input "Edit values" at bounding box center [473, 201] width 112 height 10
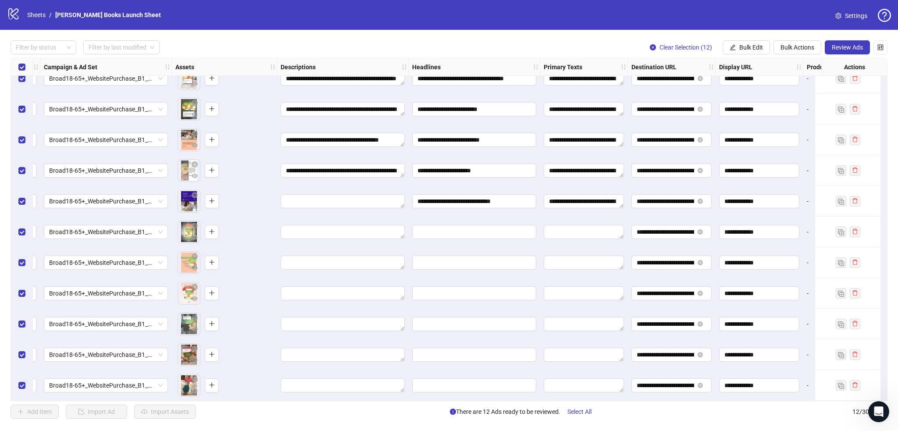
click at [474, 189] on div "**********" at bounding box center [475, 201] width 132 height 31
click at [364, 194] on textarea "Edit values" at bounding box center [343, 201] width 124 height 14
type textarea "**********"
click at [401, 186] on div at bounding box center [343, 201] width 132 height 31
click at [584, 38] on div "**********" at bounding box center [449, 229] width 898 height 399
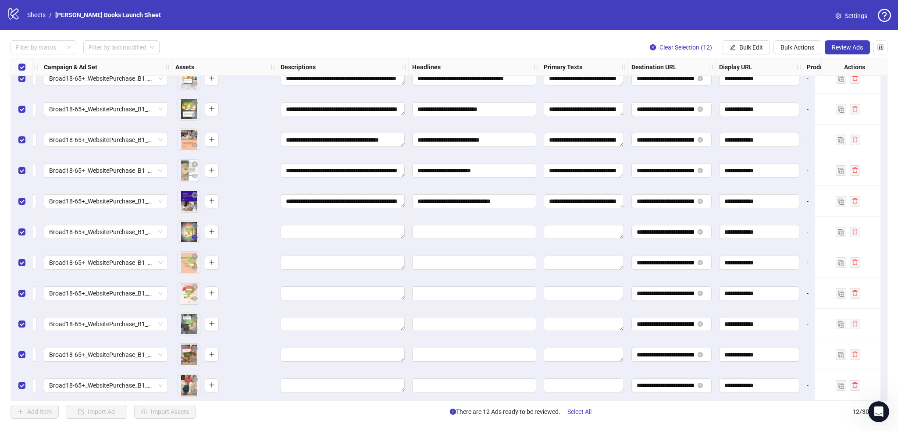
click at [192, 235] on icon "eye" at bounding box center [195, 237] width 6 height 4
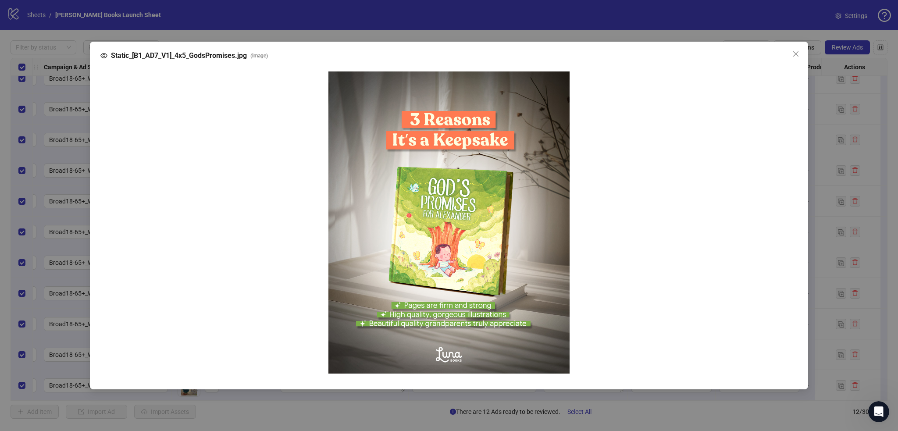
click at [616, 31] on div "Static_[B1_AD7_V1]_4x5_GodsPromises.jpg ( image )" at bounding box center [449, 215] width 898 height 431
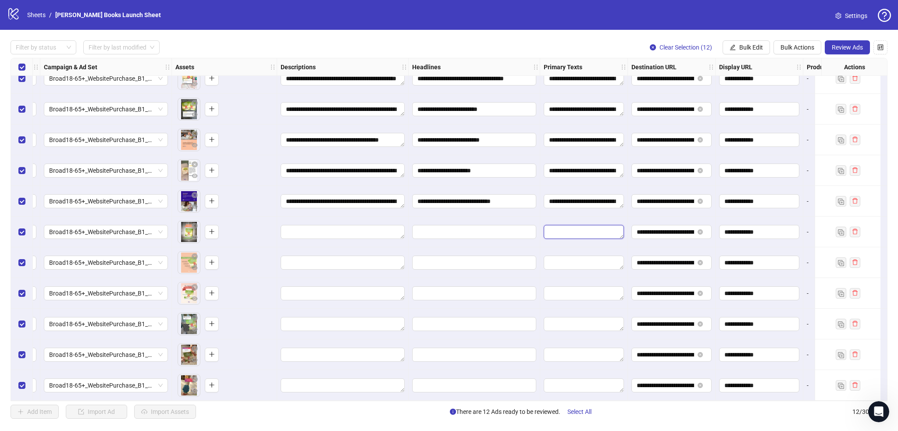
click at [579, 229] on textarea "Edit values" at bounding box center [584, 232] width 80 height 14
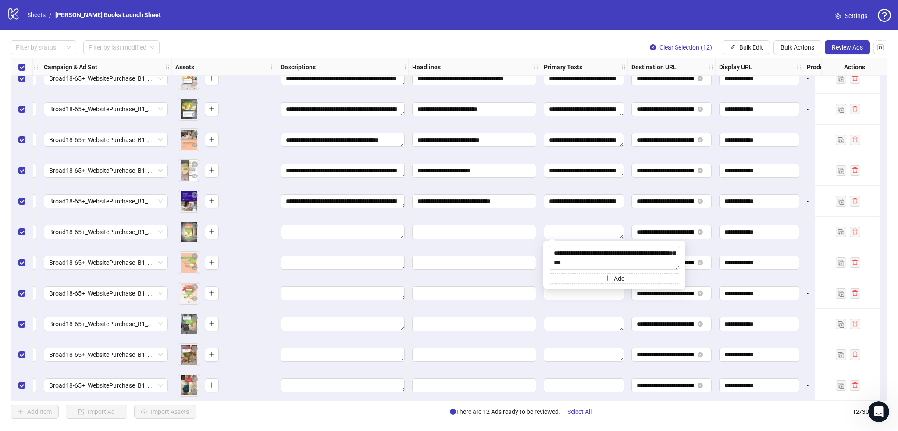
type textarea "**********"
click at [514, 231] on input "Edit values" at bounding box center [473, 232] width 112 height 10
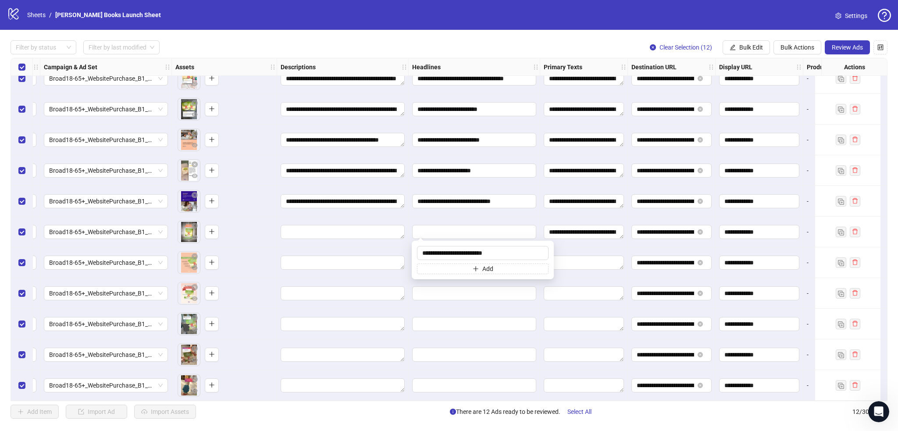
type input "**********"
click at [374, 227] on textarea "Edit values" at bounding box center [343, 232] width 124 height 14
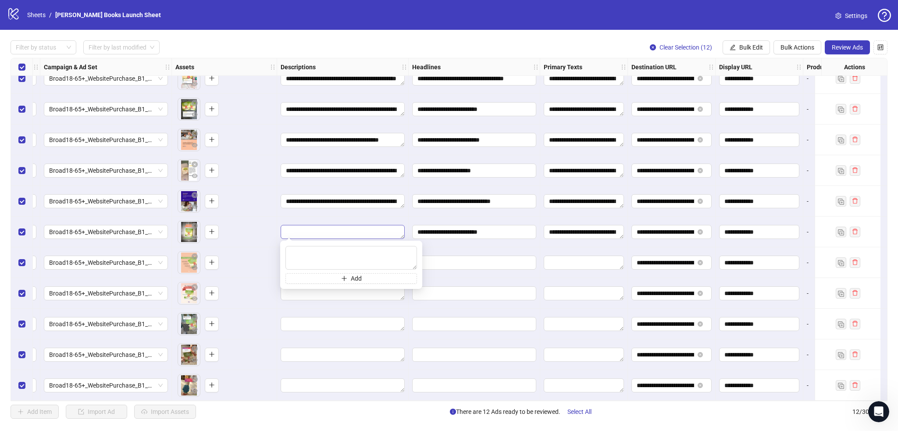
type textarea "**********"
click at [391, 213] on div "**********" at bounding box center [343, 201] width 132 height 31
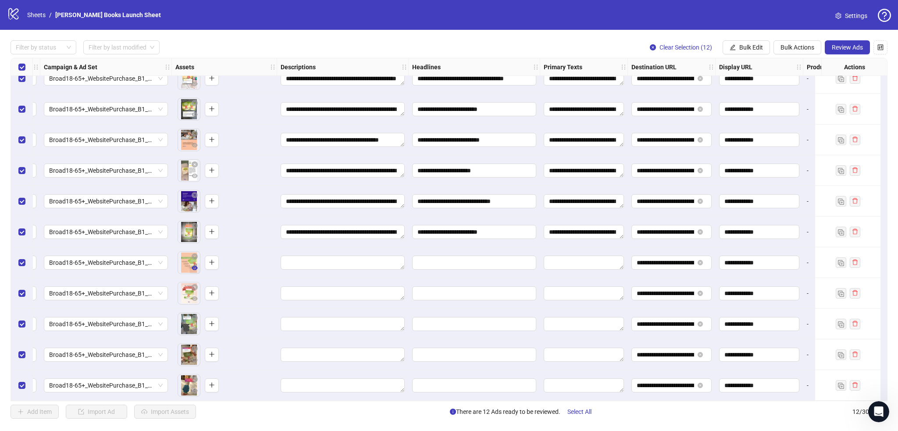
click at [193, 266] on icon "eye" at bounding box center [195, 268] width 6 height 4
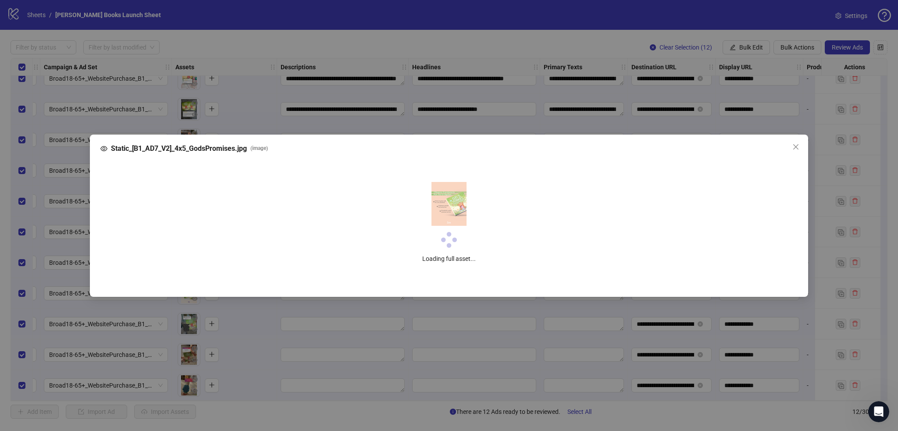
click at [443, 341] on div "Static_[B1_AD7_V2]_4x5_GodsPromises.jpg ( image ) Loading full asset..." at bounding box center [449, 215] width 898 height 431
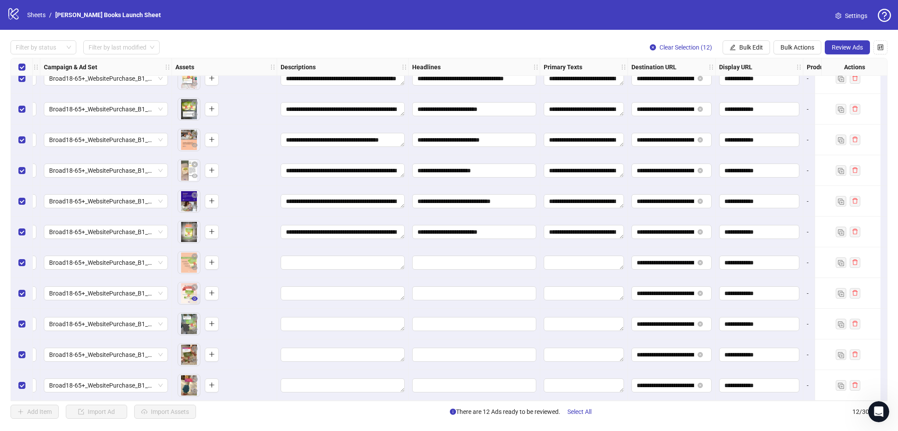
click at [194, 296] on icon "eye" at bounding box center [195, 298] width 6 height 4
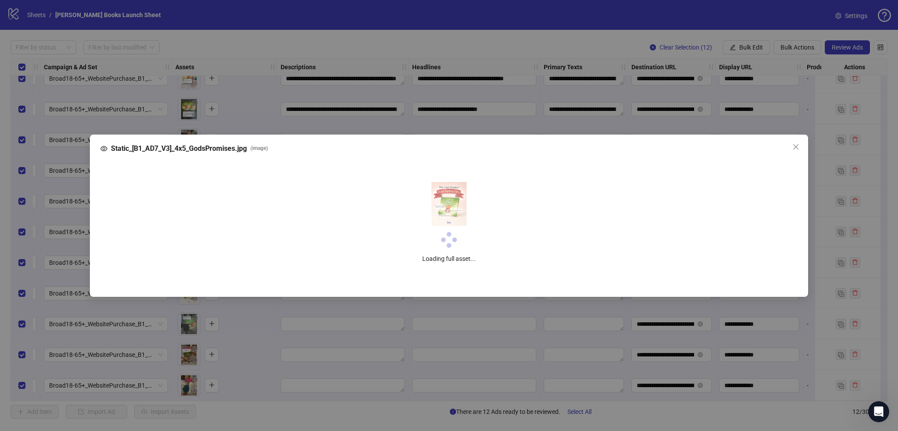
click at [412, 329] on div "Static_[B1_AD7_V3]_4x5_GodsPromises.jpg ( image ) Loading full asset..." at bounding box center [449, 215] width 898 height 431
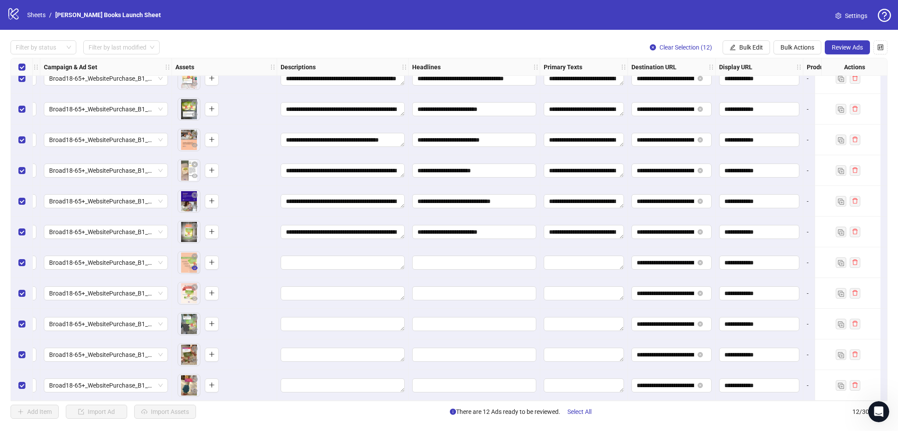
click at [192, 267] on icon "eye" at bounding box center [195, 268] width 6 height 6
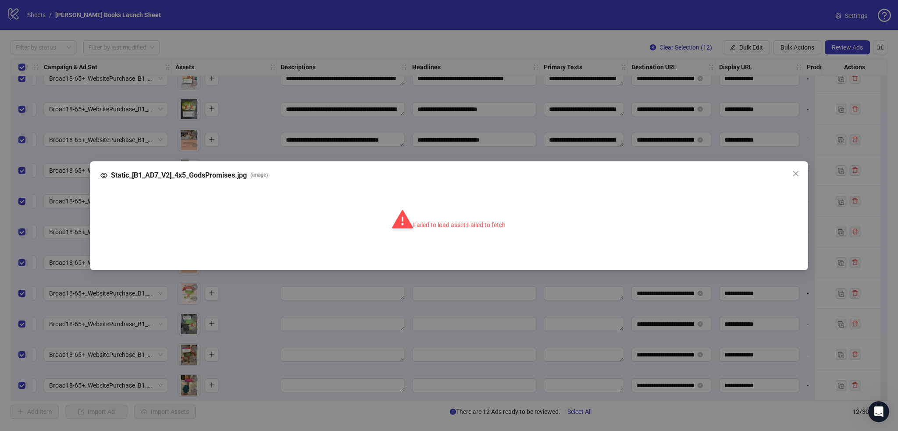
click at [354, 326] on div "Static_[B1_AD7_V2]_4x5_GodsPromises.jpg ( image ) Failed to load asset: Failed …" at bounding box center [449, 215] width 898 height 431
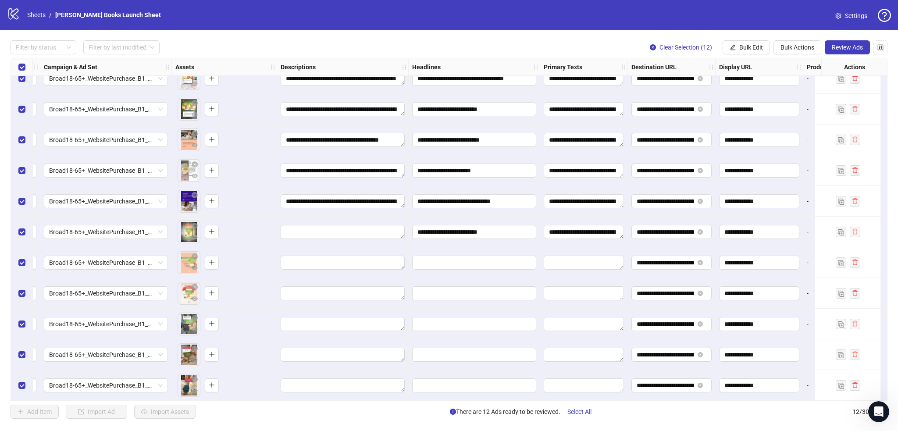
click at [396, 21] on div "logo/logo-mobile Sheets / [PERSON_NAME] Books Launch Sheet Settings" at bounding box center [449, 15] width 884 height 16
click at [453, 350] on input "Edit values" at bounding box center [473, 355] width 112 height 10
click at [571, 362] on div at bounding box center [584, 354] width 88 height 31
click at [563, 352] on textarea "Edit values" at bounding box center [584, 355] width 80 height 14
type textarea "**********"
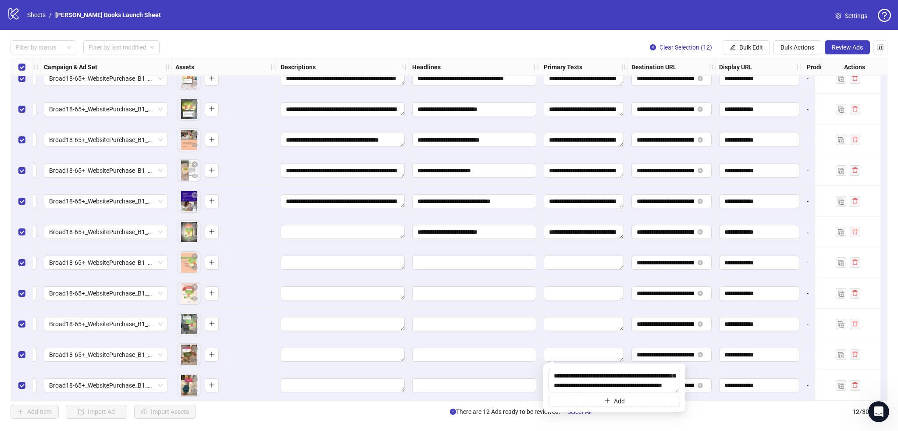
click at [541, 339] on div at bounding box center [584, 354] width 88 height 31
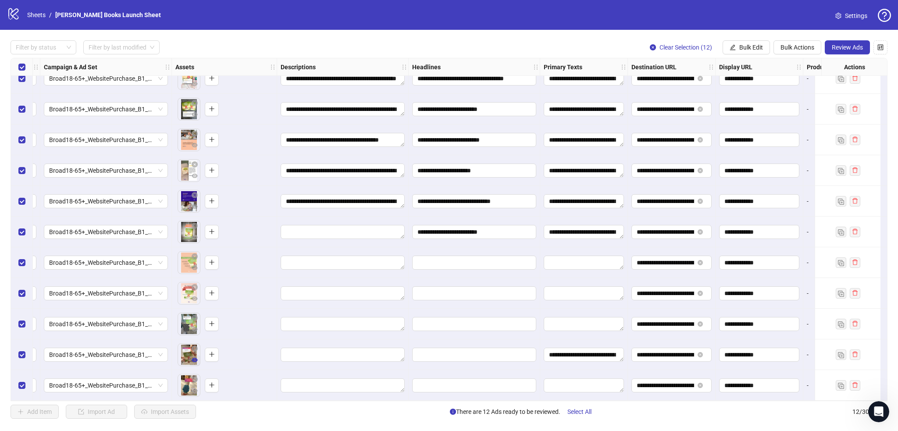
click at [193, 358] on icon "eye" at bounding box center [195, 360] width 6 height 4
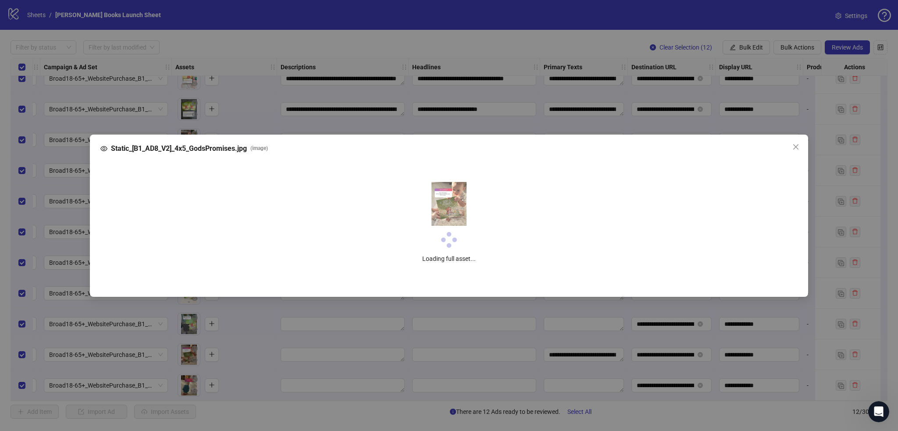
click at [414, 361] on div "Static_[B1_AD8_V2]_4x5_GodsPromises.jpg ( image ) Loading full asset..." at bounding box center [449, 215] width 898 height 431
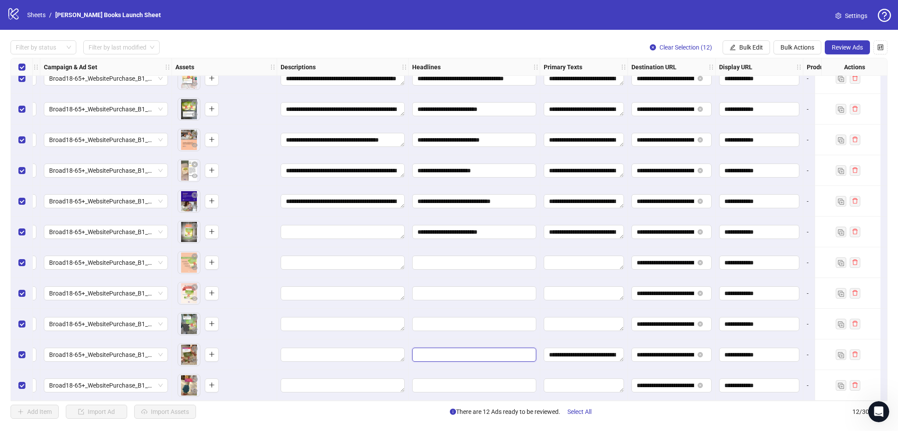
click at [486, 350] on input "Edit values" at bounding box center [473, 355] width 112 height 10
click at [448, 342] on div at bounding box center [475, 354] width 132 height 31
click at [384, 355] on textarea "Edit values" at bounding box center [343, 355] width 124 height 14
type textarea "**********"
click at [409, 342] on div "**********" at bounding box center [475, 354] width 132 height 31
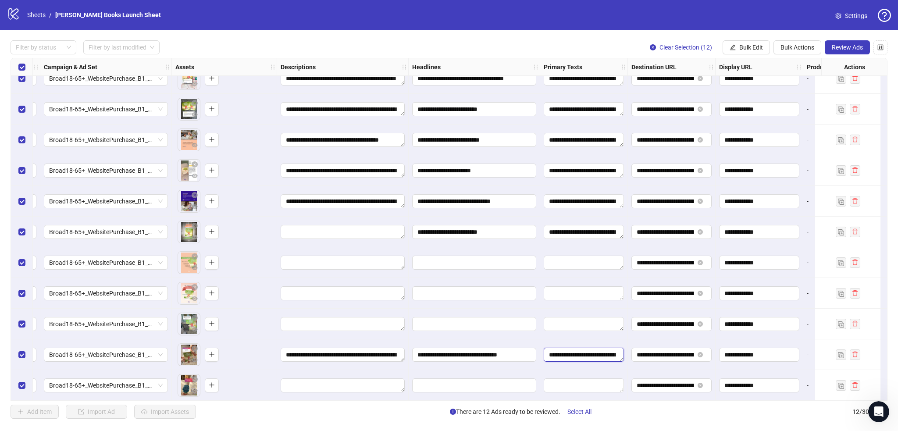
click at [560, 348] on textarea "**********" at bounding box center [584, 355] width 80 height 14
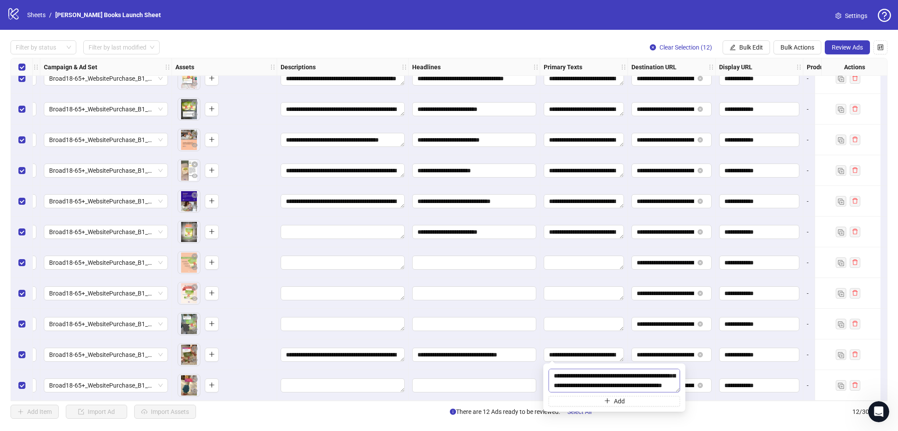
scroll to position [39, 0]
drag, startPoint x: 604, startPoint y: 377, endPoint x: 648, endPoint y: 381, distance: 43.6
click at [653, 382] on textarea "**********" at bounding box center [615, 381] width 132 height 24
click at [542, 339] on div "**********" at bounding box center [584, 354] width 88 height 31
click at [313, 233] on textarea "Edit values" at bounding box center [343, 232] width 124 height 14
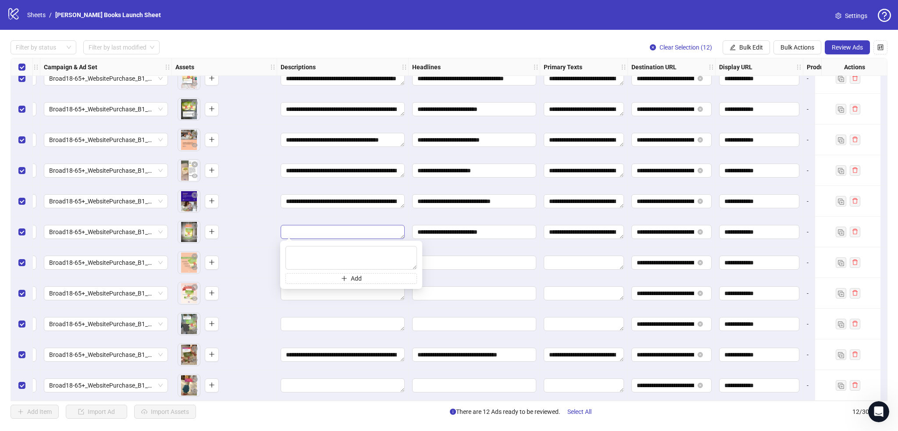
type textarea "**********"
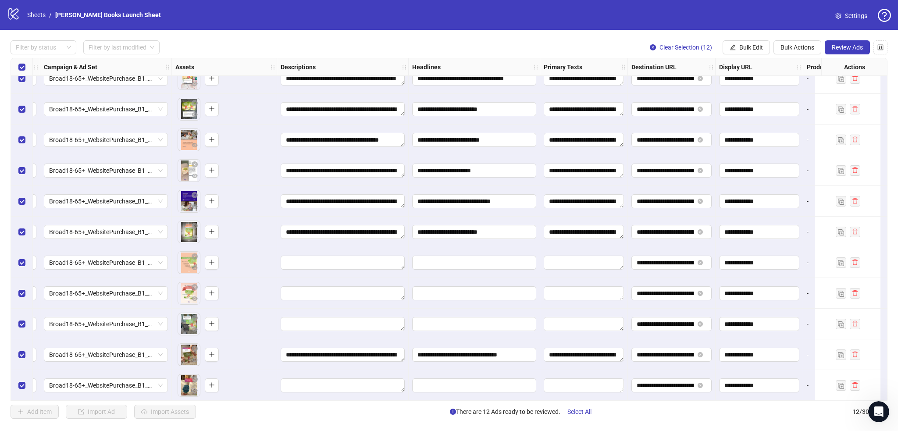
click at [476, 247] on div at bounding box center [475, 262] width 132 height 31
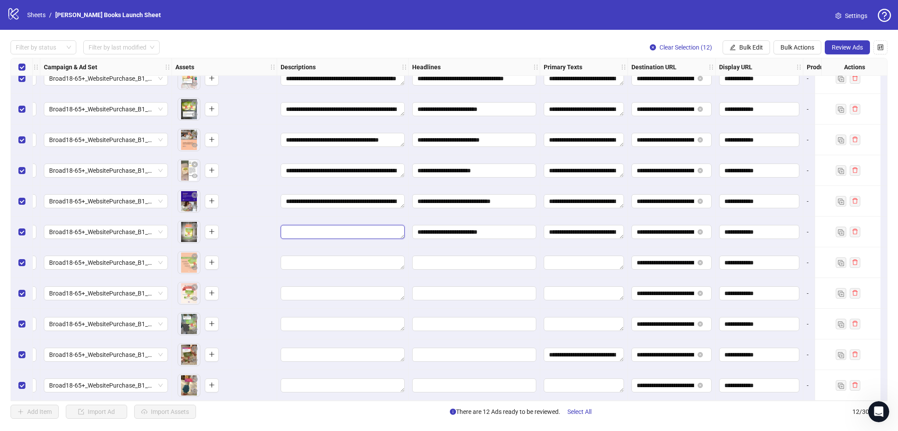
click at [307, 228] on textarea "Edit values" at bounding box center [343, 232] width 124 height 14
type textarea "**********"
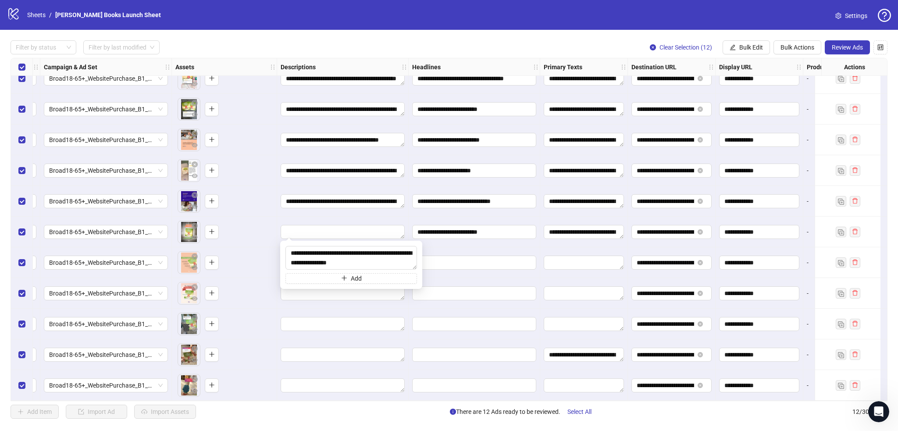
click at [276, 258] on div "To pick up a draggable item, press the space bar. While dragging, use the arrow…" at bounding box center [224, 262] width 105 height 31
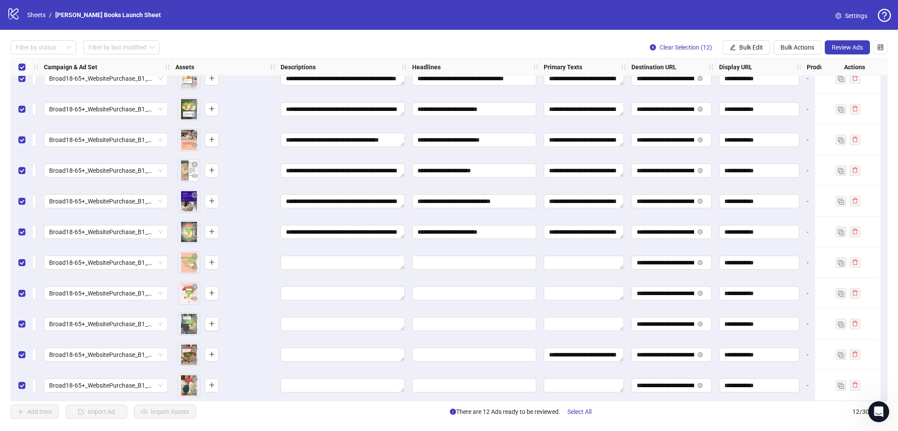
scroll to position [3, 0]
click at [267, 249] on div "To pick up a draggable item, press the space bar. While dragging, use the arrow…" at bounding box center [224, 262] width 98 height 27
click at [360, 233] on textarea "Edit values" at bounding box center [343, 232] width 124 height 14
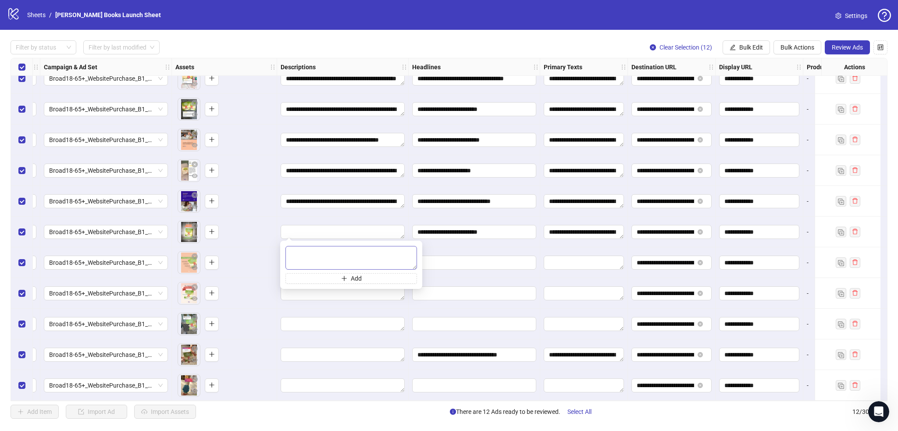
type textarea "**********"
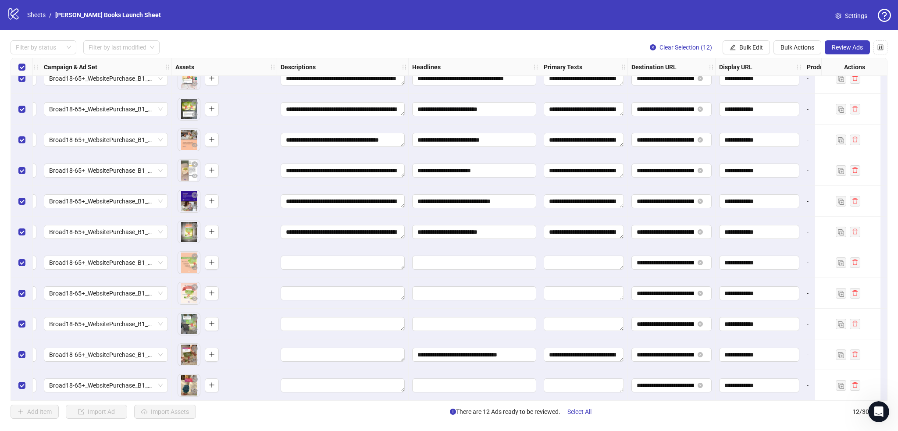
click at [452, 247] on div at bounding box center [475, 262] width 132 height 31
click at [467, 261] on input "Edit values" at bounding box center [473, 263] width 112 height 10
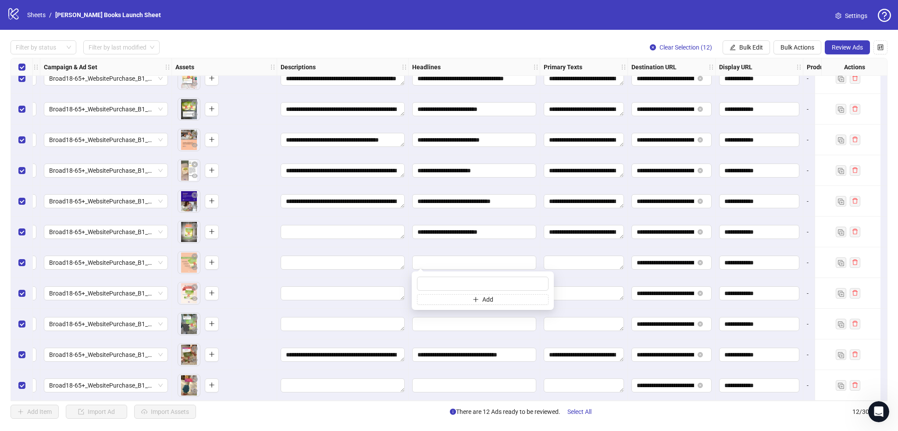
click at [451, 243] on div "**********" at bounding box center [475, 232] width 132 height 31
click at [567, 291] on textarea "Edit values" at bounding box center [584, 293] width 80 height 14
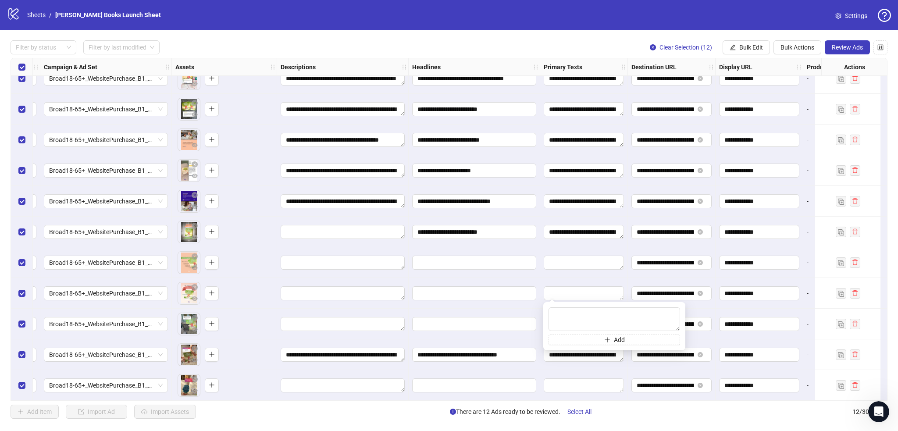
type textarea "**********"
click at [546, 278] on div at bounding box center [584, 293] width 88 height 31
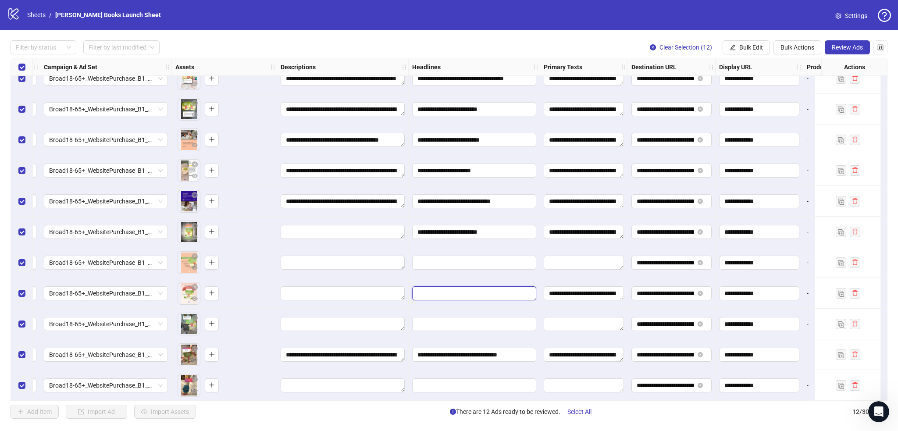
click at [508, 289] on input "Edit values" at bounding box center [473, 294] width 112 height 10
type input "**********"
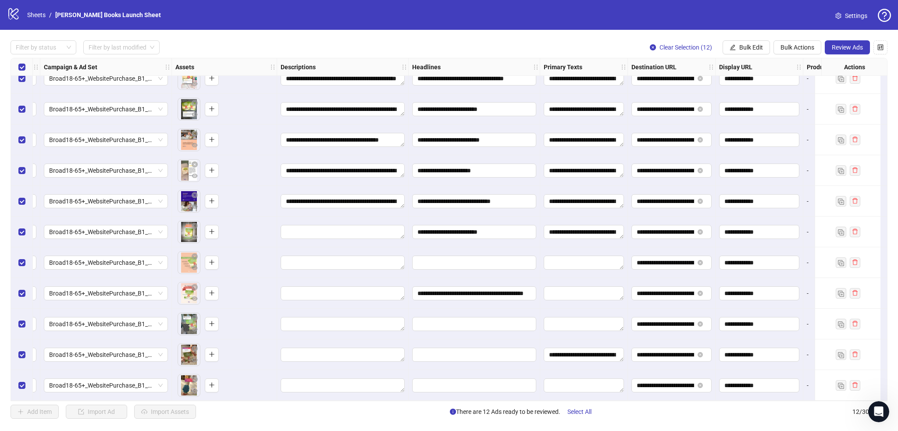
click at [537, 278] on div "**********" at bounding box center [475, 293] width 132 height 31
click at [509, 348] on span "Edit values" at bounding box center [474, 355] width 124 height 14
click at [504, 351] on input "Edit values" at bounding box center [473, 355] width 112 height 10
click at [508, 339] on div at bounding box center [475, 354] width 132 height 31
click at [560, 294] on textarea "Edit values" at bounding box center [584, 293] width 80 height 14
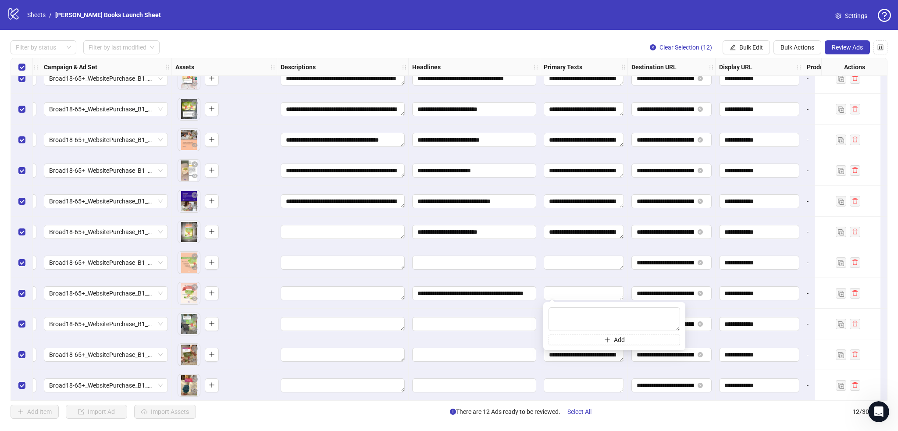
click at [509, 305] on div "**********" at bounding box center [475, 293] width 132 height 31
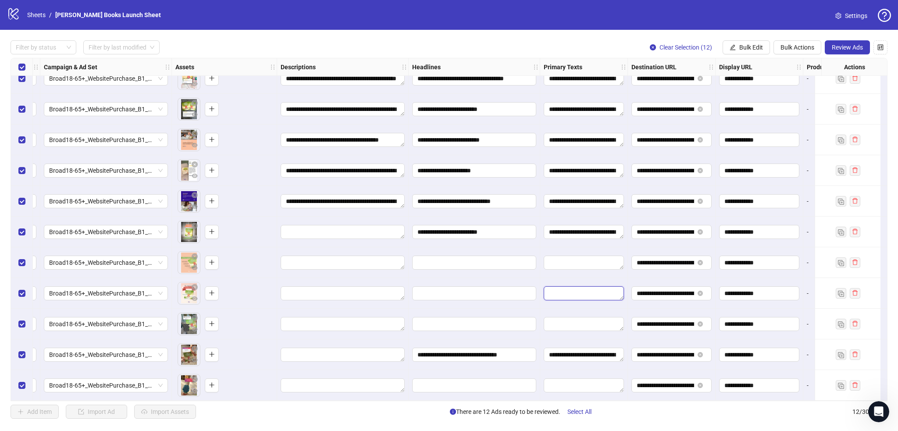
click at [565, 289] on textarea "Edit values" at bounding box center [584, 293] width 80 height 14
type textarea "**********"
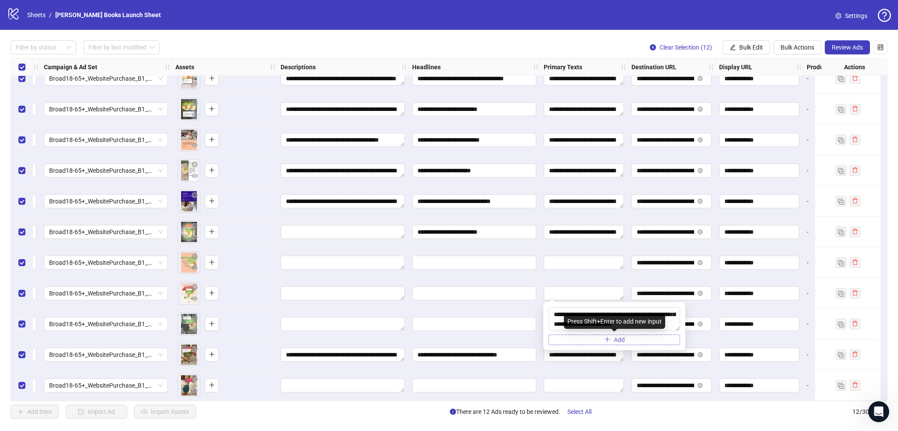
click at [606, 339] on icon "plus" at bounding box center [607, 339] width 6 height 6
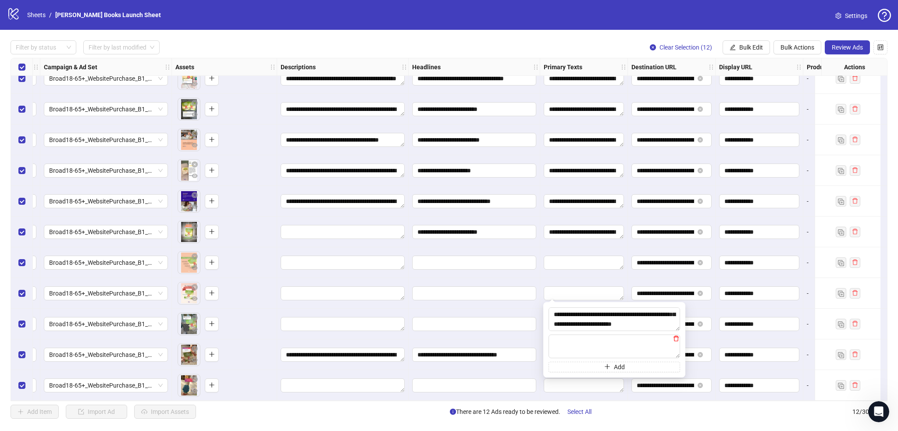
click at [675, 341] on icon "delete" at bounding box center [676, 338] width 6 height 6
click at [538, 309] on div at bounding box center [475, 324] width 132 height 31
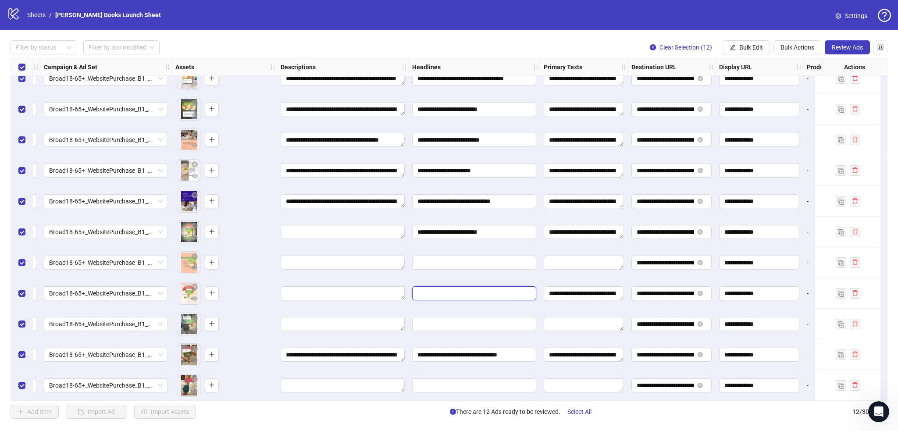
click at [472, 289] on input "Edit values" at bounding box center [473, 294] width 112 height 10
paste input "**********"
type input "**********"
click at [399, 303] on div at bounding box center [343, 293] width 132 height 31
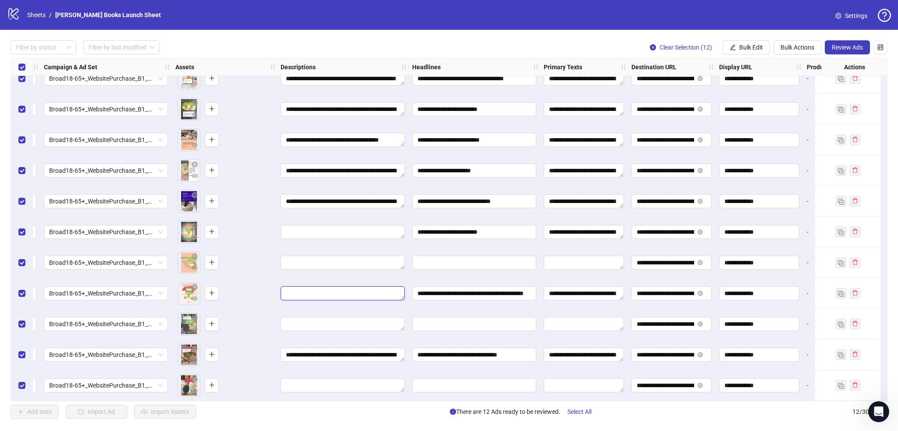
click at [382, 287] on textarea "Edit values" at bounding box center [343, 293] width 124 height 14
type textarea "**********"
click at [409, 278] on div "**********" at bounding box center [475, 293] width 132 height 31
click at [358, 27] on div "logo/logo-mobile Sheets / [PERSON_NAME] Books Launch Sheet Settings" at bounding box center [449, 15] width 898 height 30
click at [327, 228] on textarea "Edit values" at bounding box center [343, 232] width 124 height 14
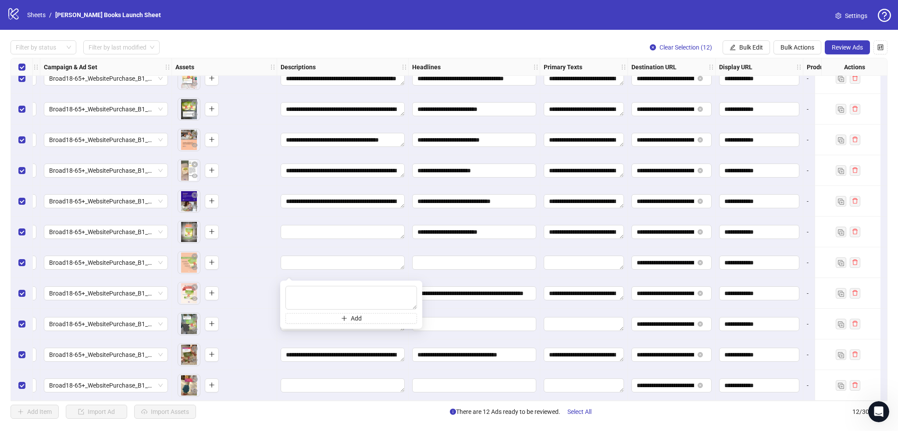
scroll to position [46, 243]
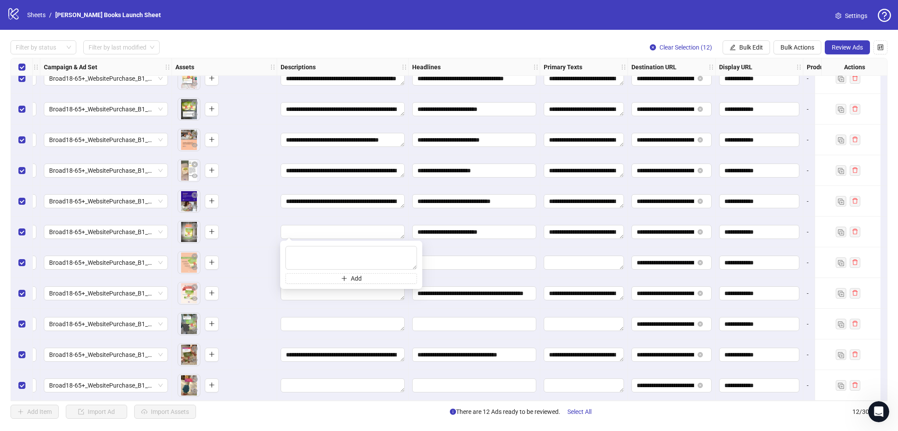
click at [255, 231] on div "To pick up a draggable item, press the space bar. While dragging, use the arrow…" at bounding box center [224, 231] width 98 height 27
click at [193, 236] on icon "eye" at bounding box center [195, 237] width 6 height 4
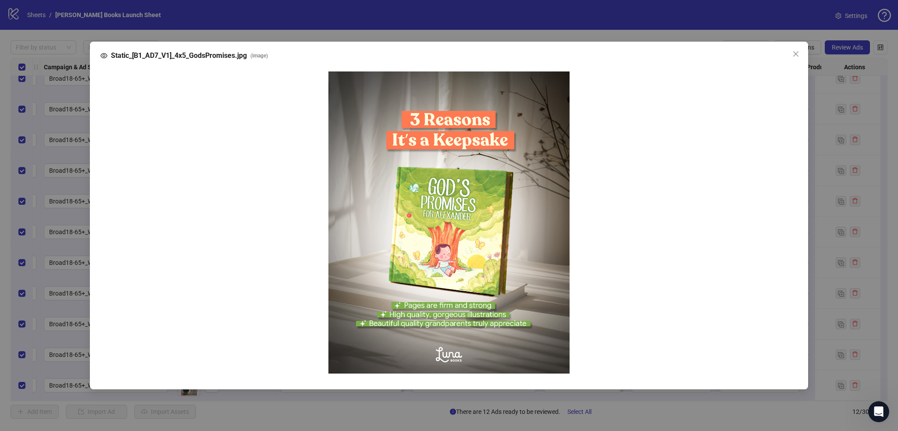
click at [66, 177] on div "Static_[B1_AD7_V1]_4x5_GodsPromises.jpg ( image )" at bounding box center [449, 215] width 898 height 431
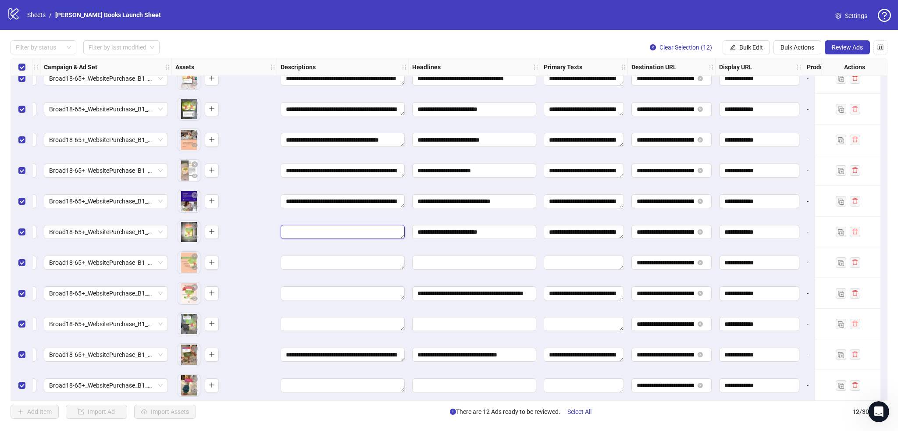
click at [337, 227] on textarea "Edit values" at bounding box center [343, 232] width 124 height 14
click at [472, 247] on div at bounding box center [475, 262] width 132 height 31
click at [568, 257] on textarea "Edit values" at bounding box center [584, 263] width 80 height 14
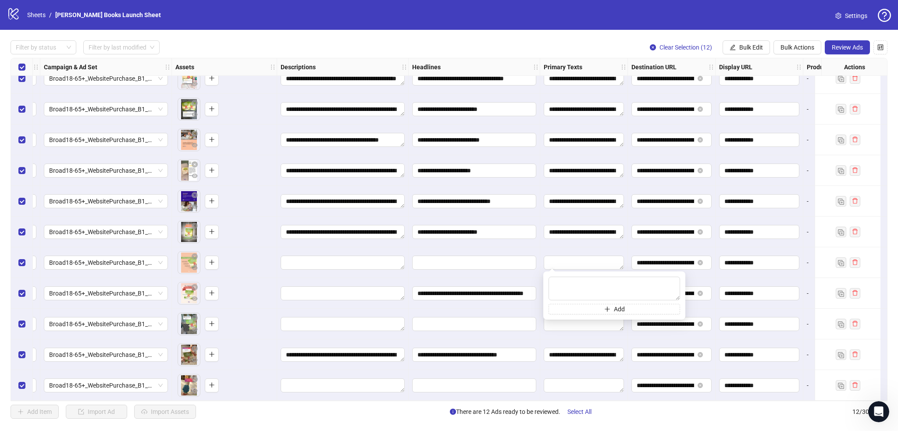
type textarea "**********"
click at [545, 247] on div at bounding box center [584, 262] width 88 height 31
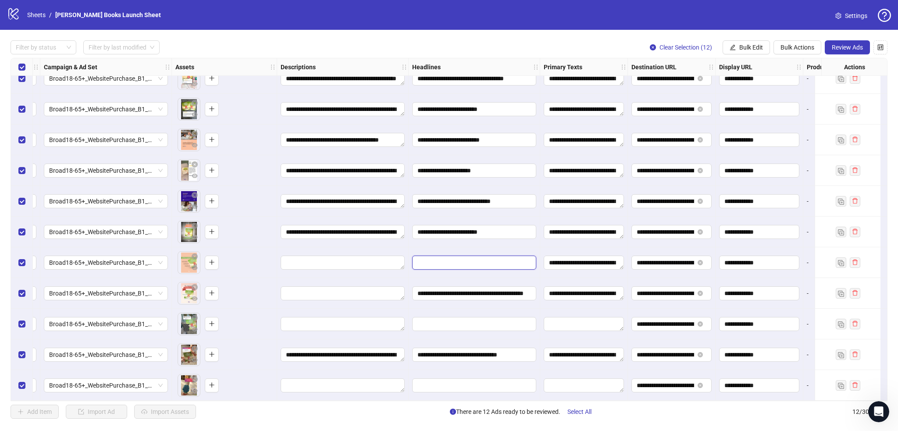
click at [505, 260] on input "Edit values" at bounding box center [473, 263] width 112 height 10
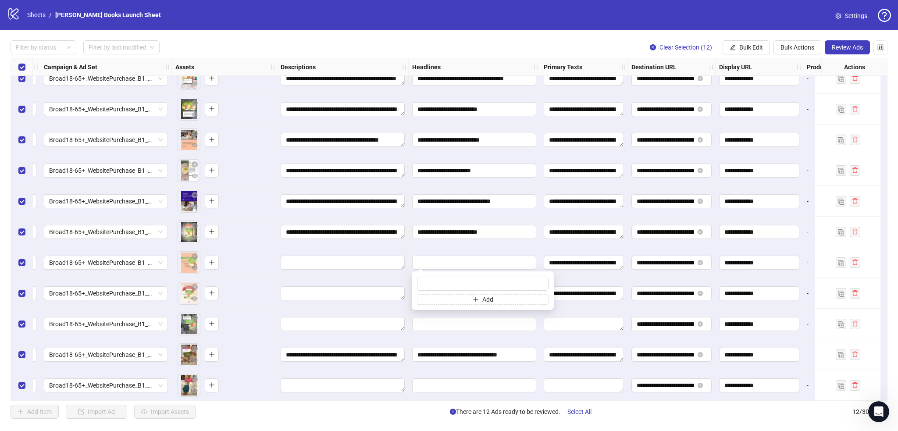
type input "**********"
click at [440, 247] on div at bounding box center [475, 262] width 132 height 31
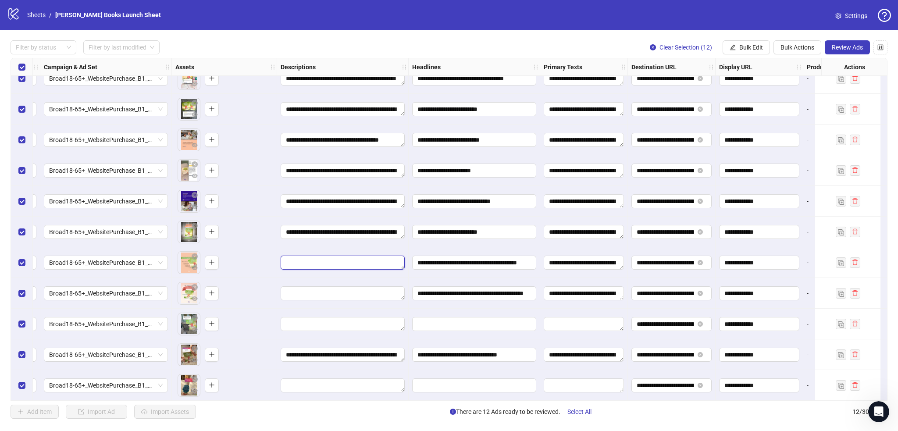
click at [368, 261] on textarea "Edit values" at bounding box center [343, 263] width 124 height 14
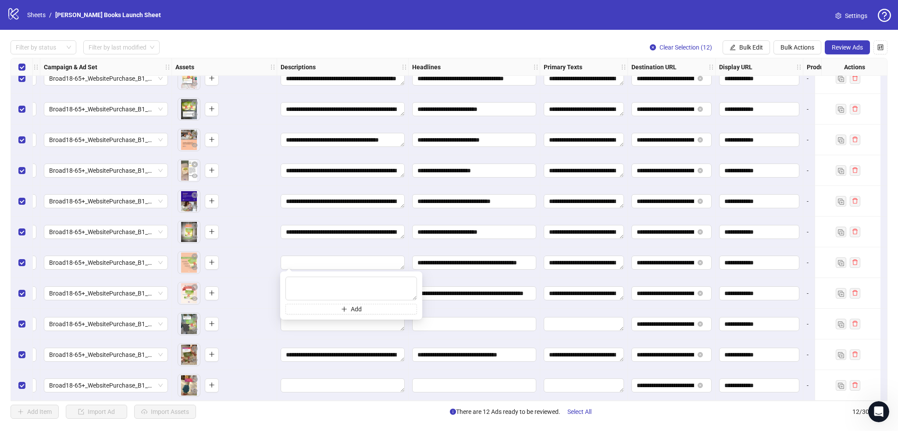
type textarea "**********"
click at [265, 254] on div "To pick up a draggable item, press the space bar. While dragging, use the arrow…" at bounding box center [224, 262] width 98 height 27
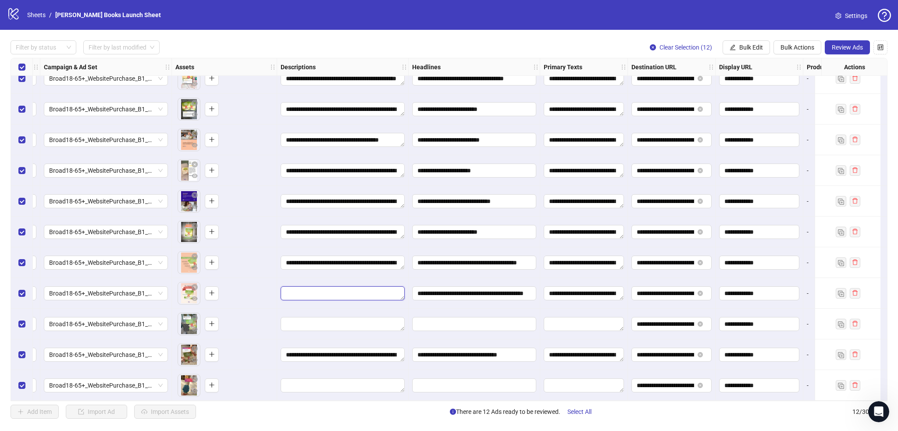
click at [373, 293] on textarea "Edit values" at bounding box center [343, 293] width 124 height 14
type textarea "**********"
click at [272, 296] on div "To pick up a draggable item, press the space bar. While dragging, use the arrow…" at bounding box center [224, 293] width 98 height 27
click at [410, 301] on div at bounding box center [475, 293] width 132 height 31
click at [577, 322] on textarea "Edit values" at bounding box center [584, 324] width 80 height 14
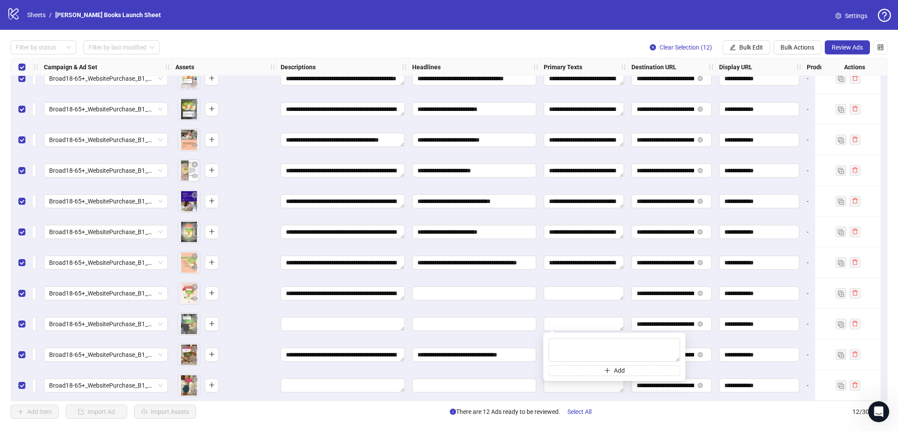
type textarea "**********"
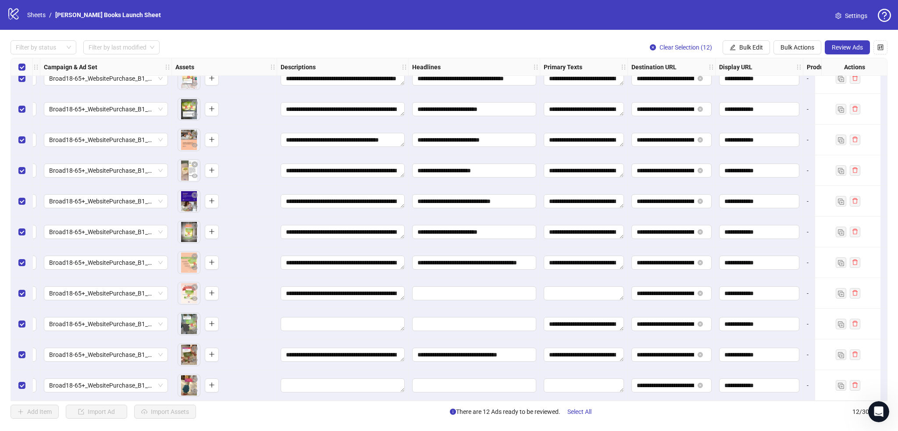
click at [528, 310] on div at bounding box center [475, 324] width 132 height 31
click at [503, 319] on input "Edit values" at bounding box center [473, 324] width 112 height 10
type input "**********"
click at [412, 309] on div at bounding box center [475, 324] width 132 height 31
click at [353, 320] on textarea "Edit values" at bounding box center [343, 324] width 124 height 14
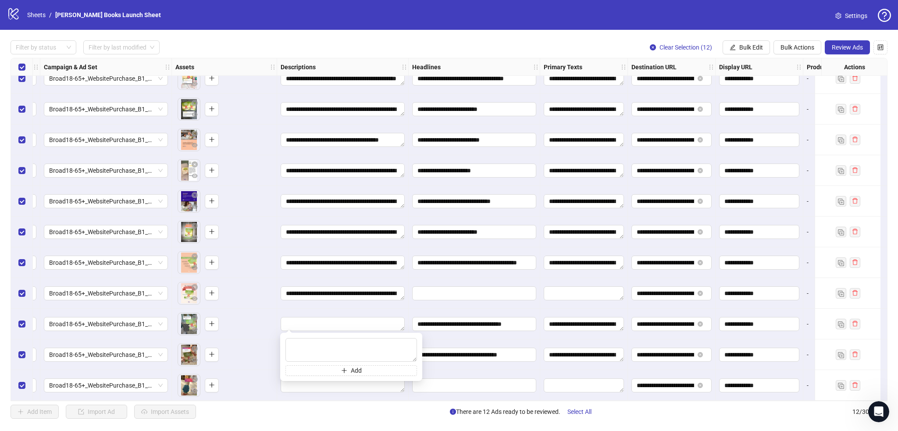
type textarea "**********"
click at [362, 343] on textarea "**********" at bounding box center [351, 350] width 132 height 24
click at [255, 314] on div "To pick up a draggable item, press the space bar. While dragging, use the arrow…" at bounding box center [224, 323] width 98 height 27
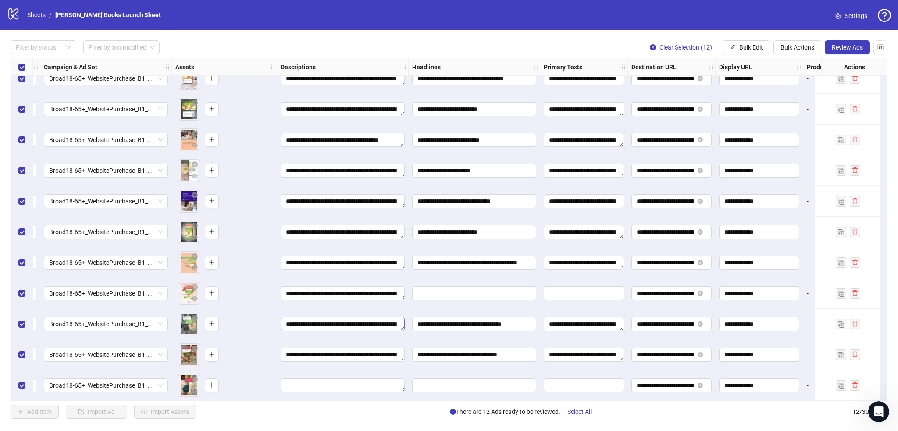
scroll to position [9, 0]
click at [565, 382] on textarea "Edit values" at bounding box center [584, 385] width 80 height 14
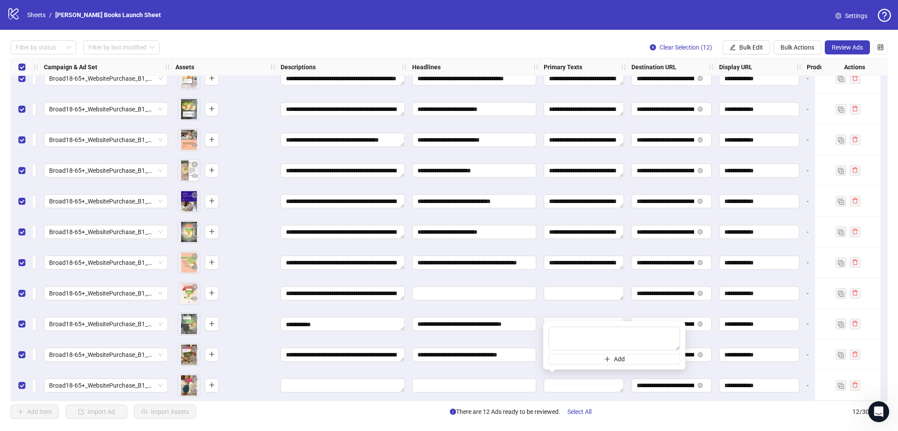
type textarea "**********"
click at [539, 370] on div at bounding box center [475, 385] width 132 height 31
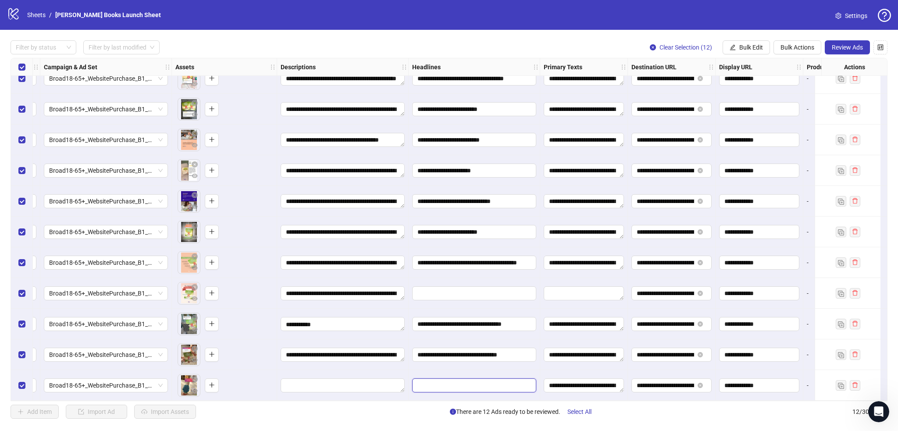
click at [479, 383] on input "Edit values" at bounding box center [473, 386] width 112 height 10
type input "**********"
click at [407, 364] on div "**********" at bounding box center [343, 354] width 132 height 31
click at [348, 375] on div at bounding box center [343, 385] width 132 height 31
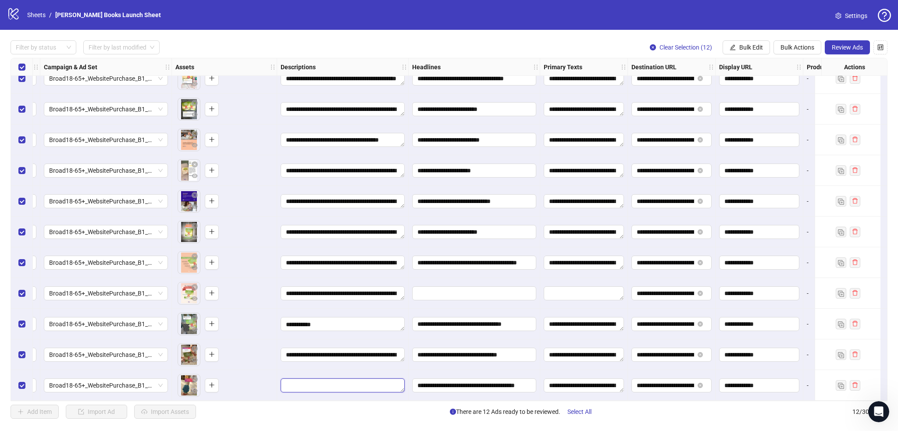
click at [344, 382] on textarea "Edit values" at bounding box center [343, 385] width 124 height 14
type textarea "**********"
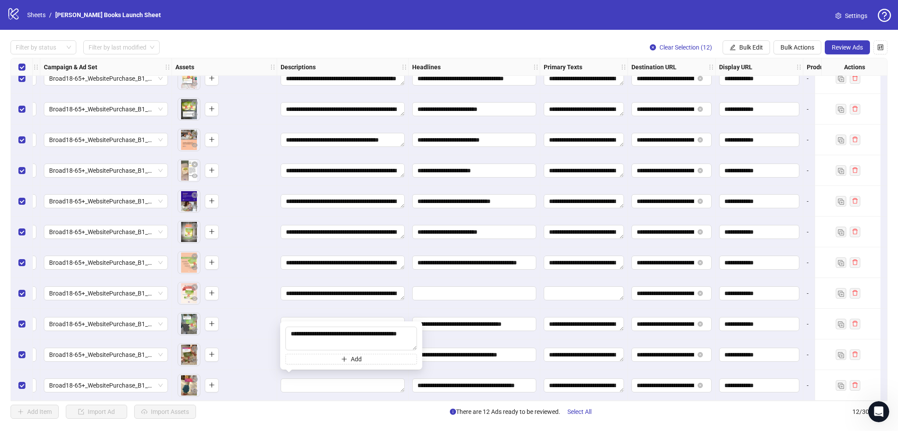
click at [268, 370] on div "To pick up a draggable item, press the space bar. While dragging, use the arrow…" at bounding box center [224, 385] width 105 height 31
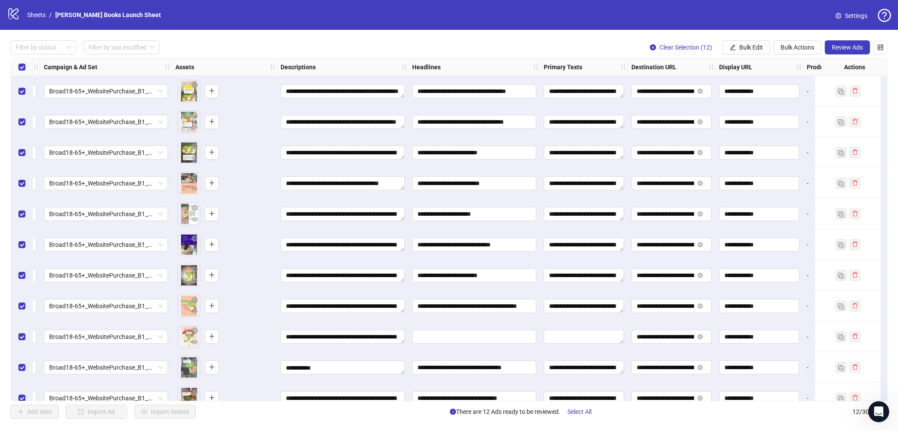
scroll to position [46, 243]
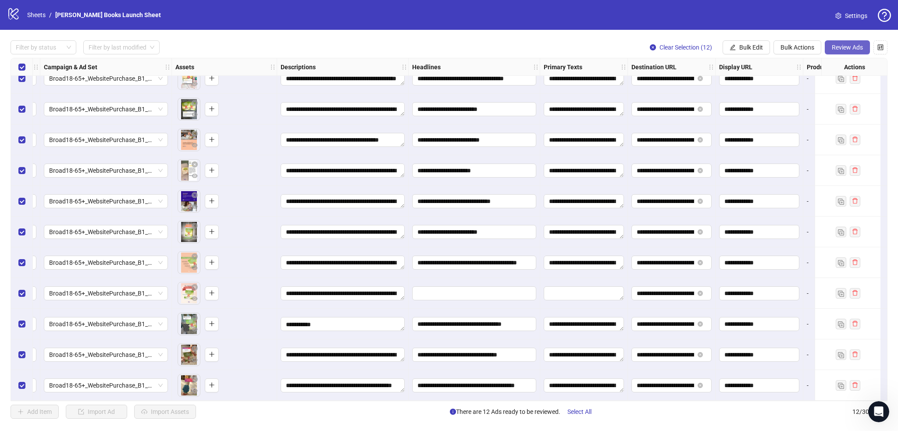
click at [857, 50] on span "Review Ads" at bounding box center [847, 47] width 31 height 7
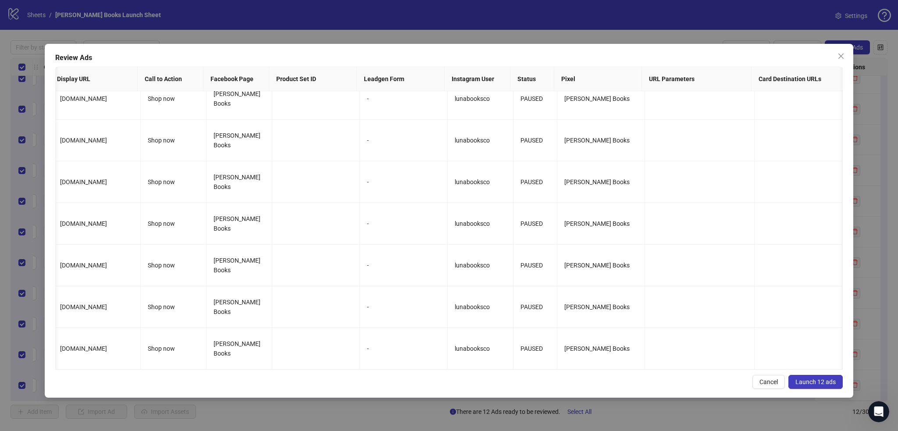
scroll to position [0, 775]
click at [824, 383] on span "Launch 12 ads" at bounding box center [815, 381] width 40 height 7
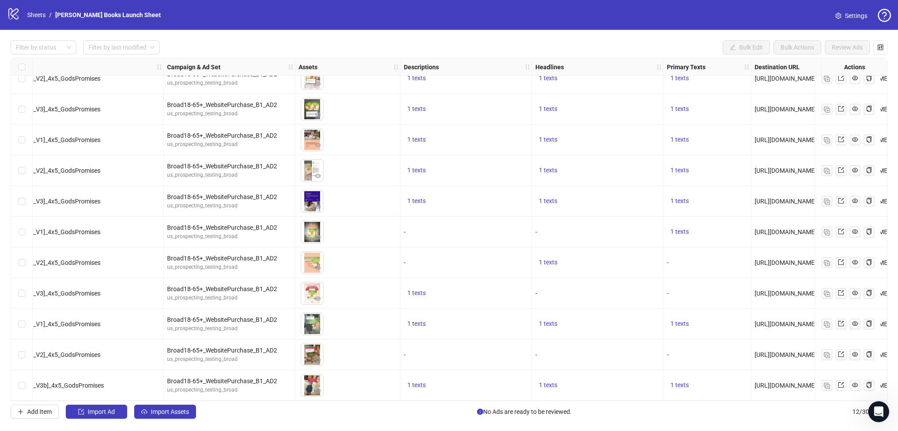
scroll to position [46, 0]
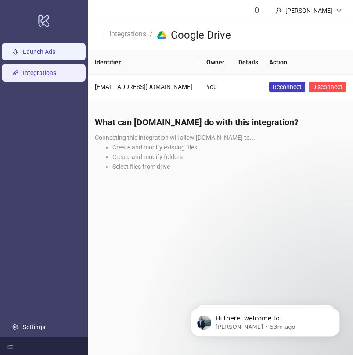
click at [55, 51] on link "Launch Ads" at bounding box center [39, 51] width 32 height 7
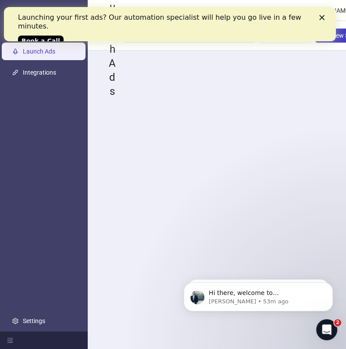
click at [324, 16] on polygon "Close" at bounding box center [321, 17] width 5 height 5
